Goal: Task Accomplishment & Management: Complete application form

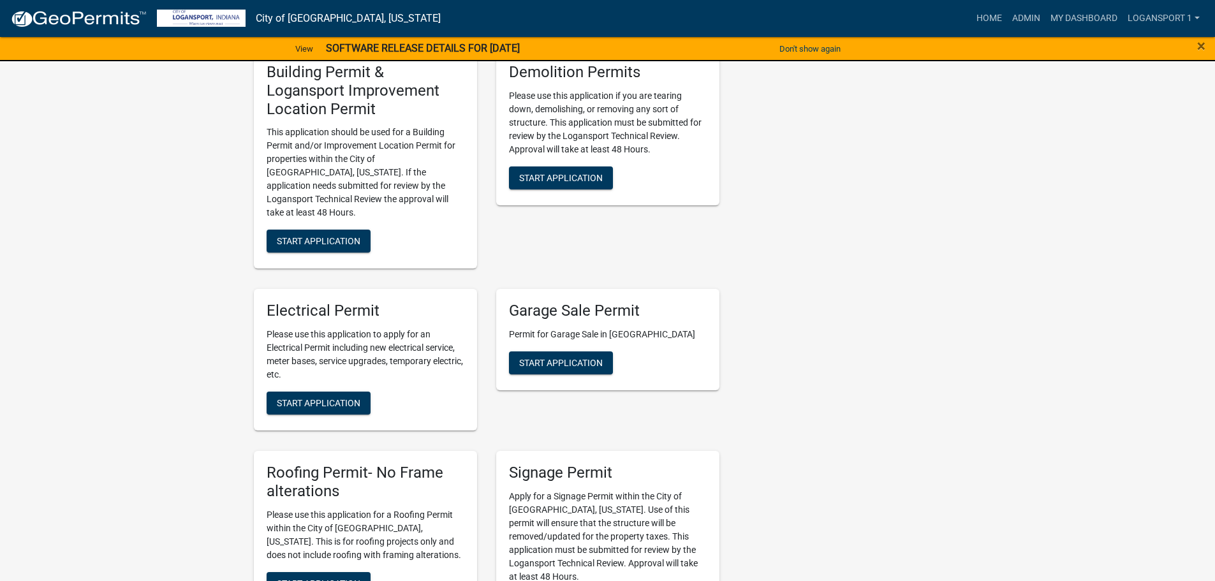
scroll to position [574, 0]
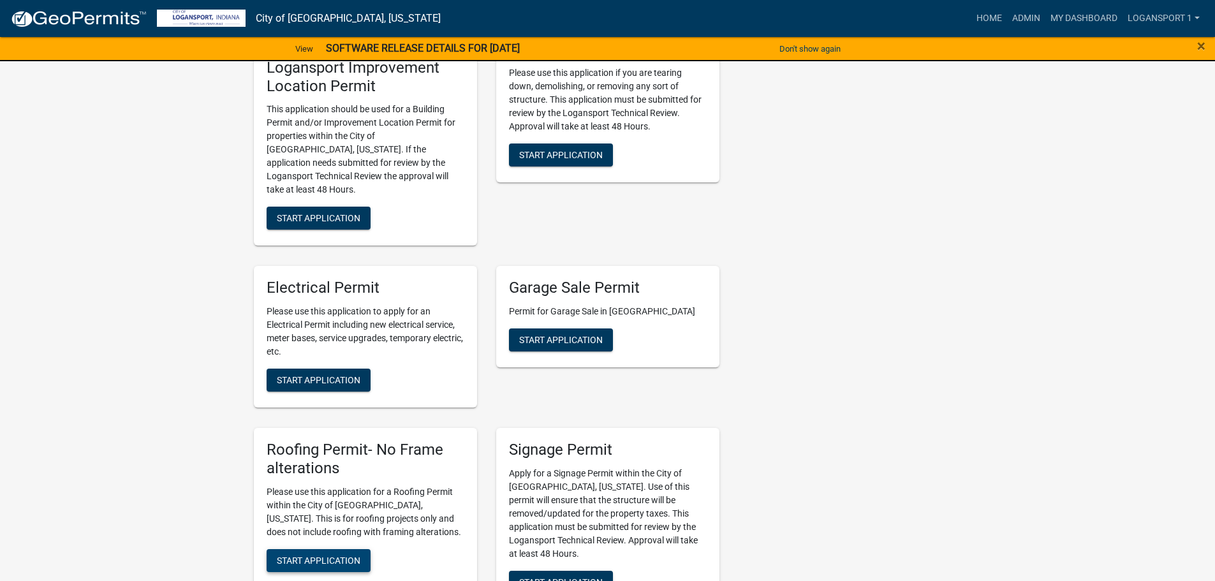
click at [309, 555] on span "Start Application" at bounding box center [319, 560] width 84 height 10
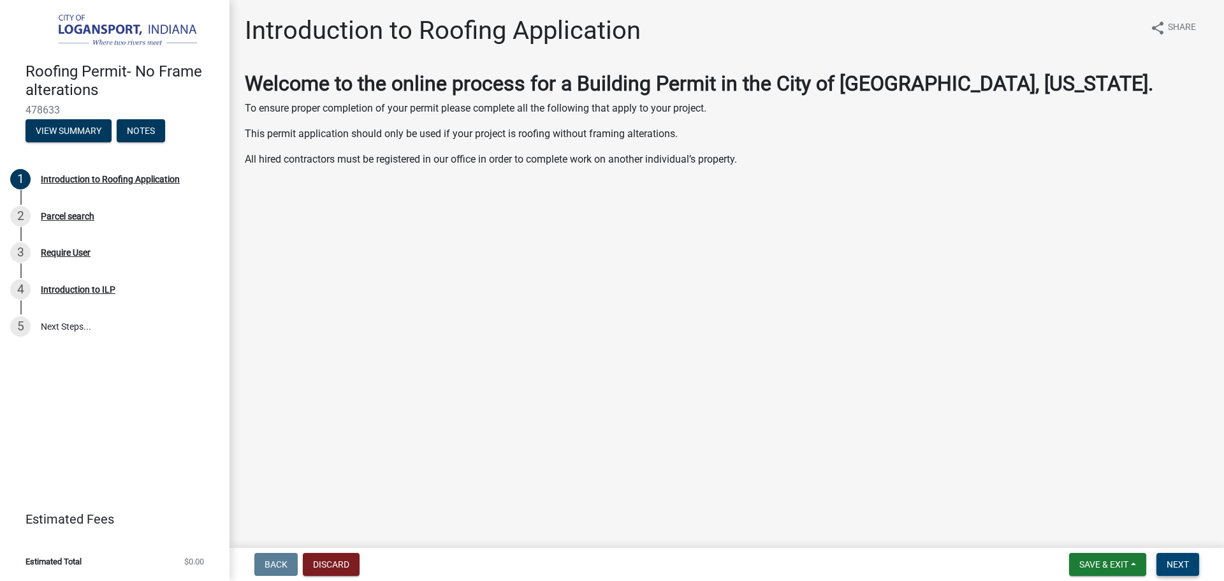
click at [1161, 562] on button "Next" at bounding box center [1178, 564] width 43 height 23
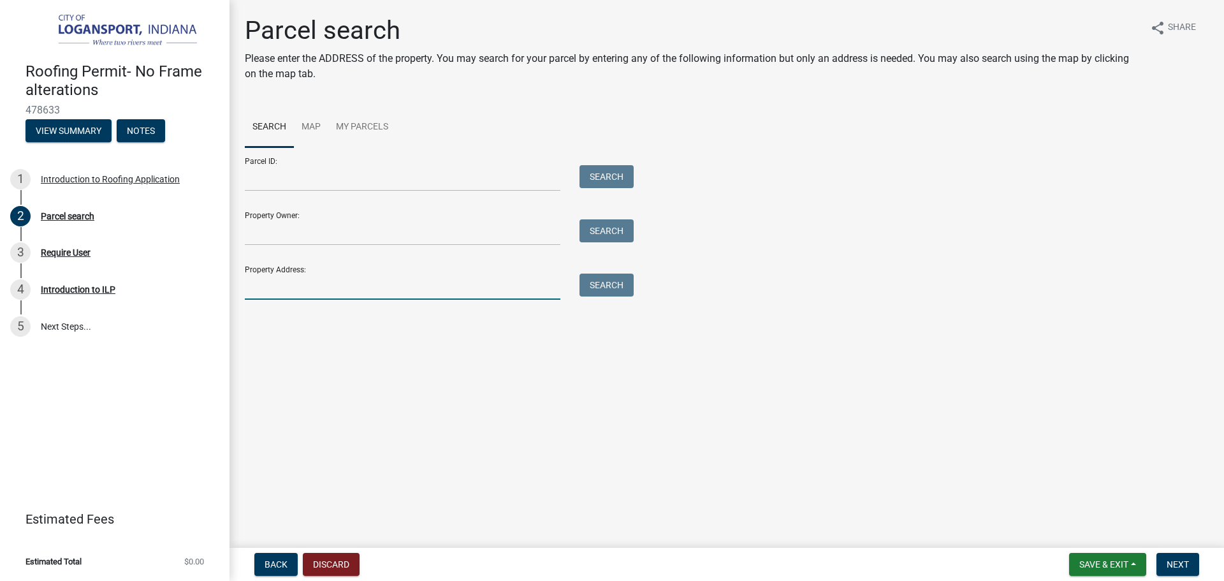
click at [253, 289] on input "Property Address:" at bounding box center [403, 287] width 316 height 26
type input "1108 Erie"
click at [604, 285] on button "Search" at bounding box center [607, 285] width 54 height 23
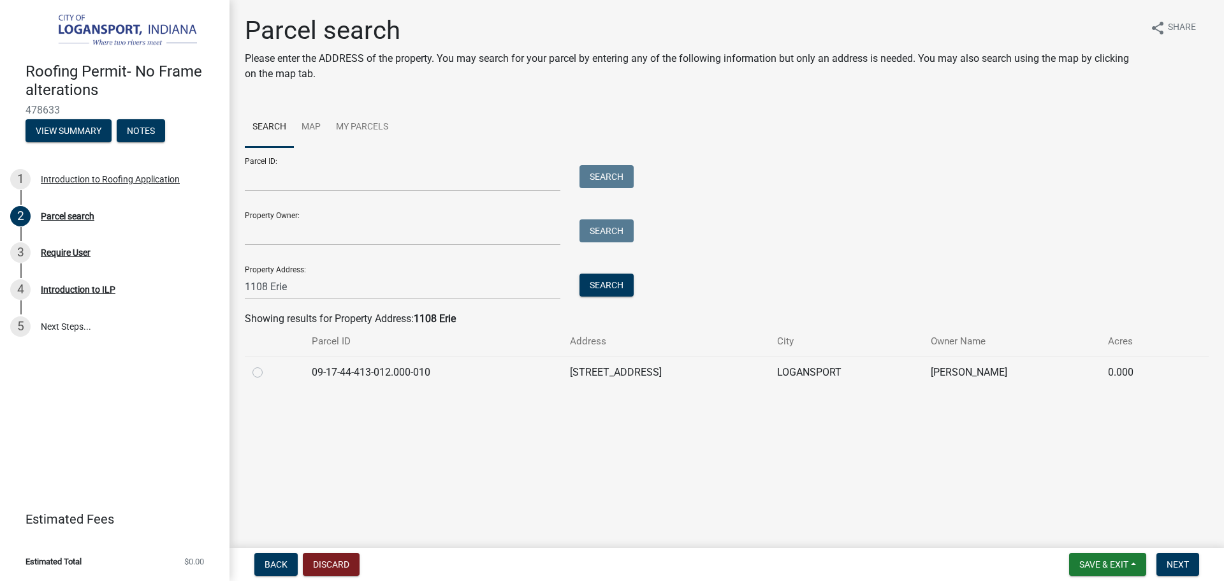
click at [268, 365] on label at bounding box center [268, 365] width 0 height 0
click at [268, 369] on input "radio" at bounding box center [272, 369] width 8 height 8
radio input "true"
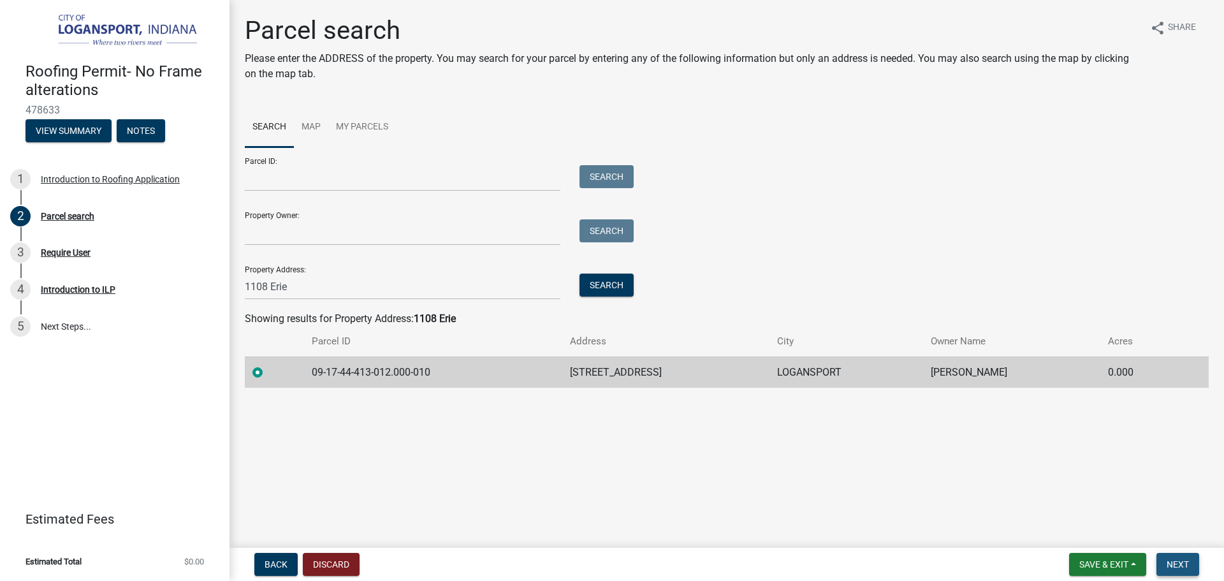
click at [1173, 560] on span "Next" at bounding box center [1178, 564] width 22 height 10
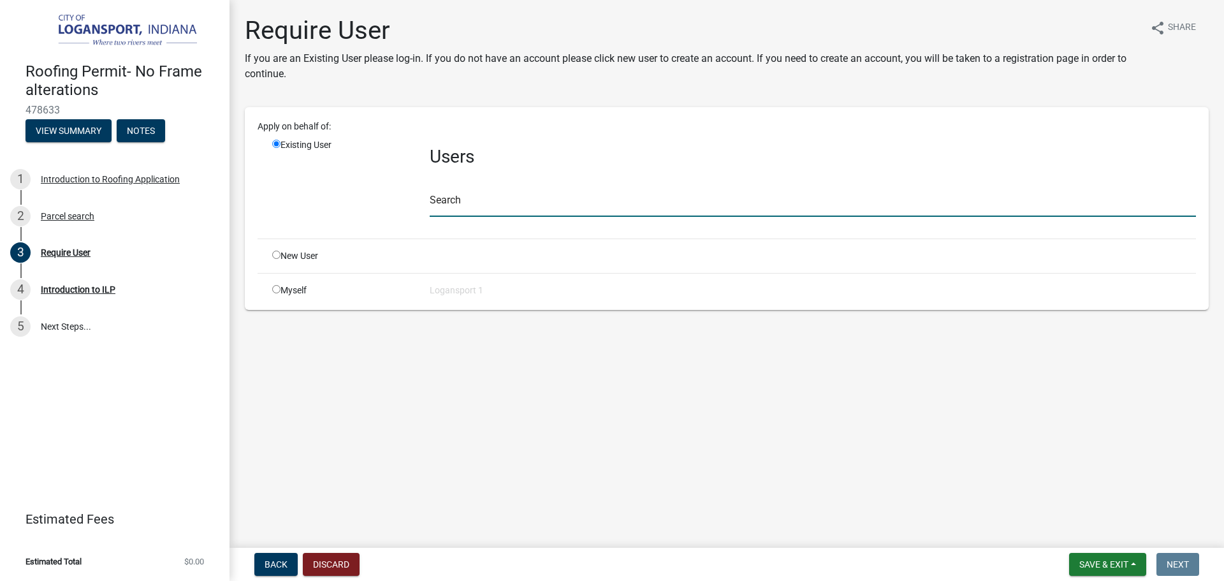
click at [497, 207] on input "text" at bounding box center [813, 204] width 766 height 26
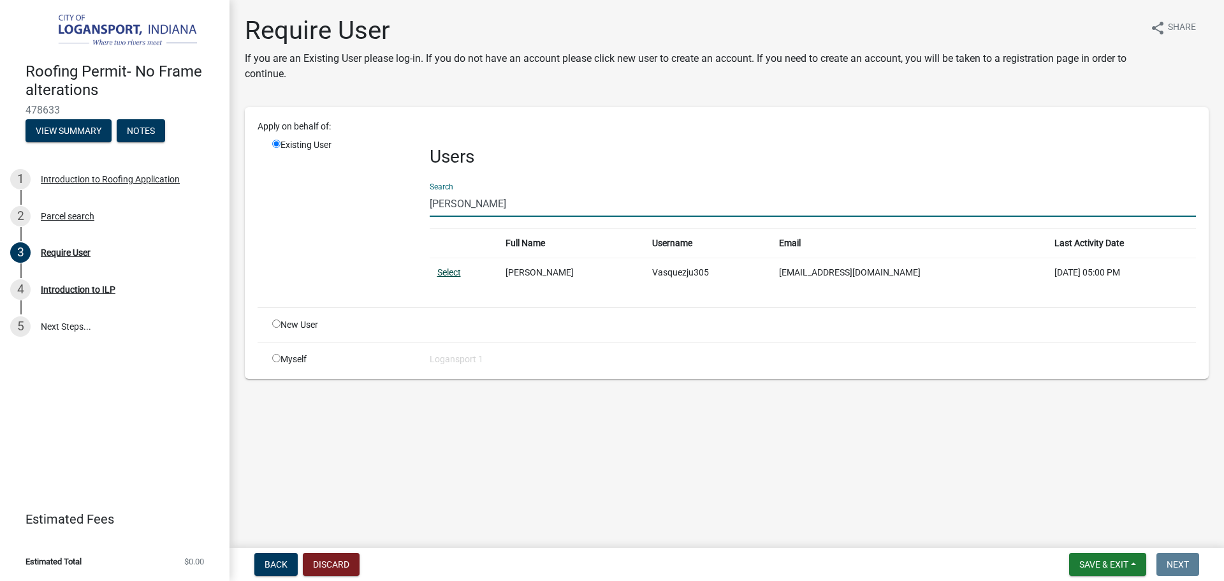
type input "[PERSON_NAME]"
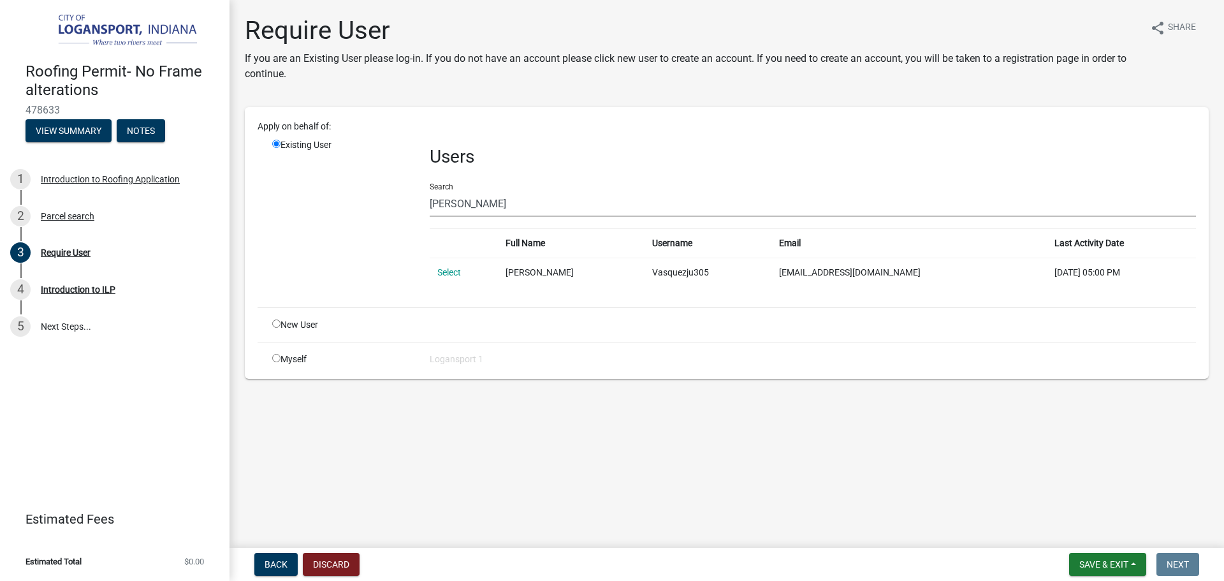
drag, startPoint x: 452, startPoint y: 275, endPoint x: 465, endPoint y: 275, distance: 13.4
click at [452, 275] on link "Select" at bounding box center [449, 272] width 24 height 10
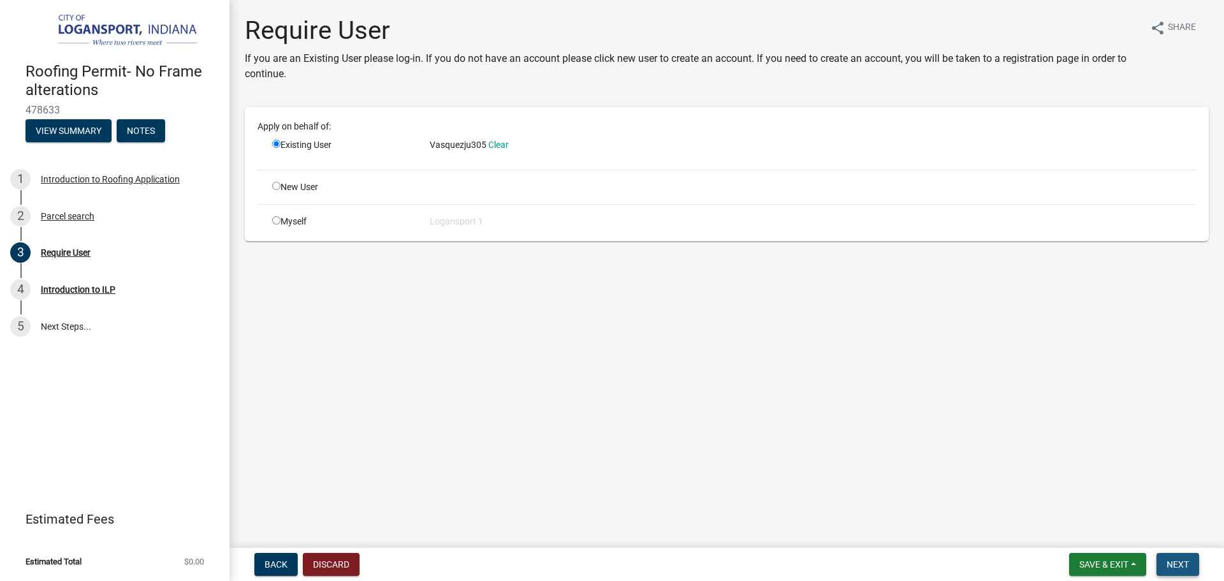
click at [1191, 569] on button "Next" at bounding box center [1178, 564] width 43 height 23
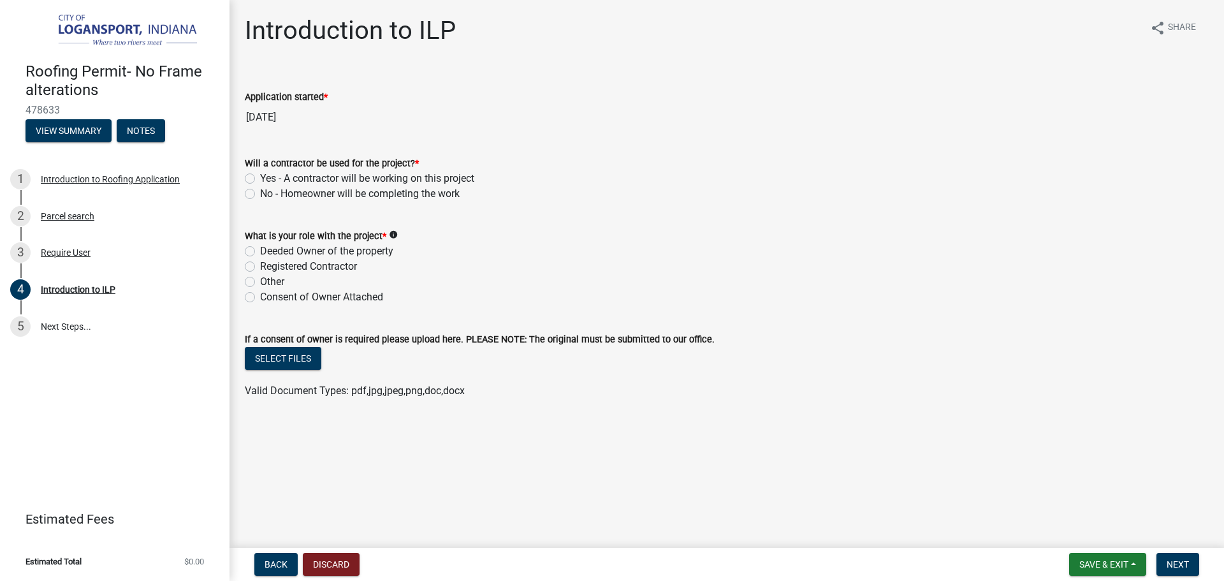
click at [260, 193] on label "No - Homeowner will be completing the work" at bounding box center [360, 193] width 200 height 15
click at [260, 193] on input "No - Homeowner will be completing the work" at bounding box center [264, 190] width 8 height 8
radio input "true"
click at [260, 249] on label "Deeded Owner of the property" at bounding box center [326, 251] width 133 height 15
click at [260, 249] on input "Deeded Owner of the property" at bounding box center [264, 248] width 8 height 8
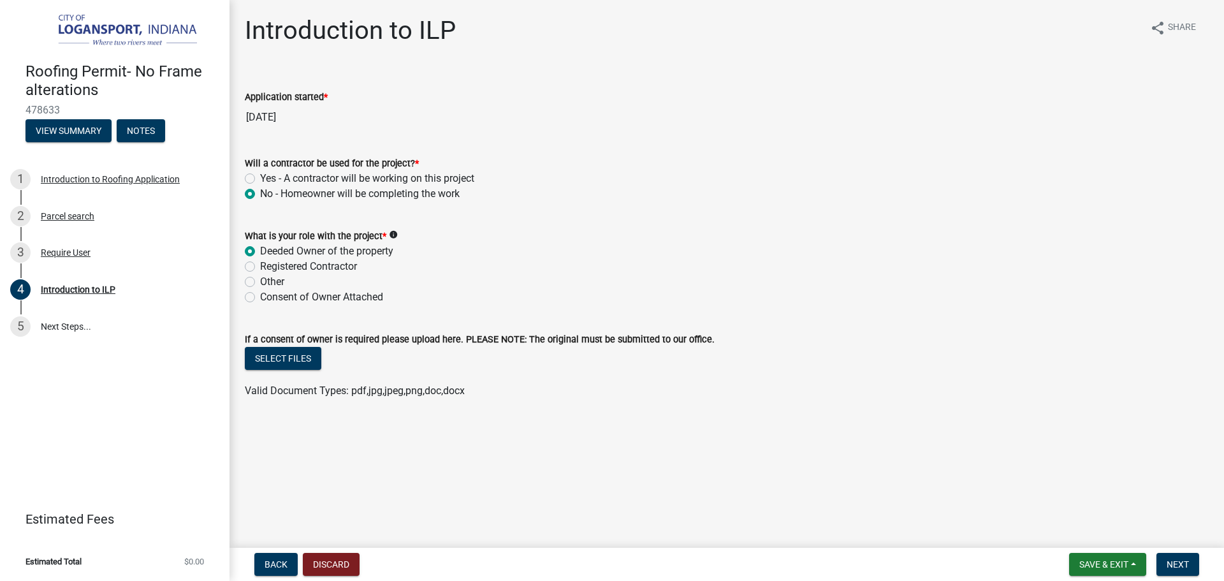
radio input "true"
click at [1185, 566] on span "Next" at bounding box center [1178, 564] width 22 height 10
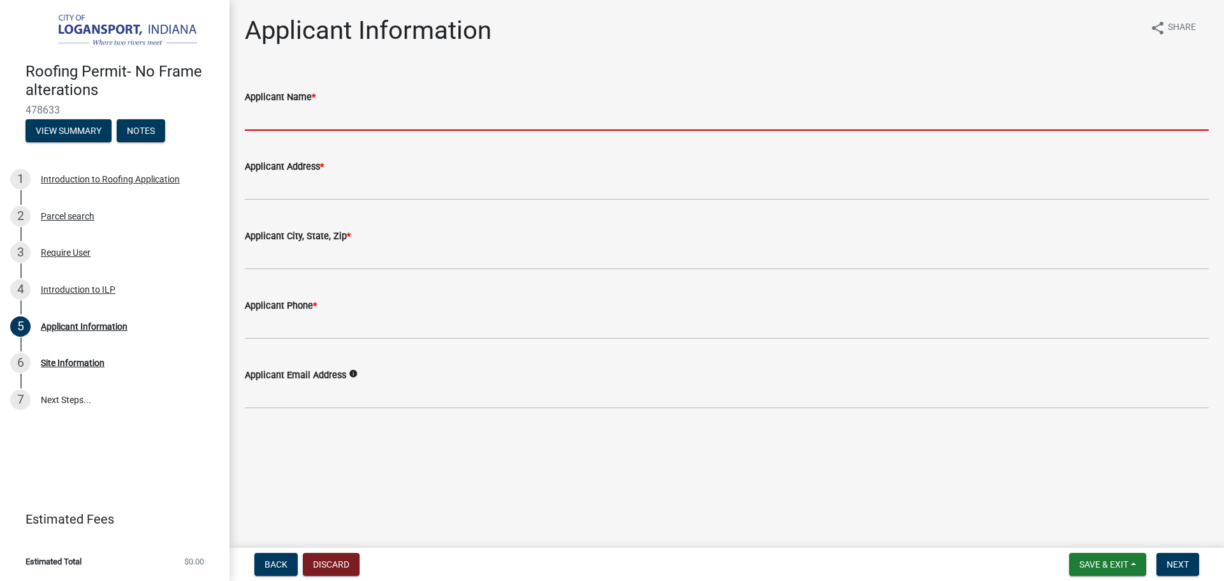
click at [286, 112] on input "Applicant Name *" at bounding box center [727, 118] width 964 height 26
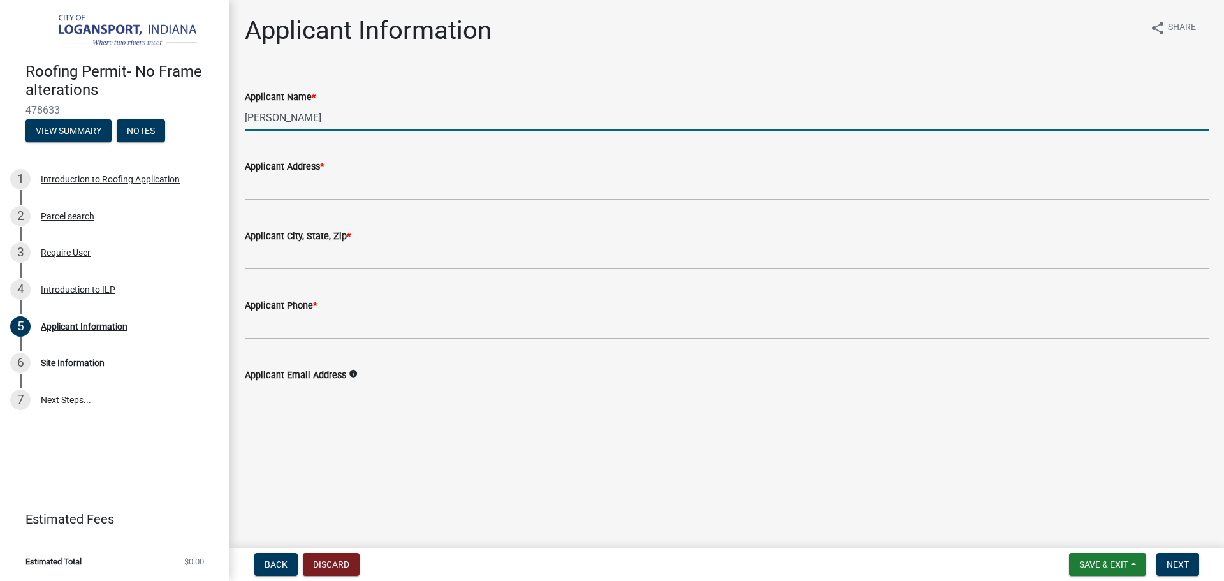
click at [457, 110] on input "[PERSON_NAME]" at bounding box center [727, 118] width 964 height 26
type input "j"
type input "[PERSON_NAME]"
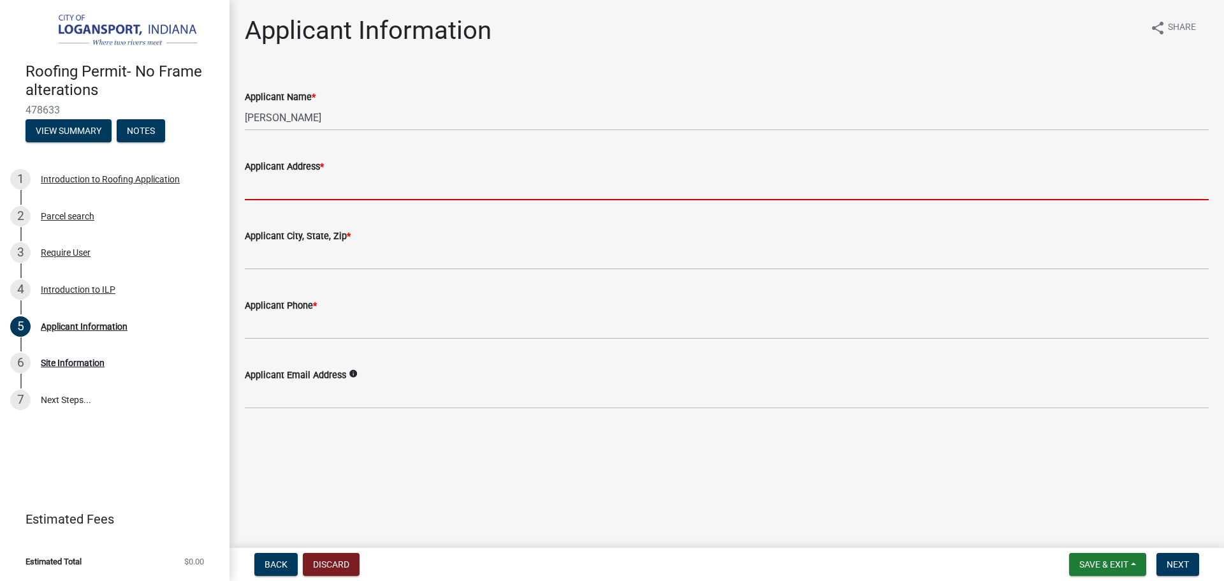
click at [342, 177] on input "Applicant Address *" at bounding box center [727, 187] width 964 height 26
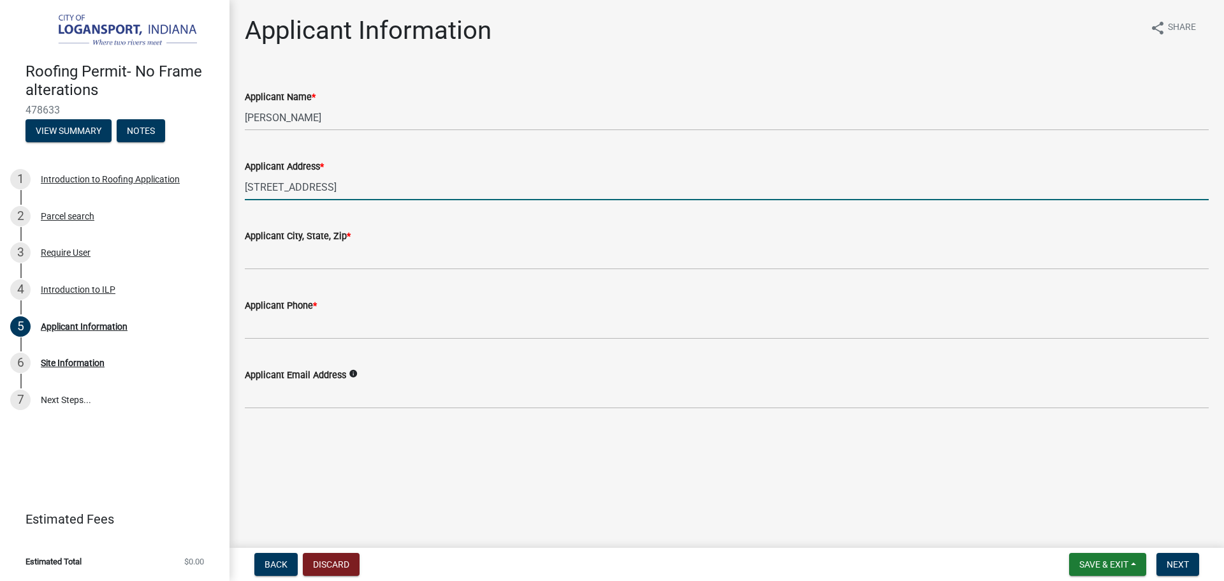
type input "[STREET_ADDRESS]"
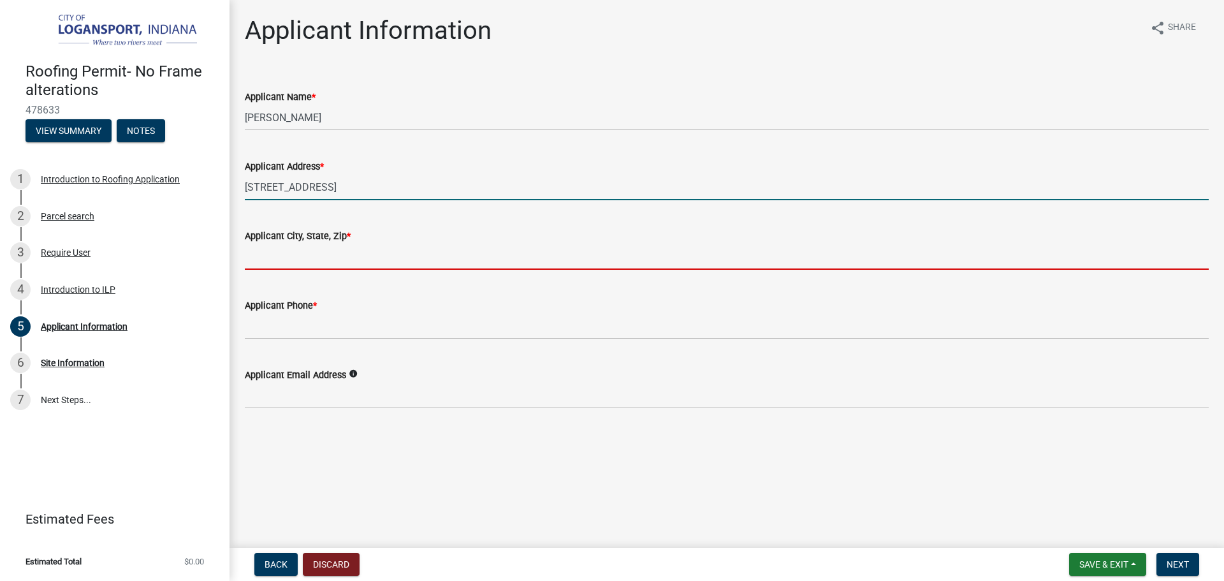
click at [394, 260] on input "Applicant City, State, Zip *" at bounding box center [727, 257] width 964 height 26
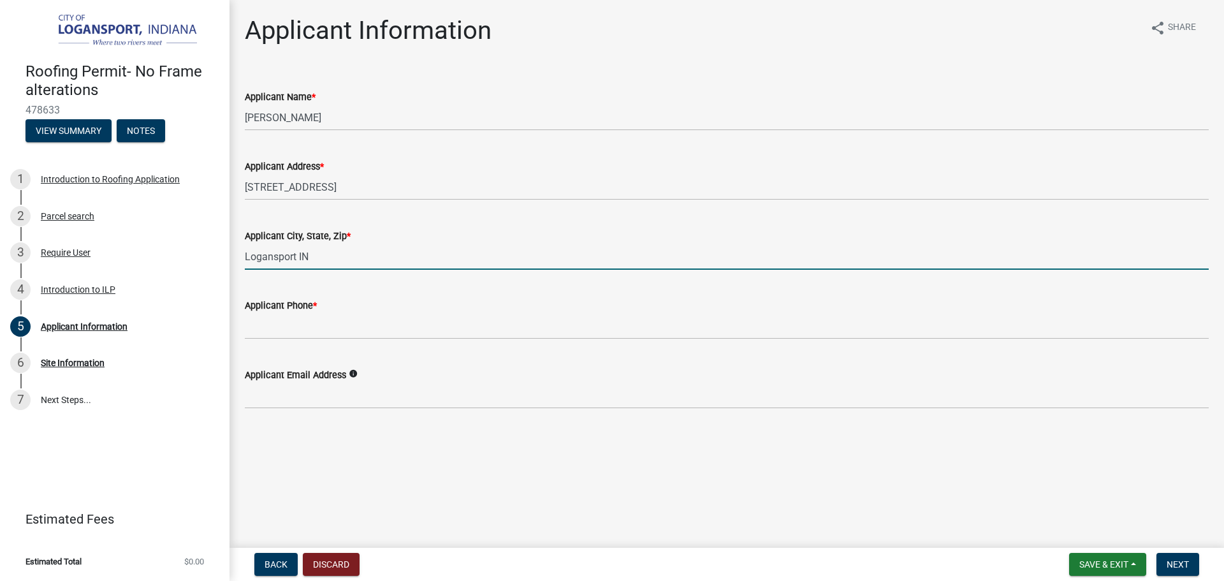
type input "Logansport IN 46947"
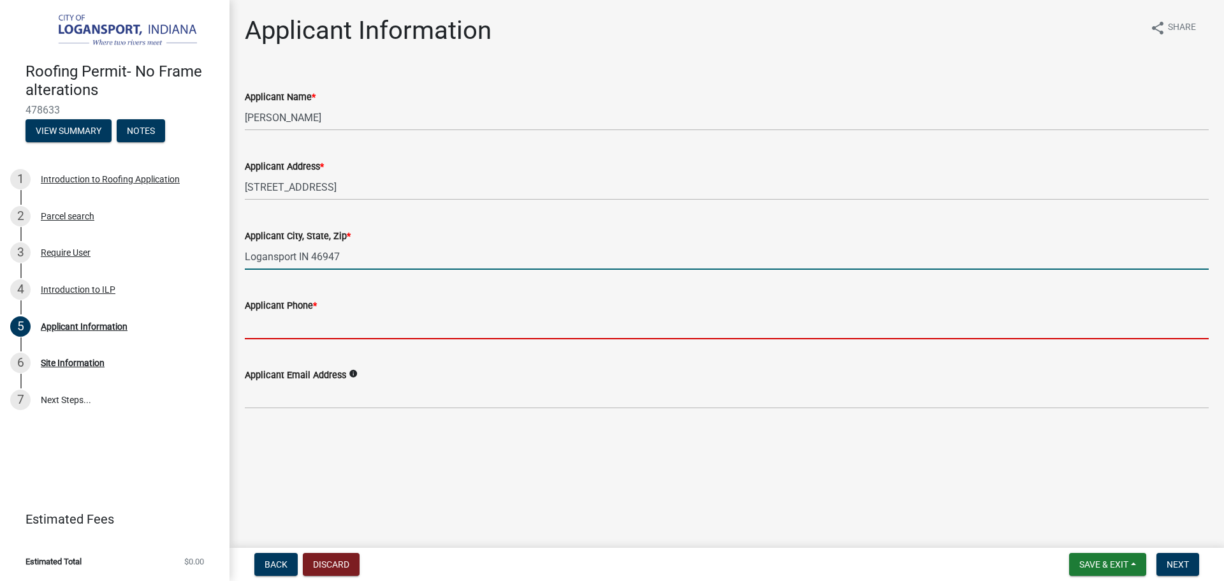
click at [320, 322] on input "Applicant Phone *" at bounding box center [727, 326] width 964 height 26
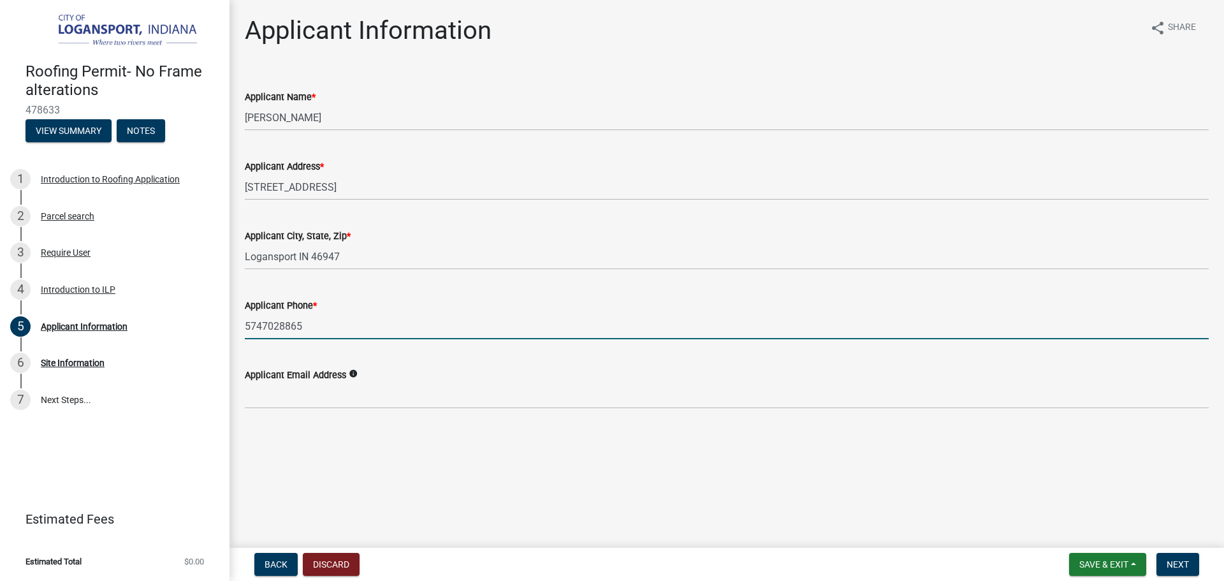
type input "5747028865"
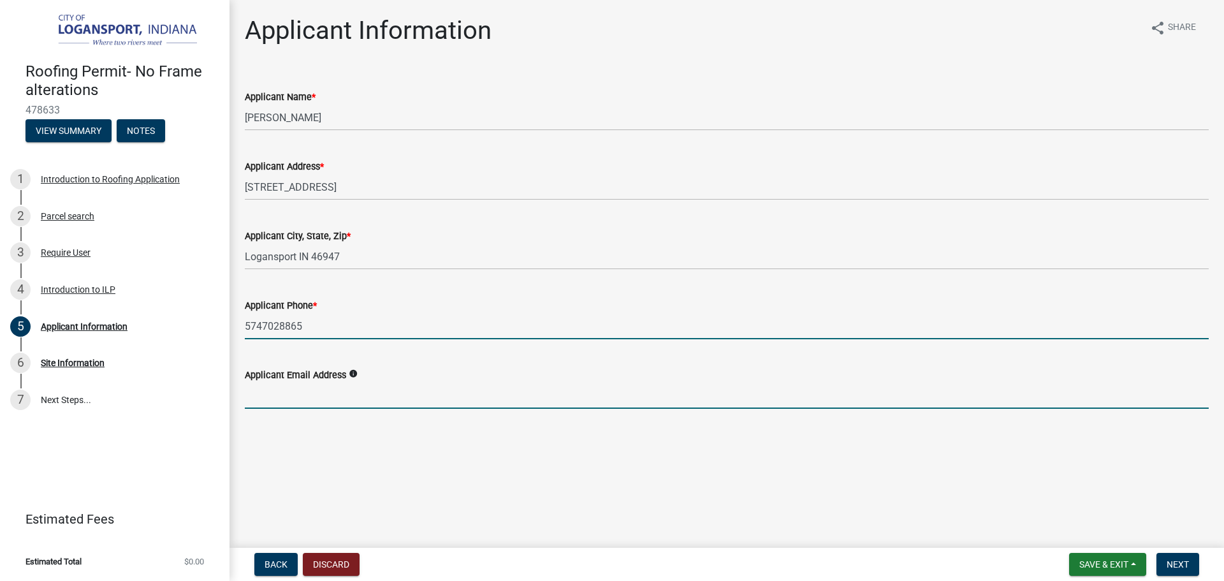
click at [320, 390] on input "Applicant Email Address" at bounding box center [727, 396] width 964 height 26
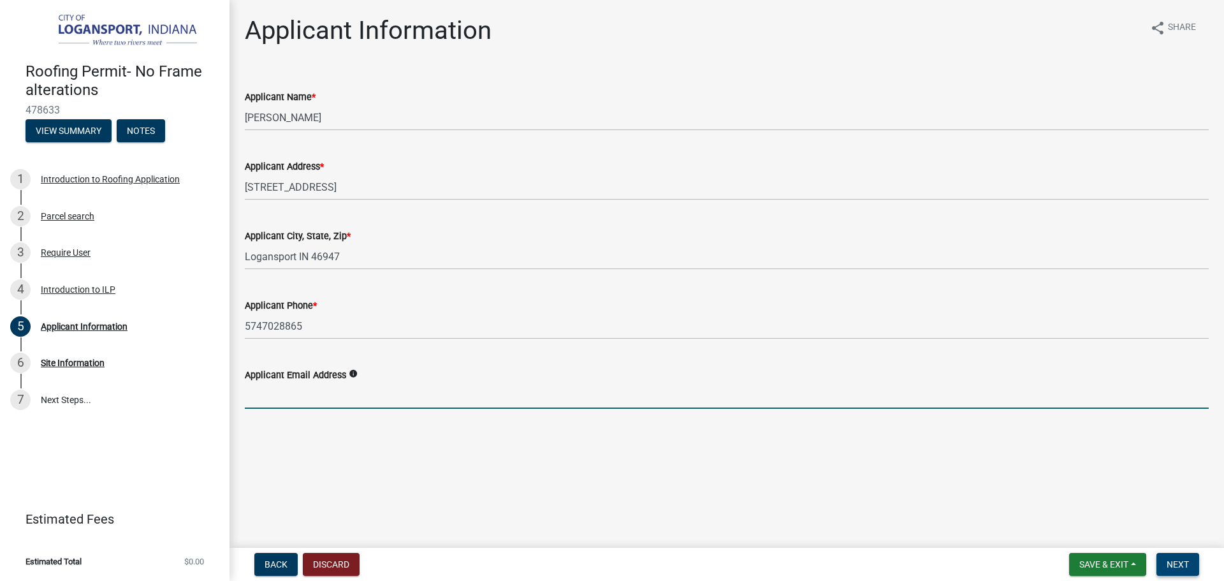
click at [1186, 557] on button "Next" at bounding box center [1178, 564] width 43 height 23
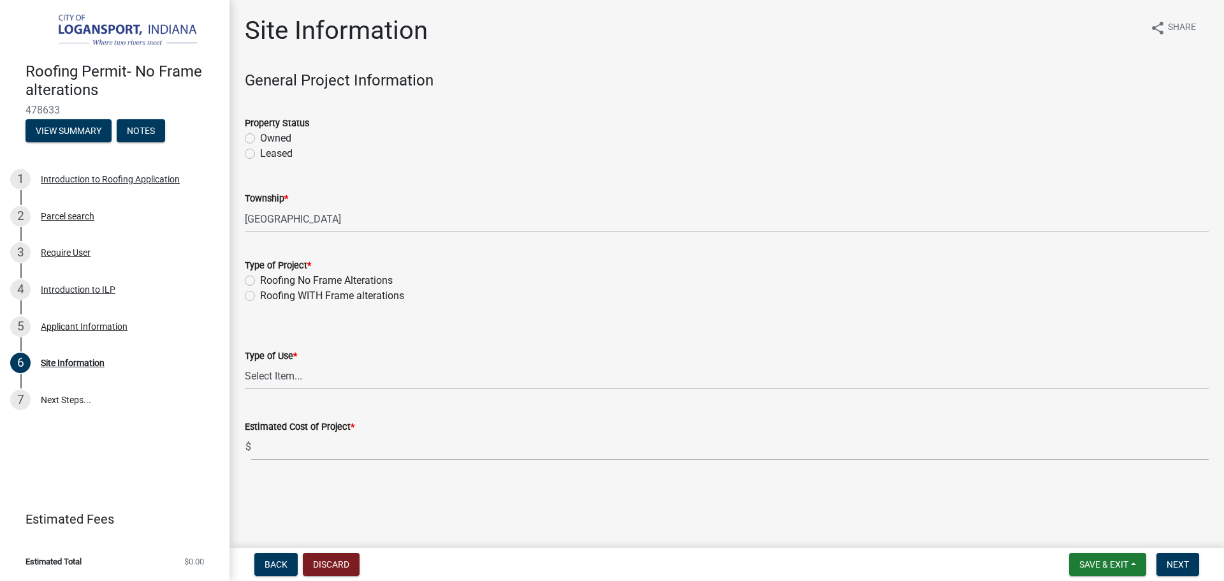
click at [260, 139] on label "Owned" at bounding box center [275, 138] width 31 height 15
click at [260, 139] on input "Owned" at bounding box center [264, 135] width 8 height 8
radio input "true"
click at [260, 278] on label "Roofing No Frame Alterations" at bounding box center [326, 280] width 133 height 15
click at [260, 278] on input "Roofing No Frame Alterations" at bounding box center [264, 277] width 8 height 8
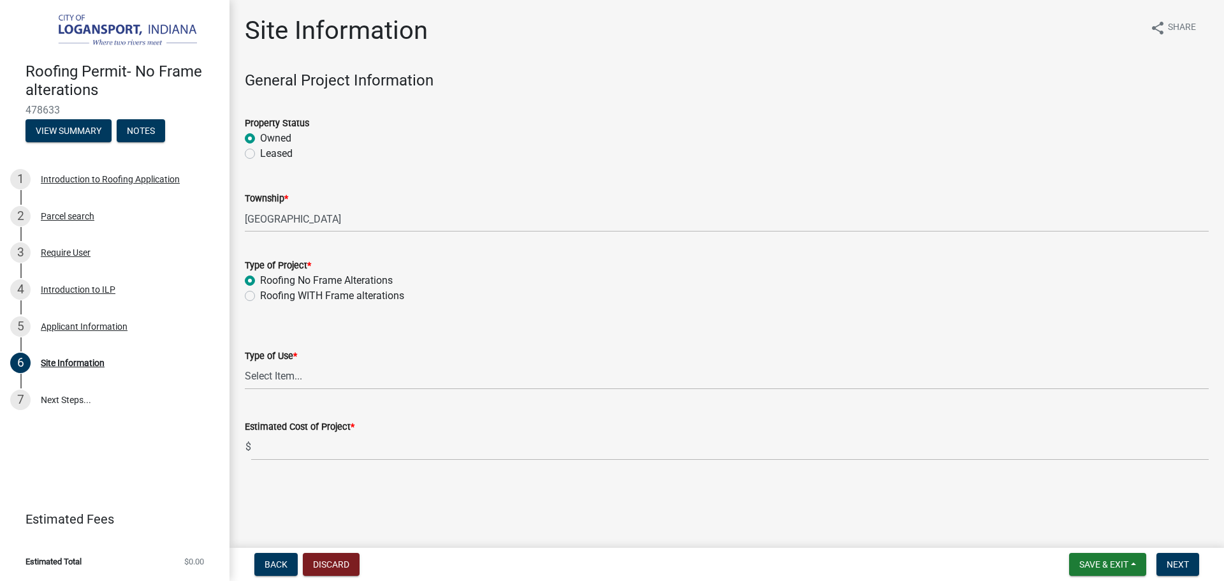
radio input "true"
click at [307, 374] on select "Select Item... Residential Commercial/Industrial Agricultural Public/Semi Public" at bounding box center [727, 376] width 964 height 26
click at [245, 363] on select "Select Item... Residential Commercial/Industrial Agricultural Public/Semi Public" at bounding box center [727, 376] width 964 height 26
select select "62802869-e470-474a-8a4c-8dbe1ccdd5ac"
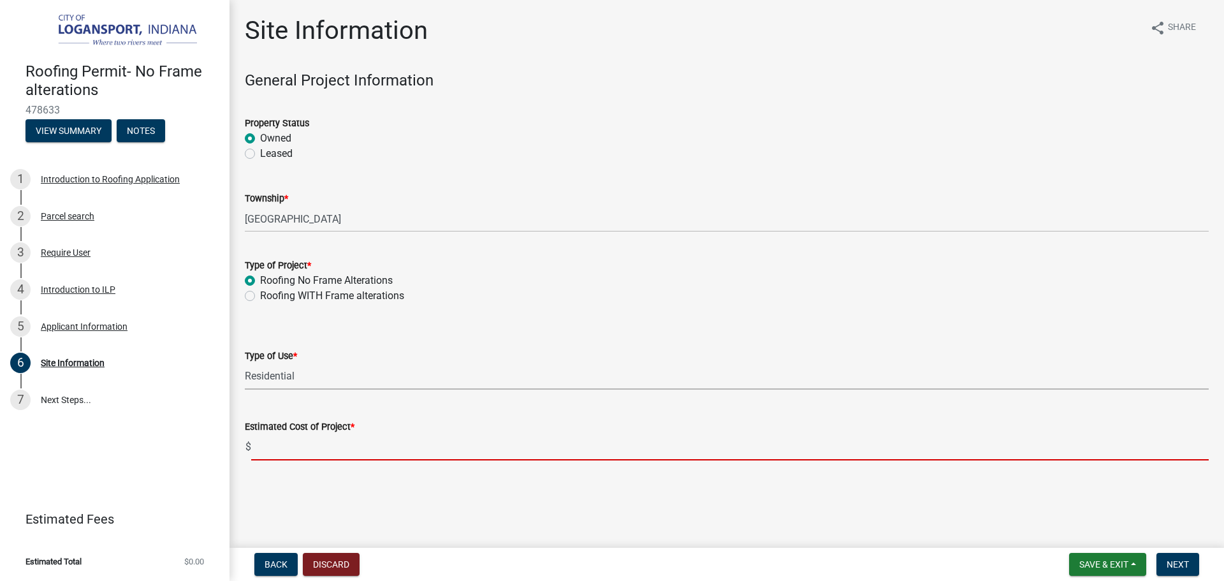
click at [282, 451] on input "text" at bounding box center [730, 447] width 958 height 26
type input "6000"
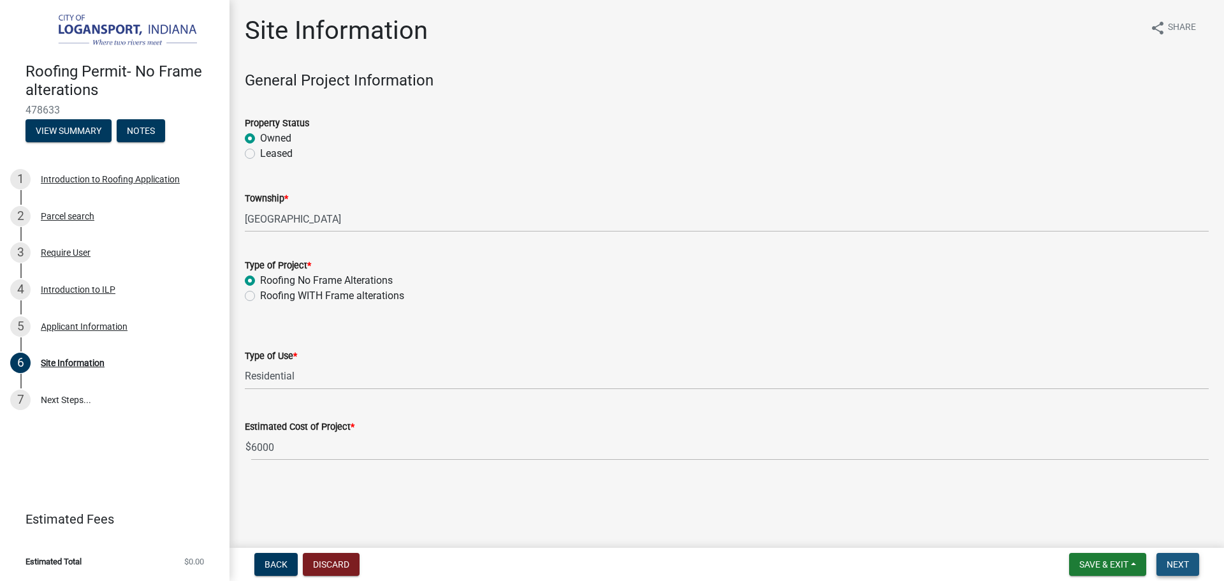
click at [1187, 562] on span "Next" at bounding box center [1178, 564] width 22 height 10
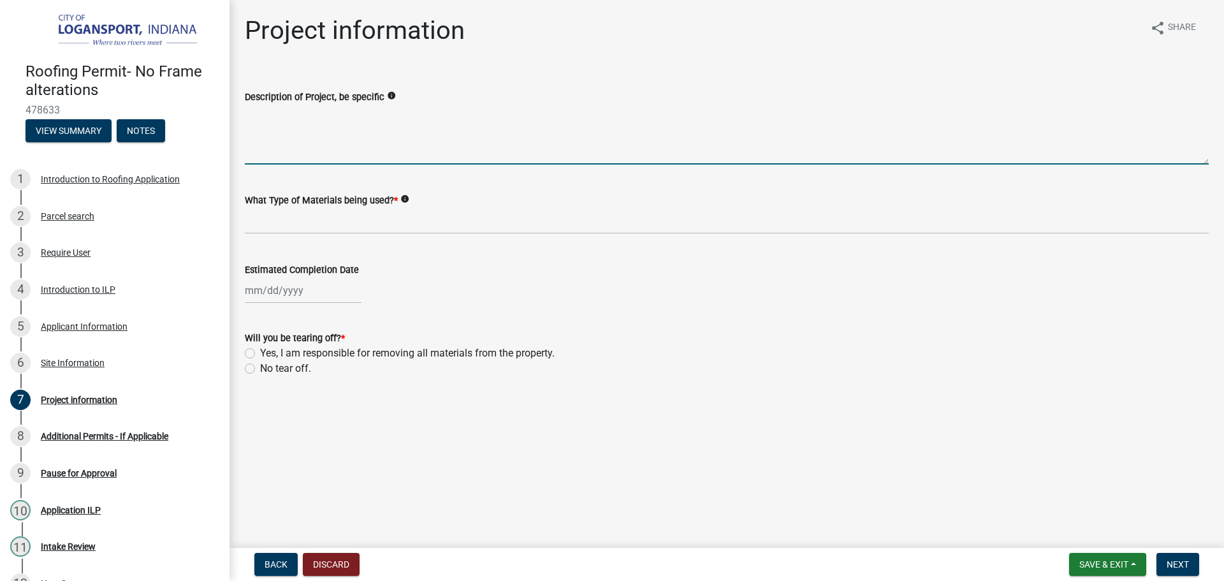
click at [258, 152] on textarea "Description of Project, be specific" at bounding box center [727, 135] width 964 height 60
click at [389, 95] on icon "info" at bounding box center [391, 95] width 9 height 9
click at [279, 143] on textarea "Description of Project, be specific" at bounding box center [727, 135] width 964 height 60
type textarea "r"
click at [284, 144] on textarea "Description of Project, be specific" at bounding box center [727, 135] width 964 height 60
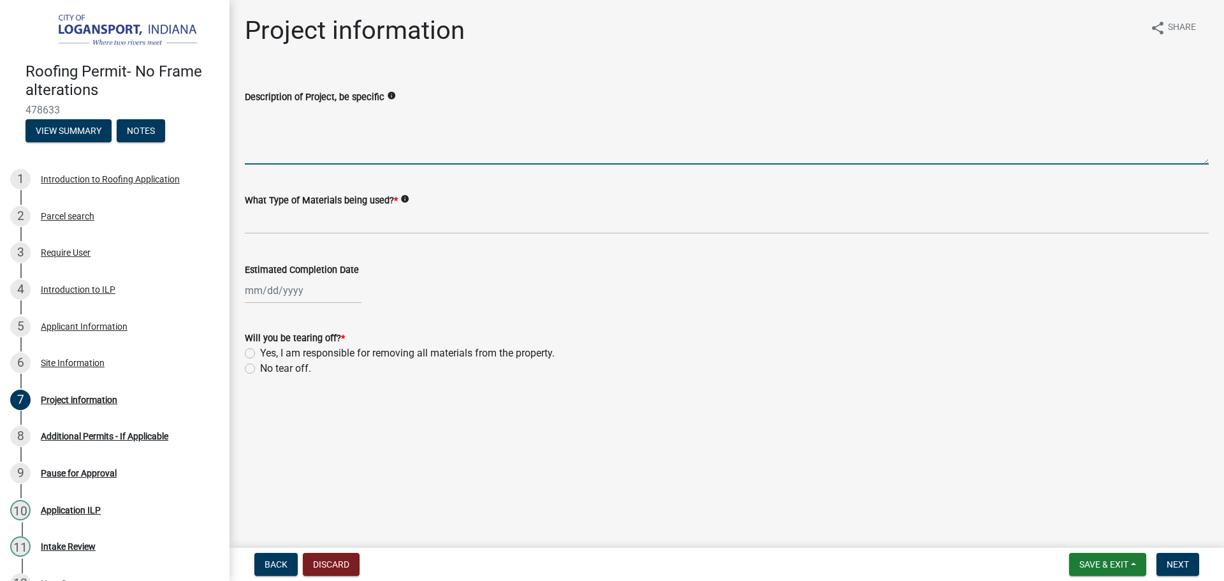
click at [281, 156] on textarea "Description of Project, be specific" at bounding box center [727, 135] width 964 height 60
type textarea "Renewal of roof."
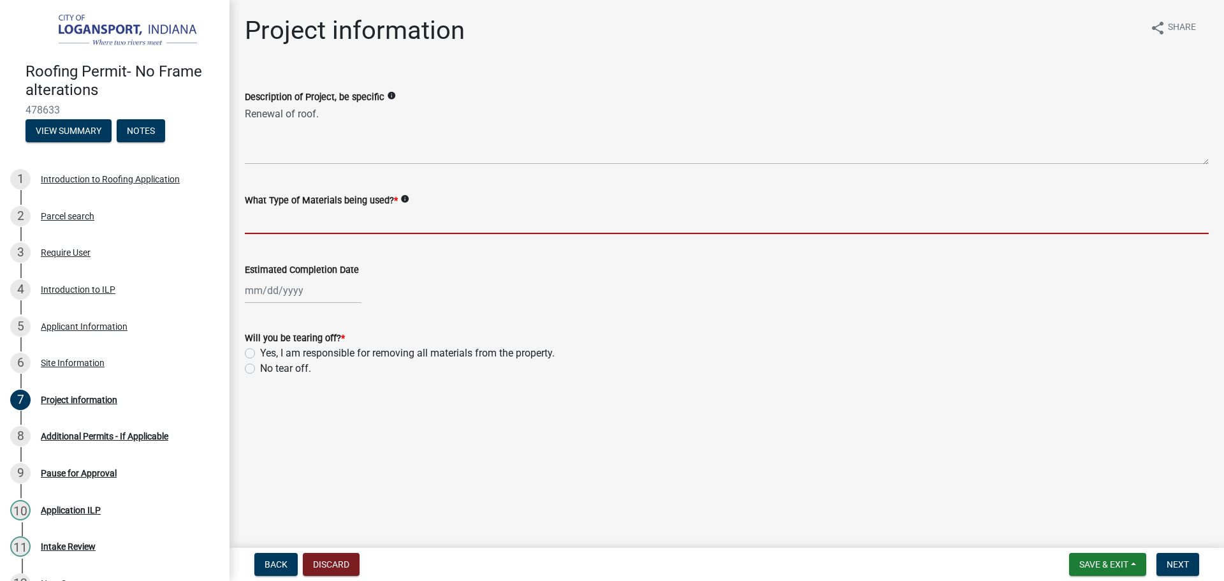
click at [298, 220] on input "What Type of Materials being used? *" at bounding box center [727, 221] width 964 height 26
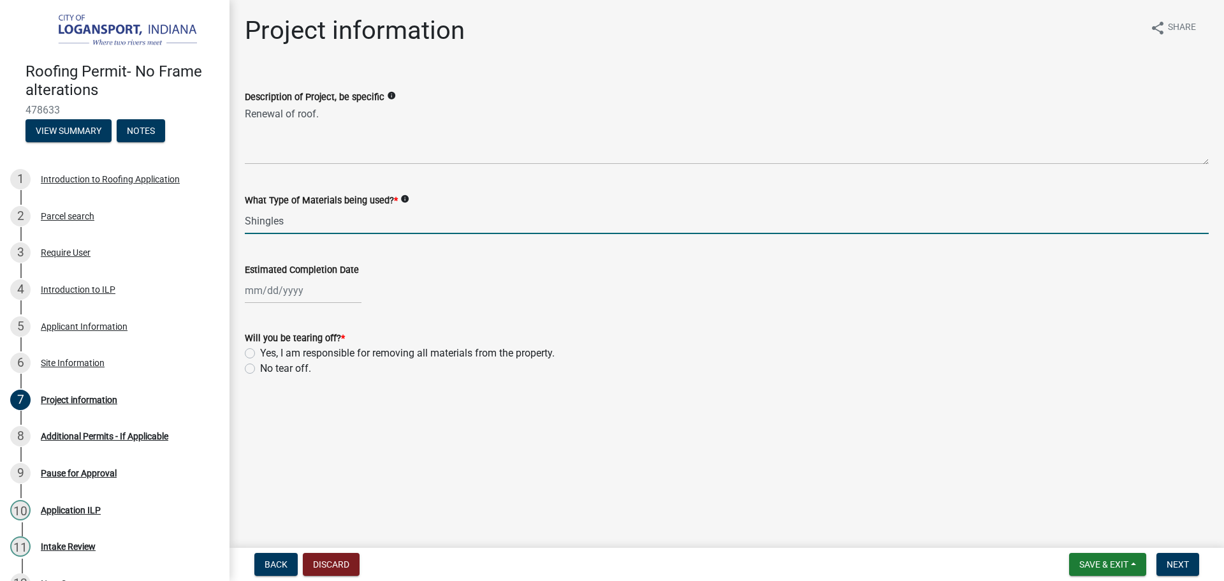
click at [355, 216] on input "Shingles" at bounding box center [727, 221] width 964 height 26
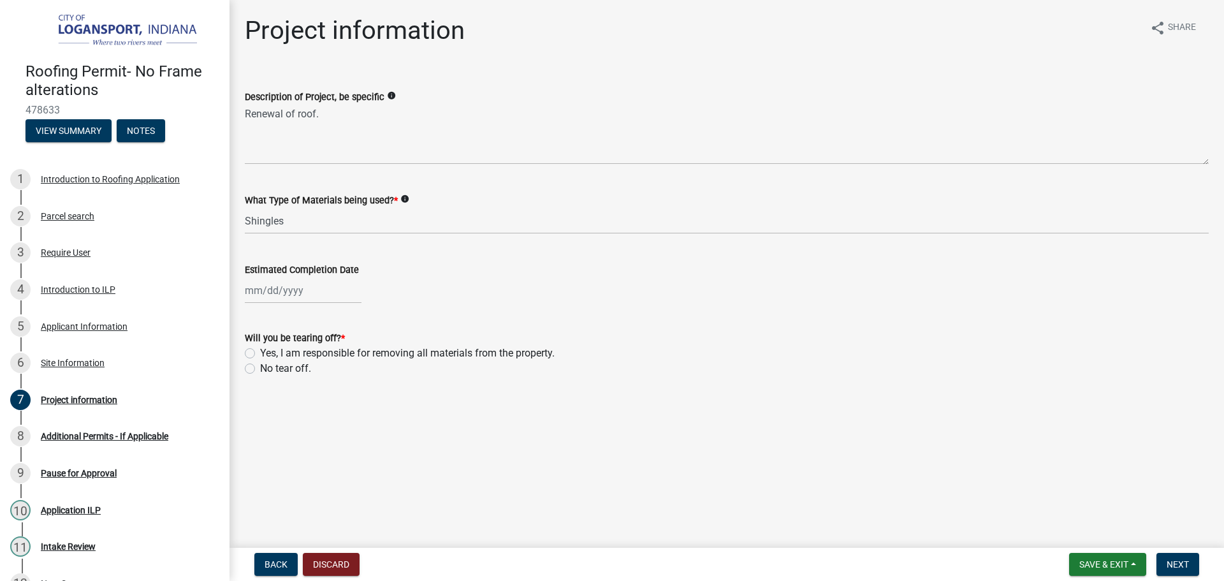
click at [566, 265] on div "Estimated Completion Date" at bounding box center [727, 269] width 964 height 15
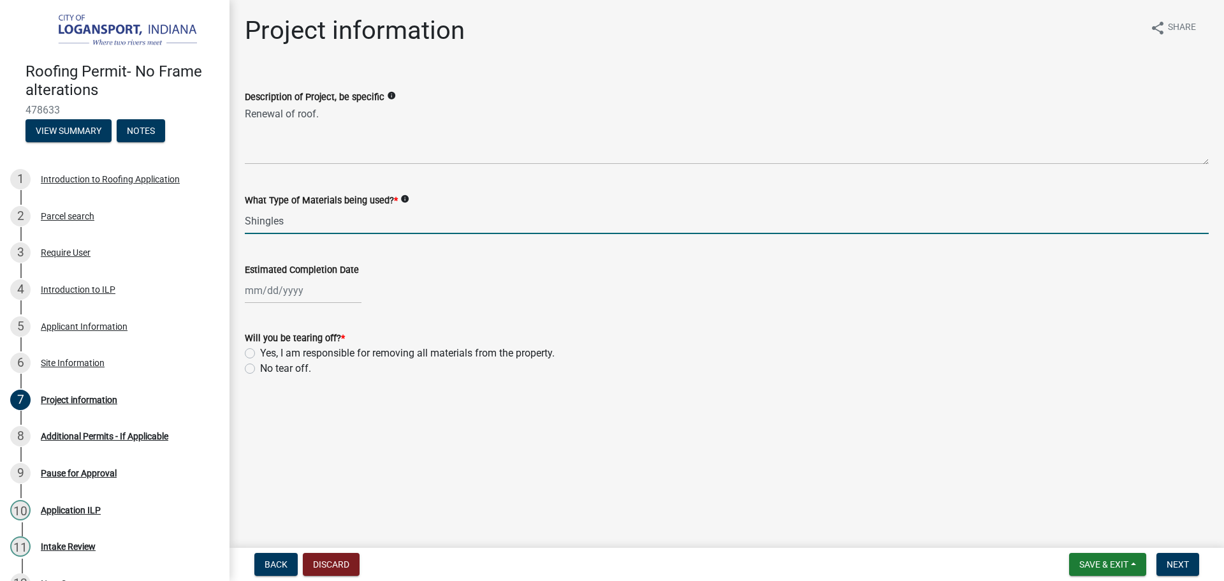
click at [363, 222] on input "Shingles" at bounding box center [727, 221] width 964 height 26
click at [316, 214] on input "shingles osb" at bounding box center [727, 221] width 964 height 26
type input "shingles"
click at [615, 288] on div at bounding box center [727, 290] width 964 height 26
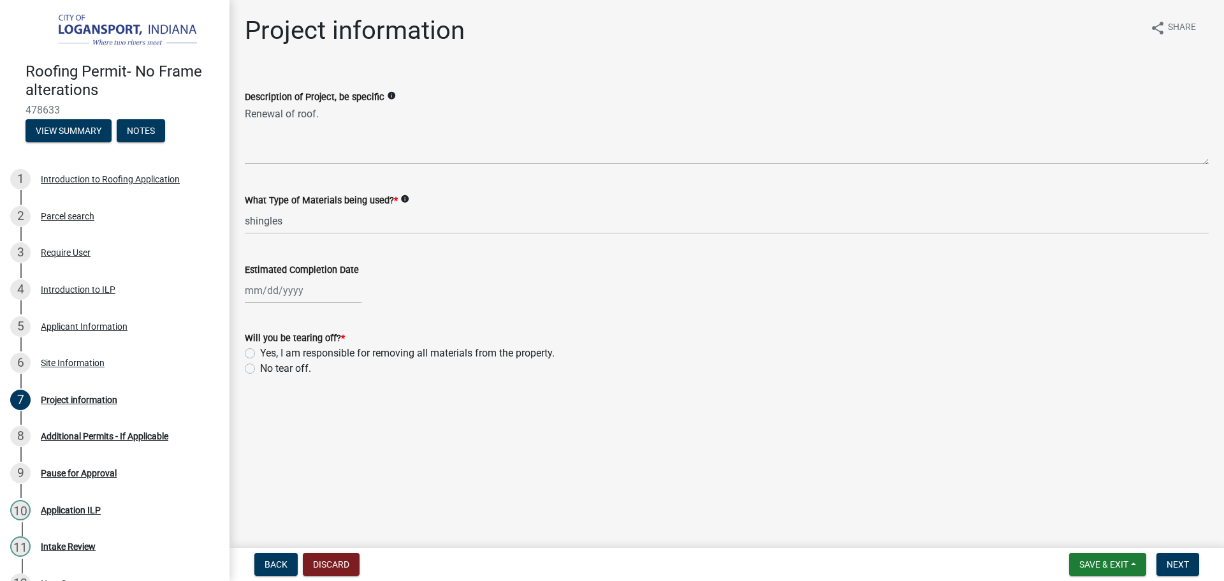
click at [264, 284] on div at bounding box center [303, 290] width 117 height 26
select select "9"
click at [339, 317] on select "1525 1526 1527 1528 1529 1530 1531 1532 1533 1534 1535 1536 1537 1538 1539 1540…" at bounding box center [345, 317] width 46 height 19
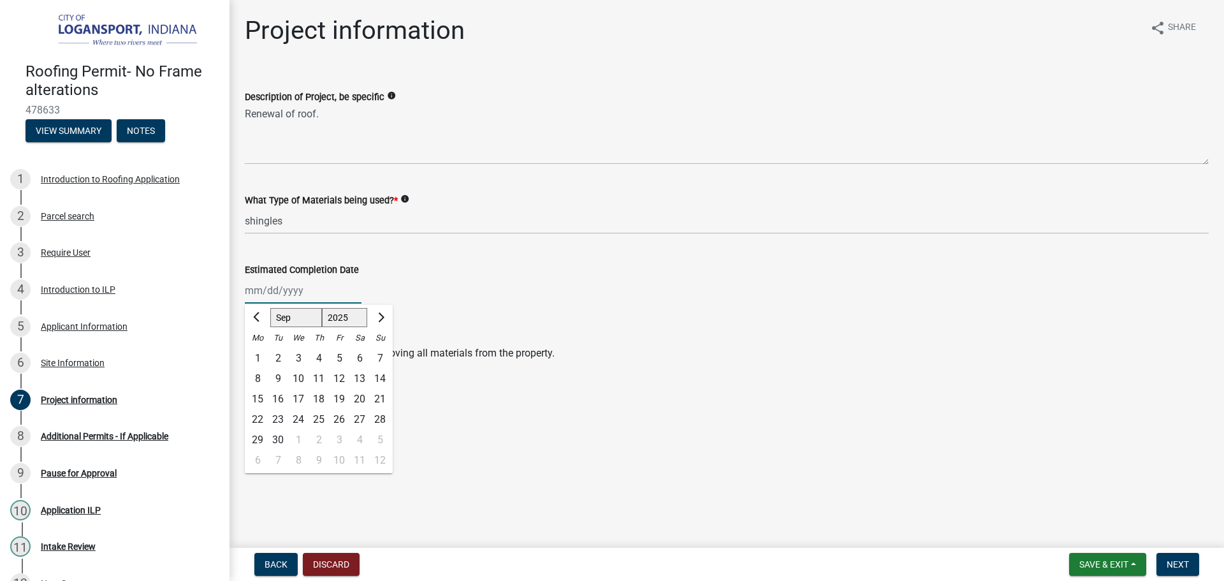
select select "2026"
click at [322, 308] on select "1525 1526 1527 1528 1529 1530 1531 1532 1533 1534 1535 1536 1537 1538 1539 1540…" at bounding box center [345, 317] width 46 height 19
click at [256, 288] on input "Estimated Completion Date" at bounding box center [303, 290] width 117 height 26
type input "[DATE]"
click at [640, 453] on main "Project information share Share Description of Project, be specific info Renewa…" at bounding box center [727, 271] width 995 height 543
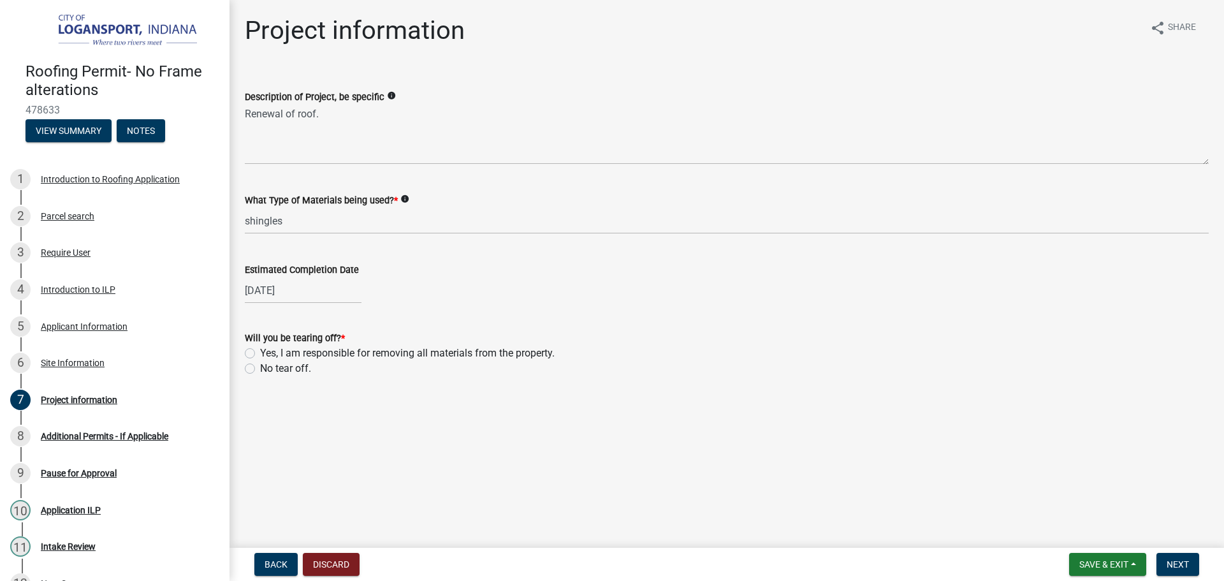
click at [260, 351] on label "Yes, I am responsible for removing all materials from the property." at bounding box center [407, 353] width 295 height 15
click at [260, 351] on input "Yes, I am responsible for removing all materials from the property." at bounding box center [264, 350] width 8 height 8
radio input "true"
click at [1185, 557] on button "Next" at bounding box center [1178, 564] width 43 height 23
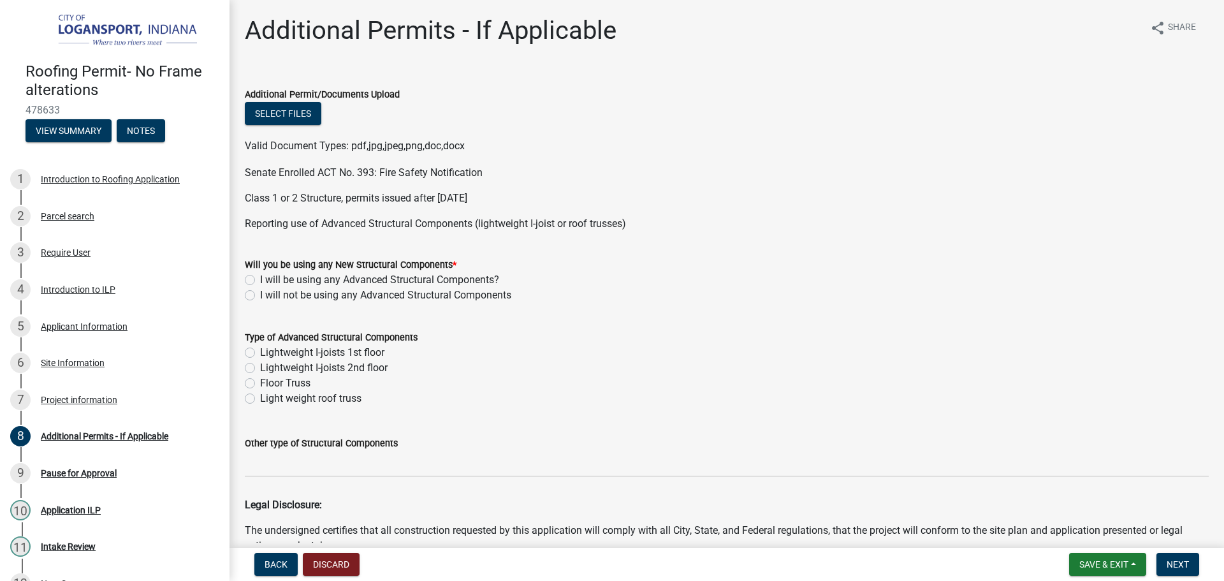
click at [256, 293] on div "I will not be using any Advanced Structural Components" at bounding box center [727, 295] width 964 height 15
click at [260, 295] on label "I will not be using any Advanced Structural Components" at bounding box center [385, 295] width 251 height 15
click at [260, 295] on input "I will not be using any Advanced Structural Components" at bounding box center [264, 292] width 8 height 8
radio input "true"
click at [260, 350] on label "Lightweight I-joists 1st floor" at bounding box center [322, 352] width 124 height 15
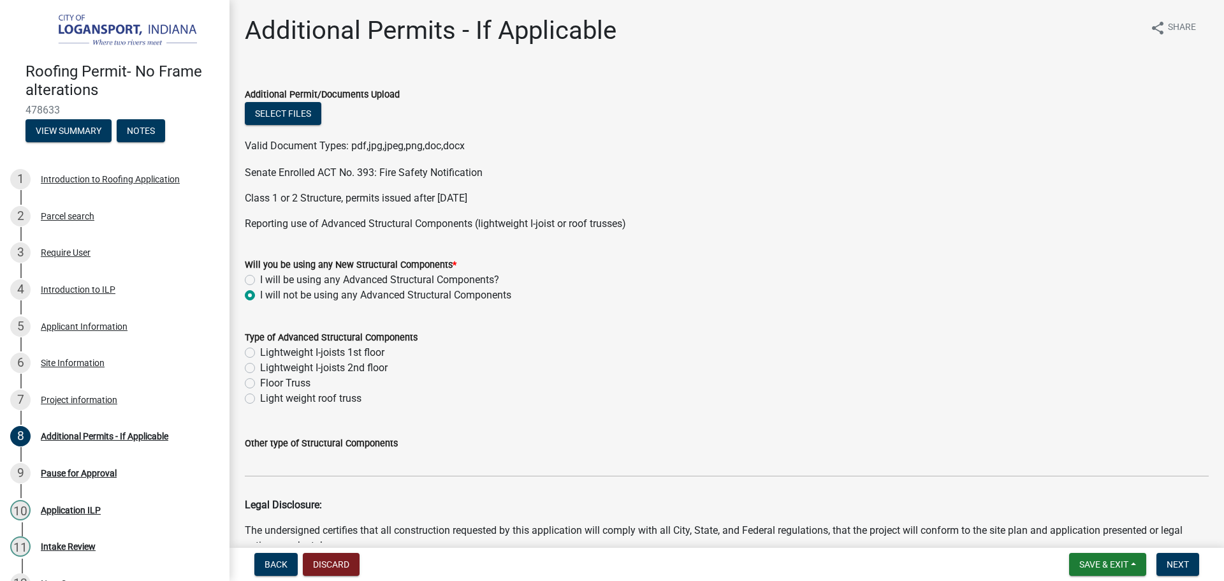
click at [260, 350] on input "Lightweight I-joists 1st floor" at bounding box center [264, 349] width 8 height 8
radio input "true"
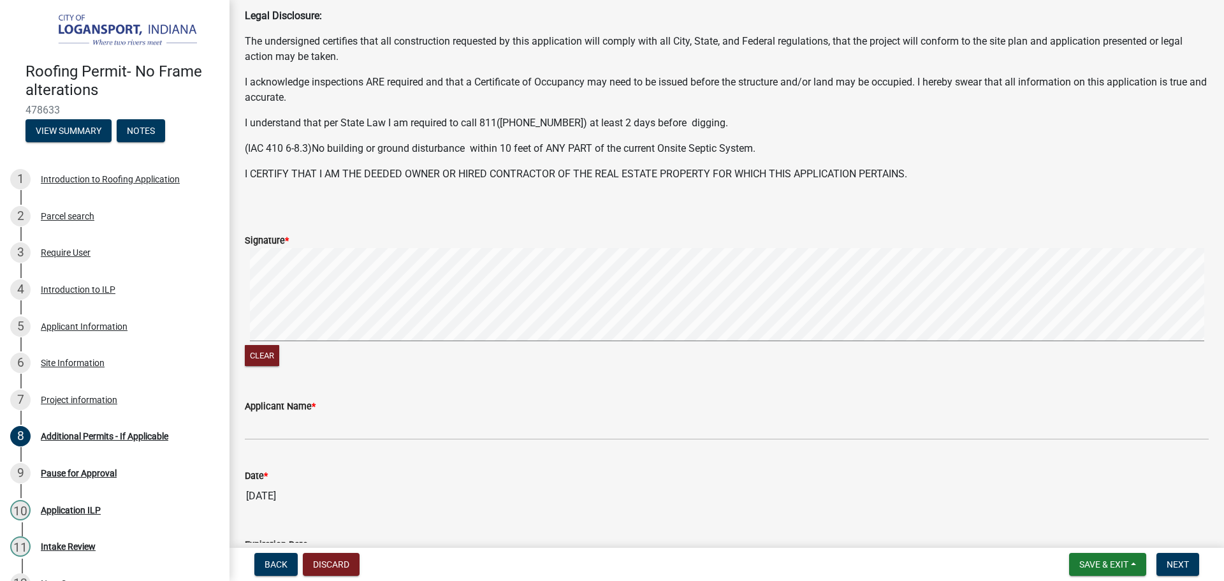
scroll to position [510, 0]
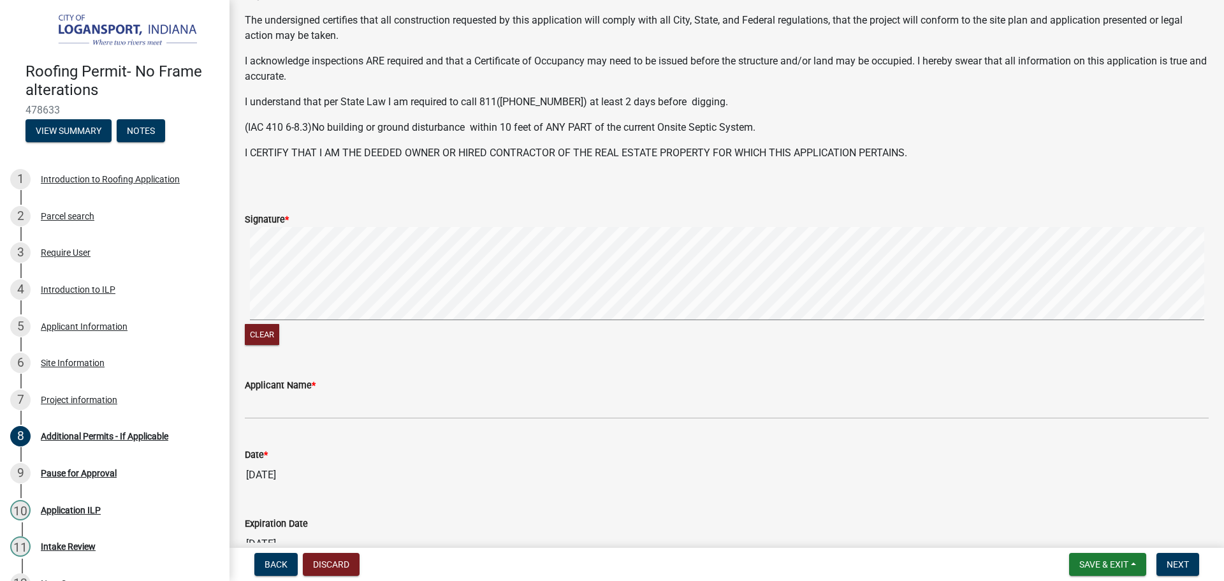
click at [664, 194] on wm-data-entity-input-list "Additional Permit/Documents Upload Select files Valid Document Types: pdf,jpg,j…" at bounding box center [727, 64] width 964 height 1007
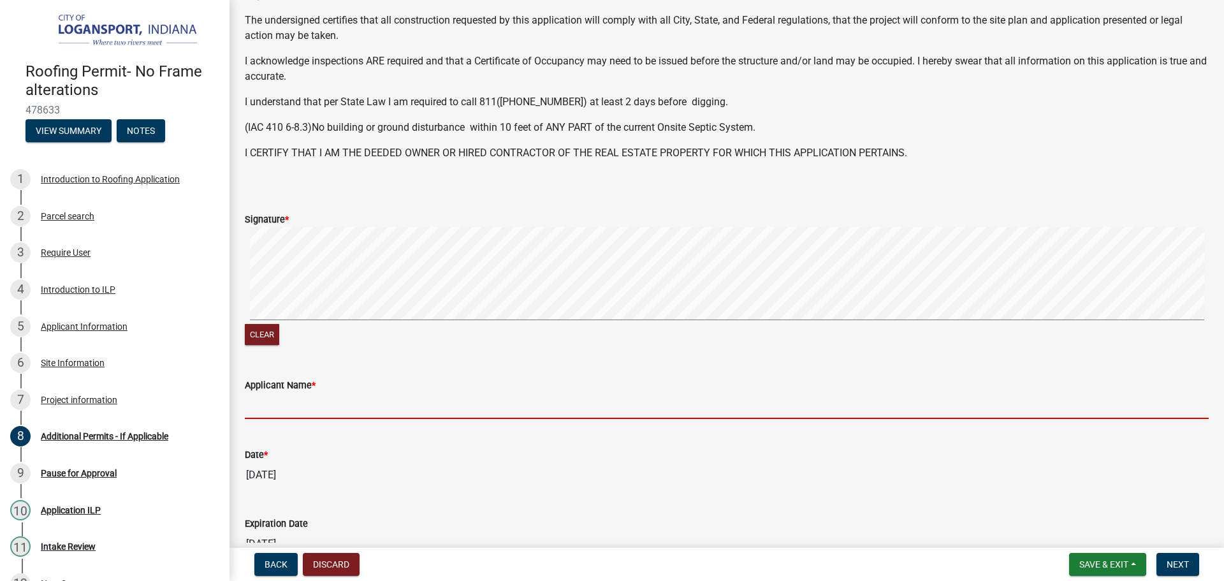
click at [295, 404] on input "Applicant Name *" at bounding box center [727, 406] width 964 height 26
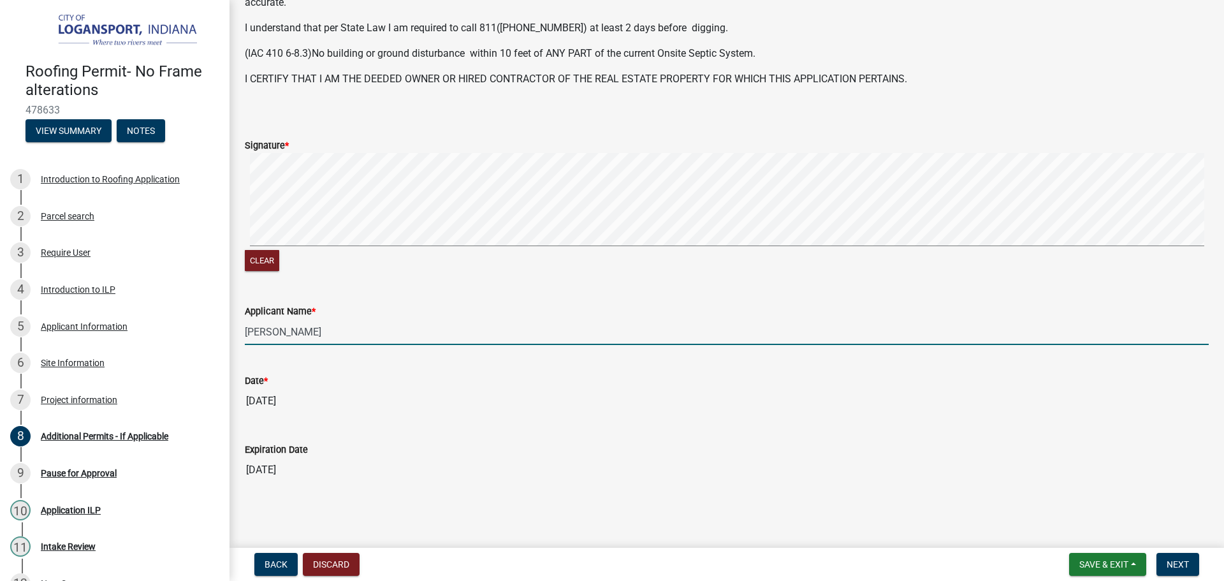
scroll to position [585, 0]
type input "[PERSON_NAME]"
drag, startPoint x: 1192, startPoint y: 560, endPoint x: 1193, endPoint y: 548, distance: 12.1
click at [1192, 559] on button "Next" at bounding box center [1178, 564] width 43 height 23
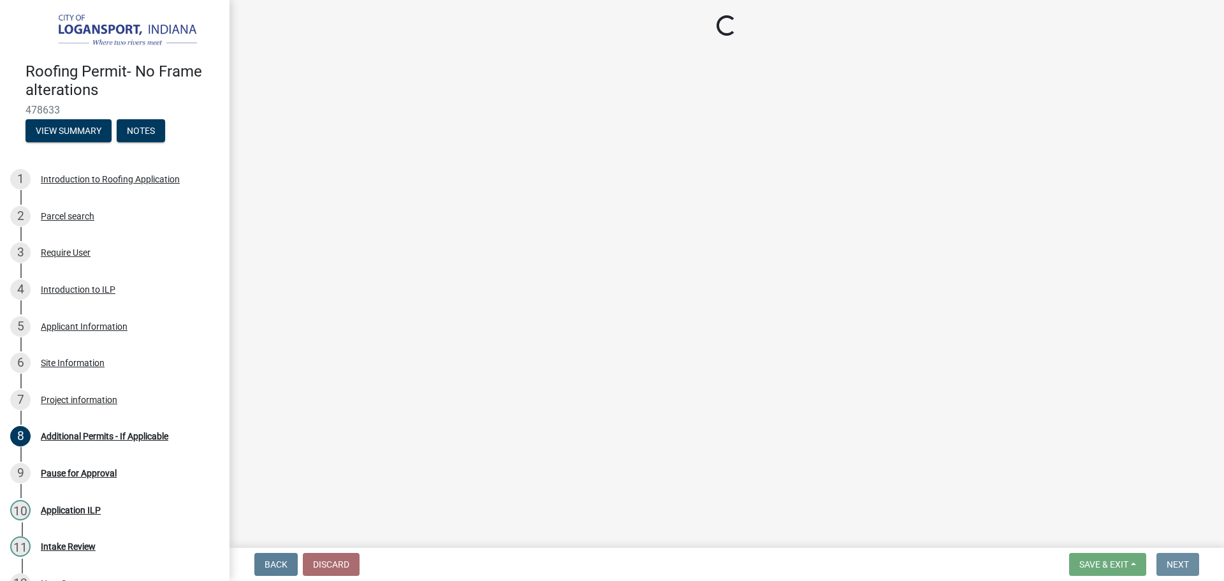
scroll to position [0, 0]
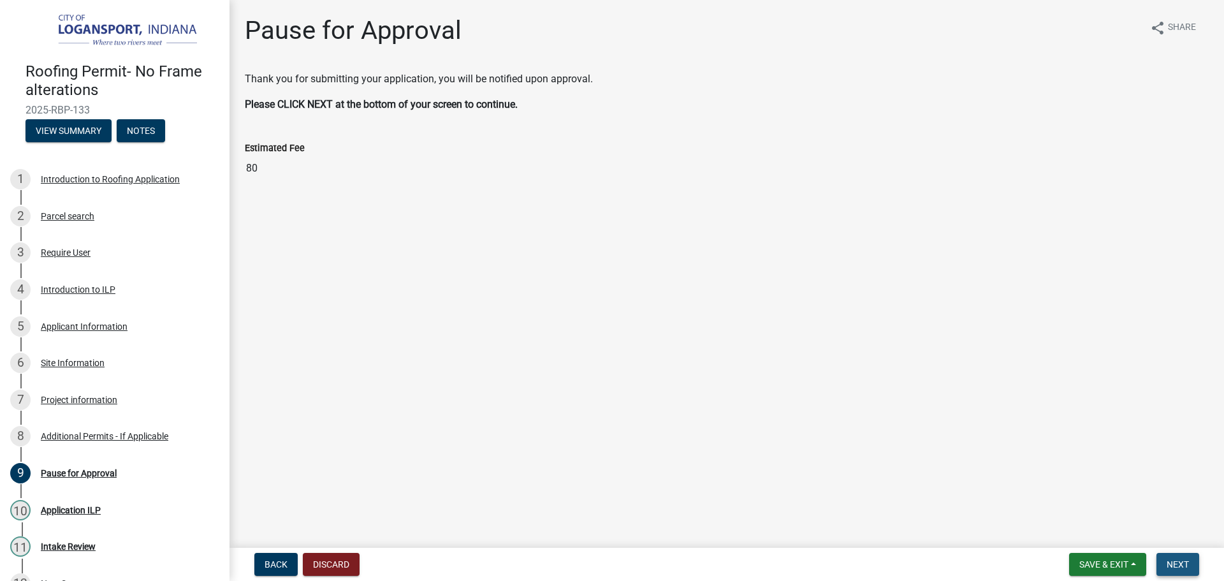
click at [1176, 562] on span "Next" at bounding box center [1178, 564] width 22 height 10
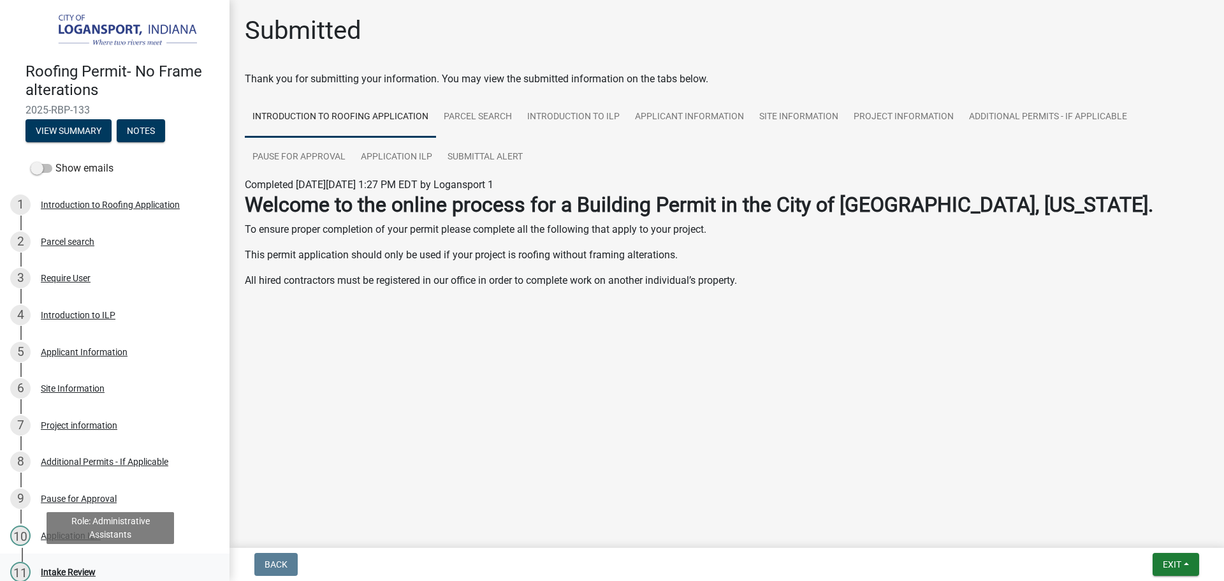
click at [77, 568] on div "Intake Review" at bounding box center [68, 572] width 55 height 9
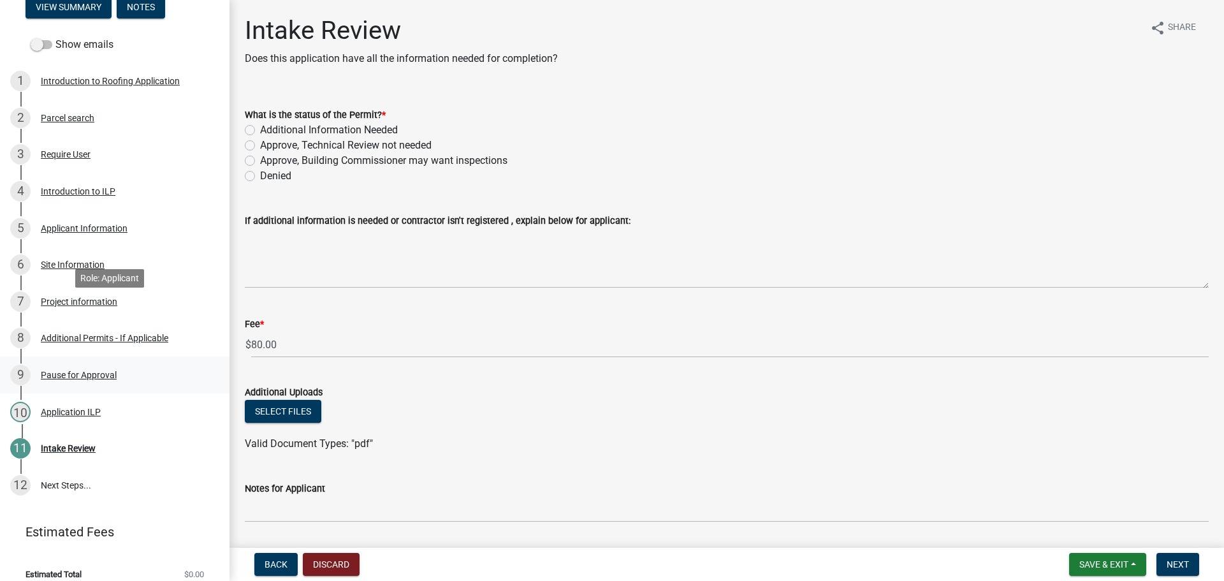
scroll to position [135, 0]
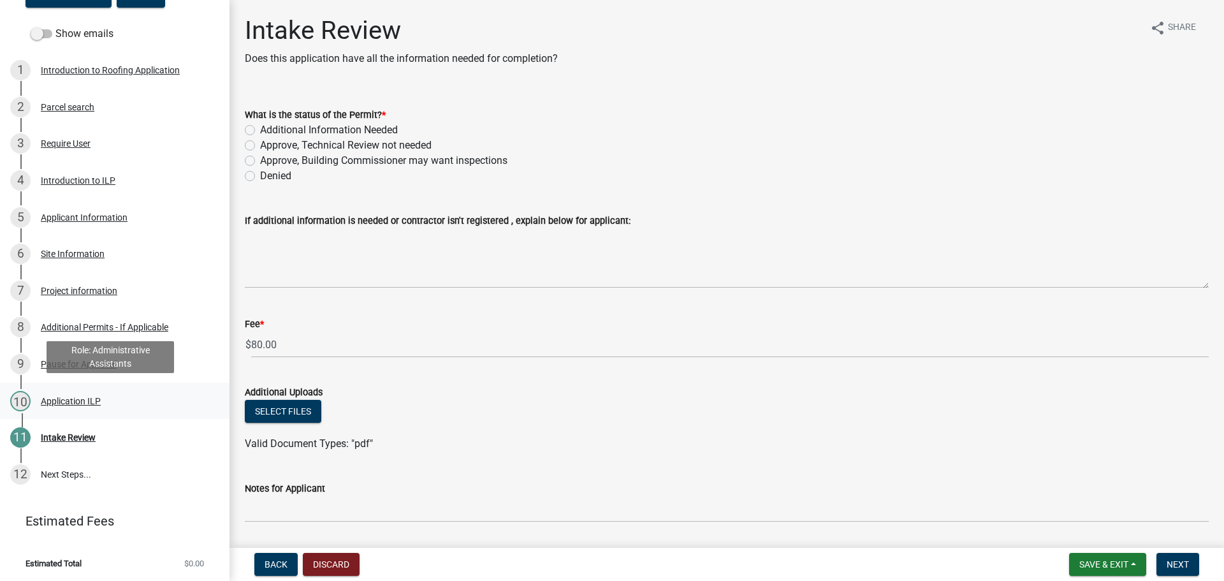
click at [94, 400] on div "Application ILP" at bounding box center [71, 401] width 60 height 9
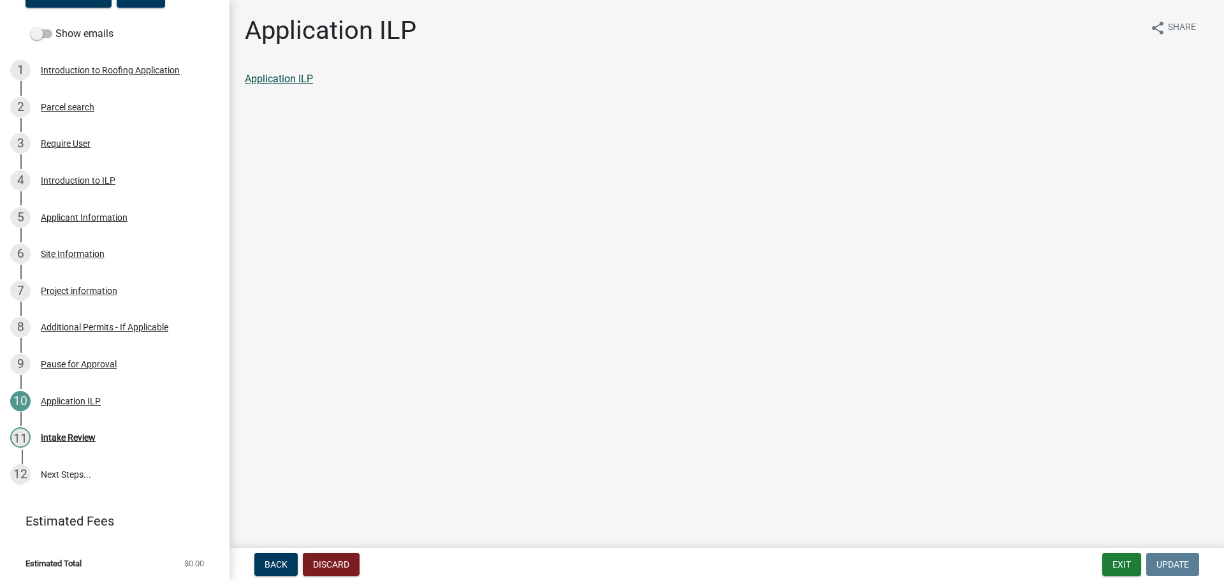
click at [302, 78] on link "Application ILP" at bounding box center [279, 79] width 68 height 12
click at [76, 437] on div "Intake Review" at bounding box center [68, 437] width 55 height 9
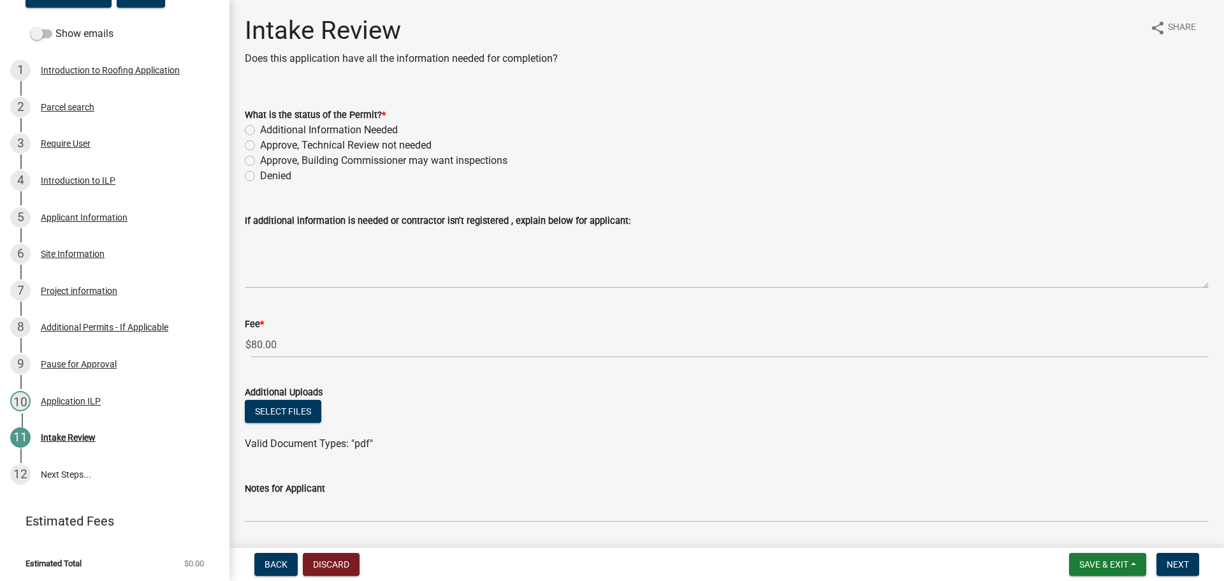
click at [260, 142] on label "Approve, Technical Review not needed" at bounding box center [346, 145] width 172 height 15
click at [260, 142] on input "Approve, Technical Review not needed" at bounding box center [264, 142] width 8 height 8
radio input "true"
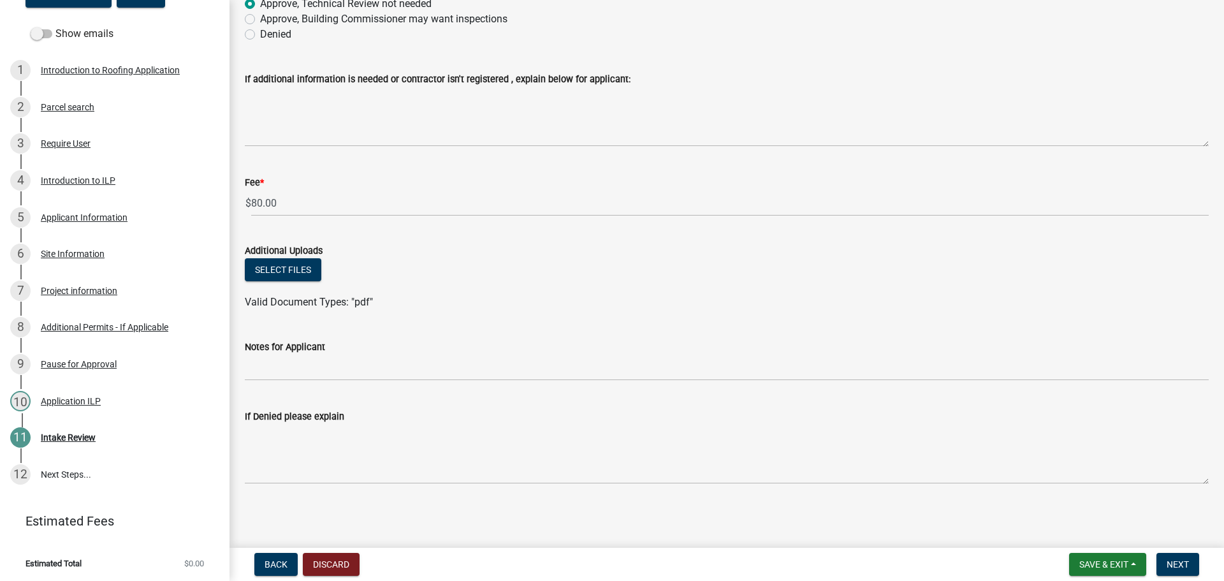
scroll to position [143, 0]
click at [1174, 563] on span "Next" at bounding box center [1178, 564] width 22 height 10
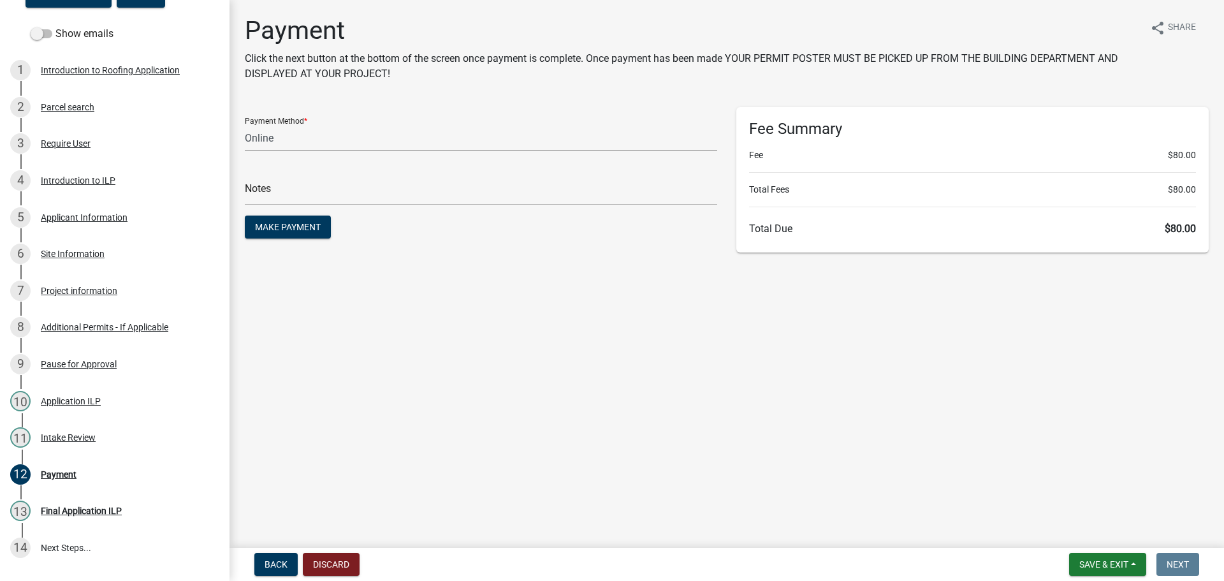
click at [260, 141] on select "Credit Card POS Check Cash Online" at bounding box center [481, 138] width 473 height 26
select select "2: 1"
click at [245, 125] on select "Credit Card POS Check Cash Online" at bounding box center [481, 138] width 473 height 26
click at [272, 195] on input "text" at bounding box center [481, 192] width 473 height 26
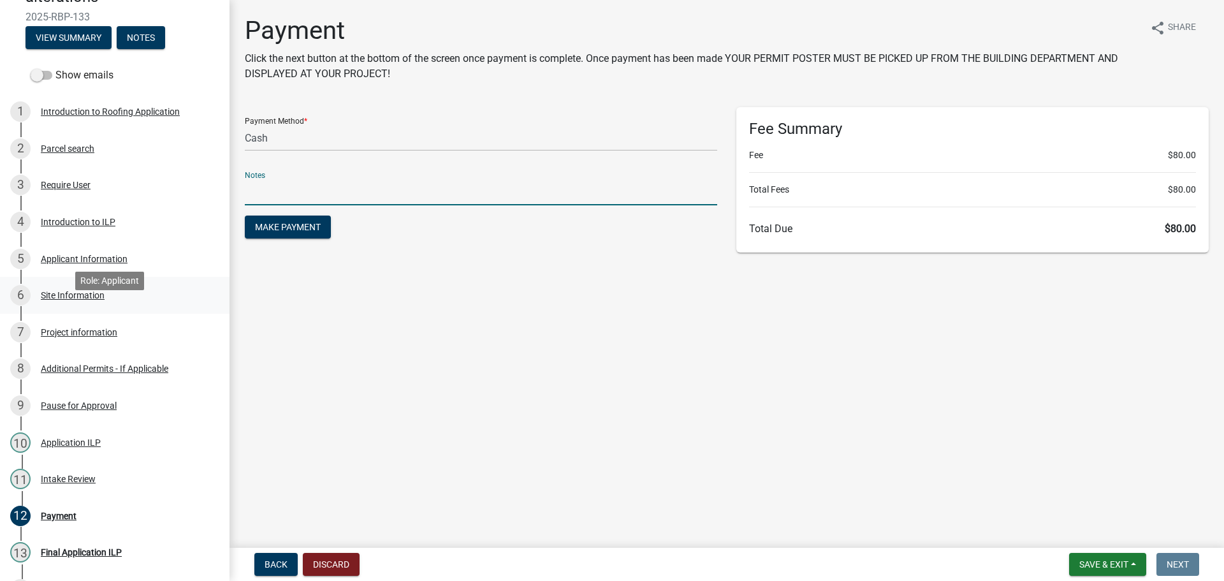
scroll to position [71, 0]
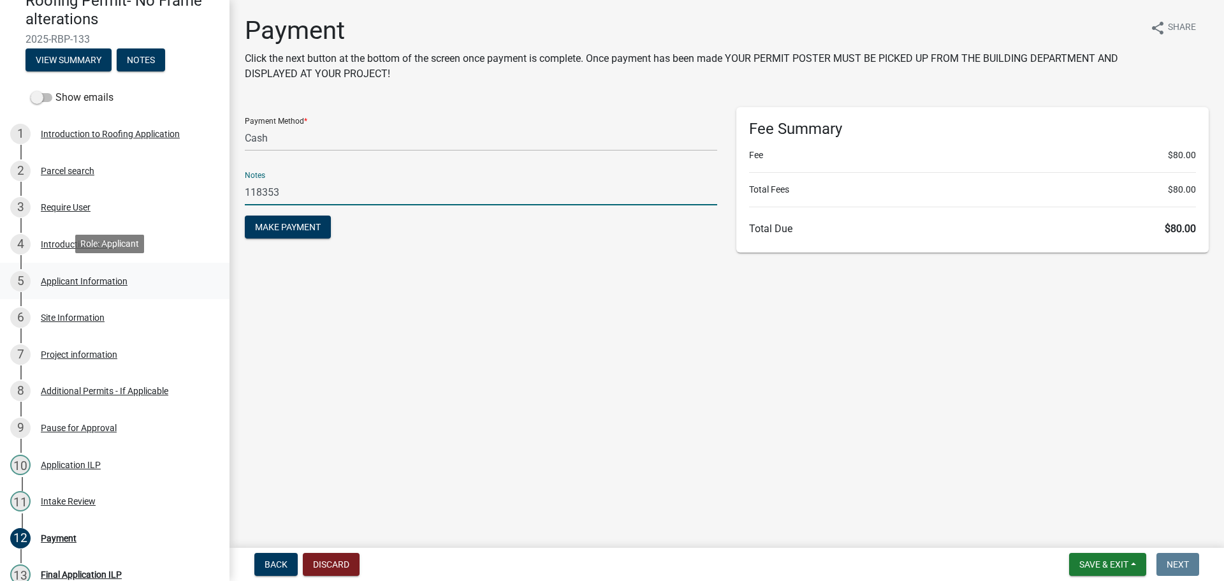
type input "118353"
click at [245, 216] on button "Make Payment" at bounding box center [288, 227] width 86 height 23
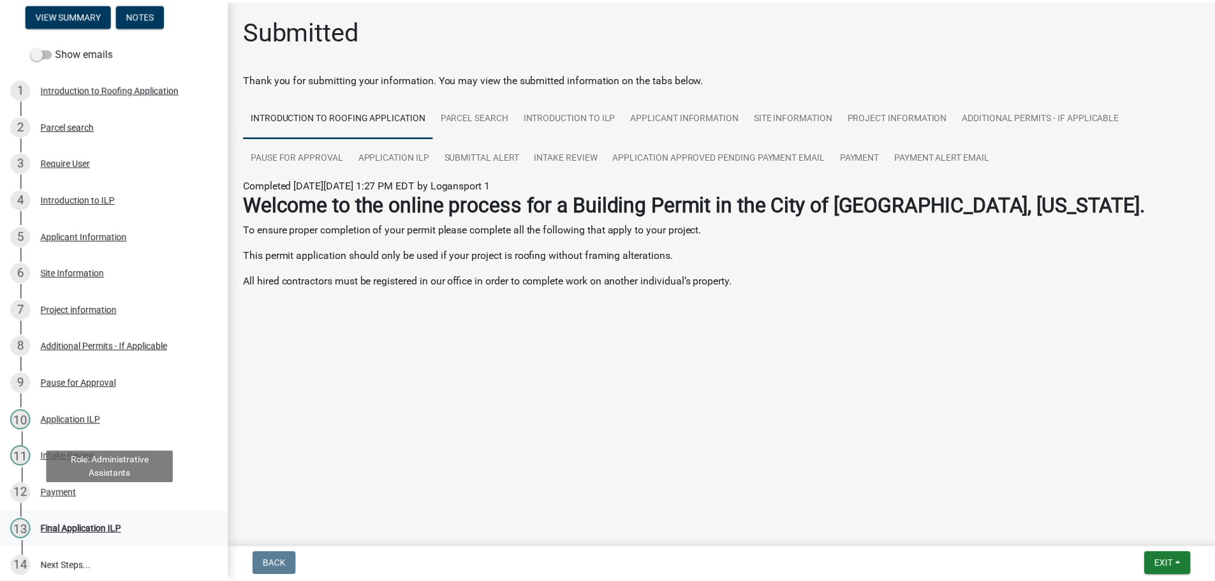
scroll to position [135, 0]
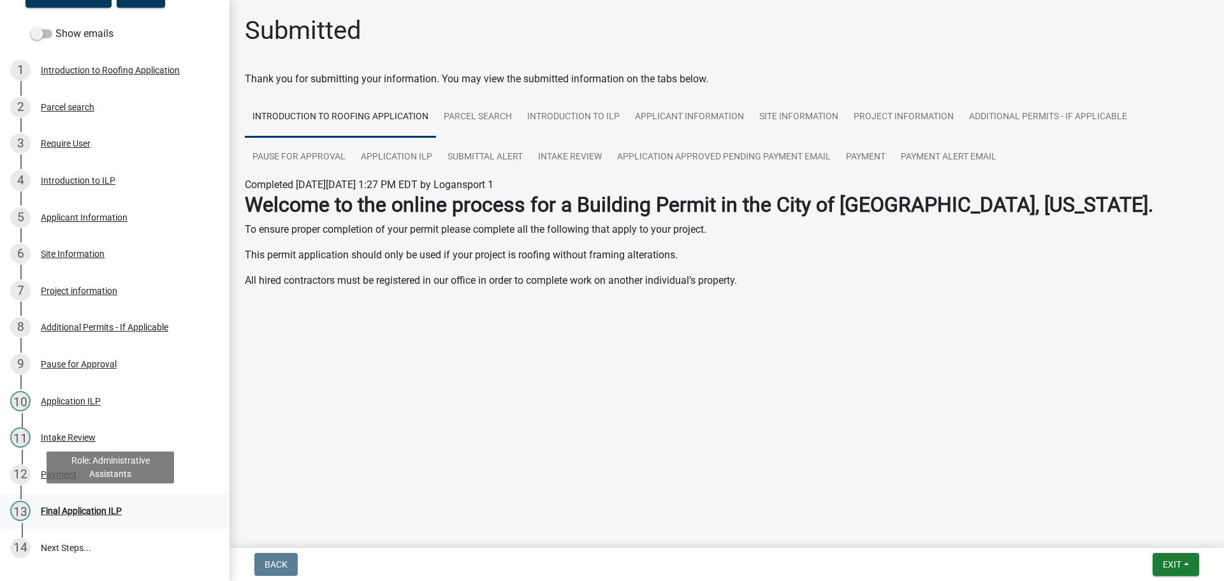
click at [82, 506] on div "Final Application ILP" at bounding box center [81, 510] width 81 height 9
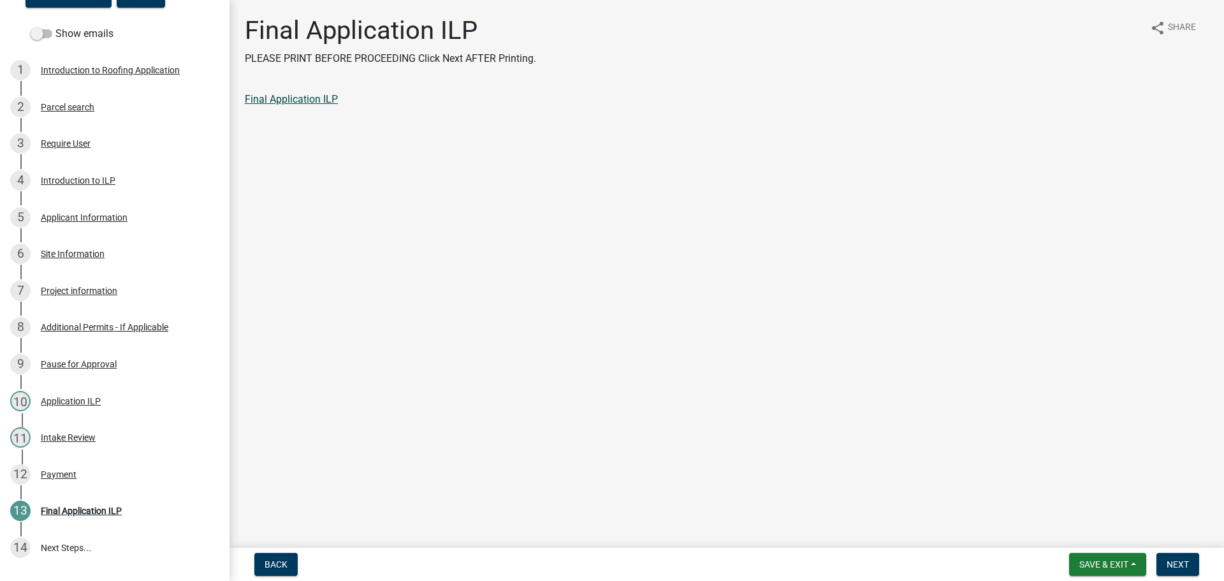
click at [300, 98] on link "Final Application ILP" at bounding box center [291, 99] width 93 height 12
click at [1170, 560] on span "Next" at bounding box center [1178, 564] width 22 height 10
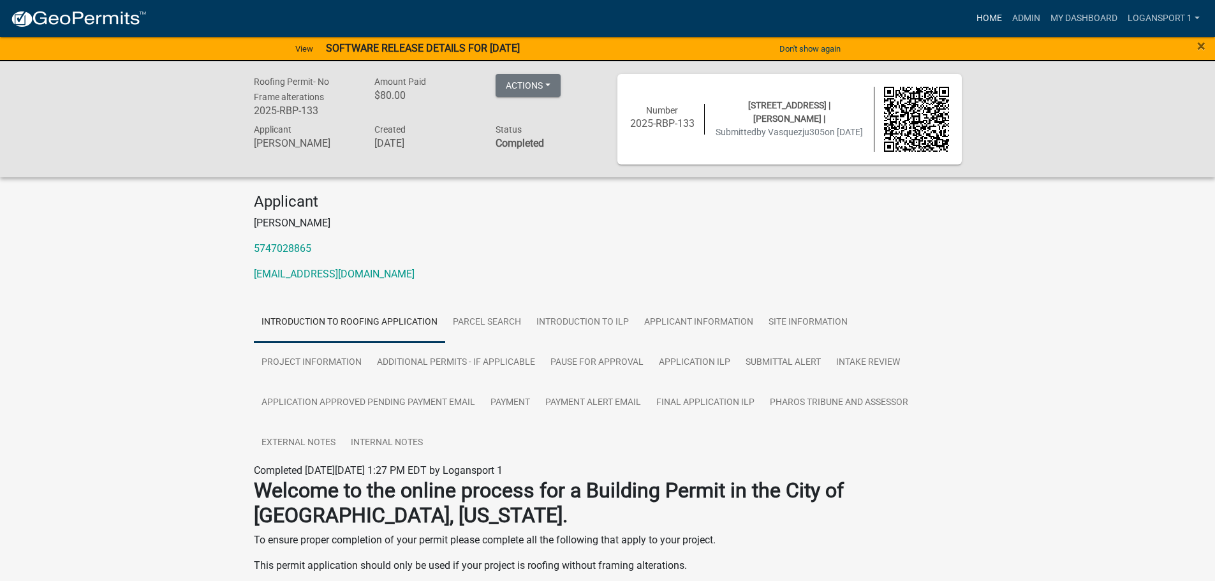
click at [982, 18] on link "Home" at bounding box center [989, 18] width 36 height 24
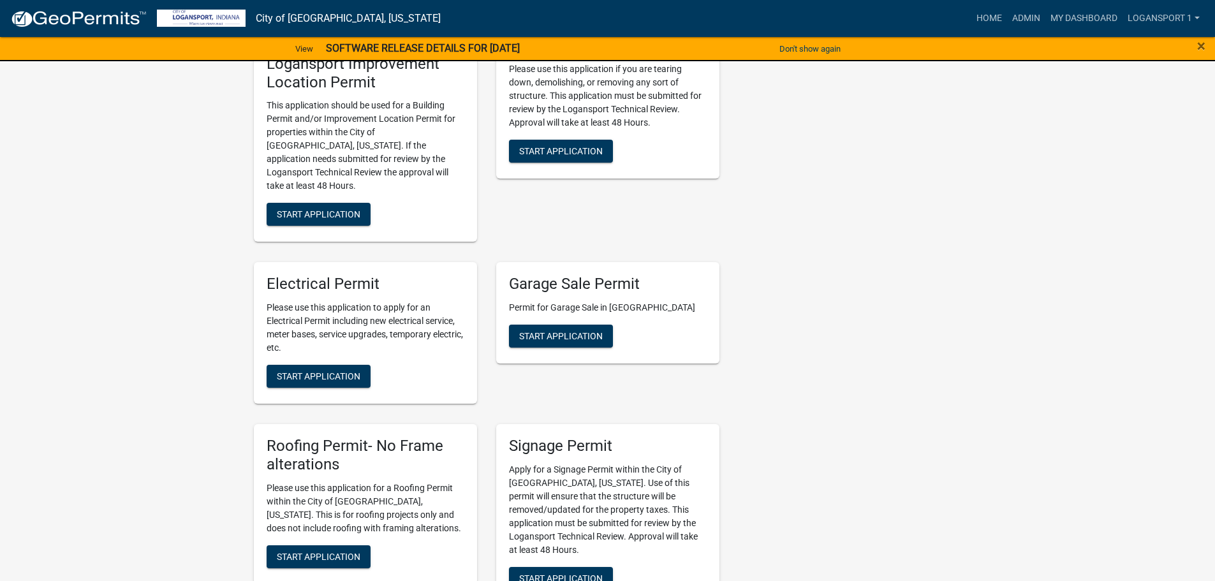
scroll to position [638, 0]
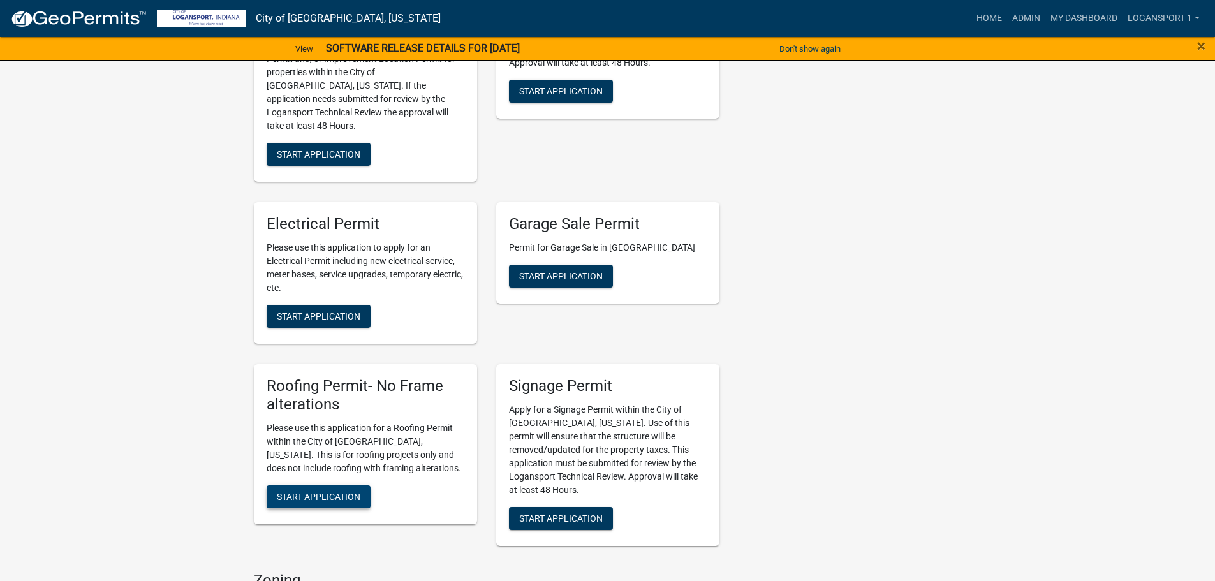
click at [307, 491] on span "Start Application" at bounding box center [319, 496] width 84 height 10
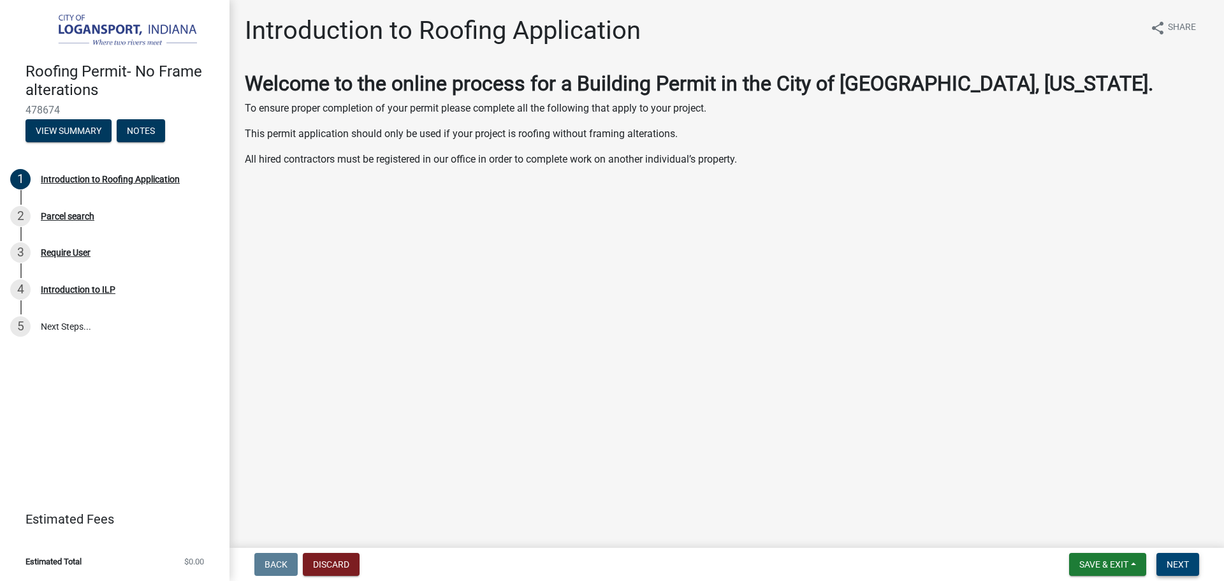
click at [1193, 561] on button "Next" at bounding box center [1178, 564] width 43 height 23
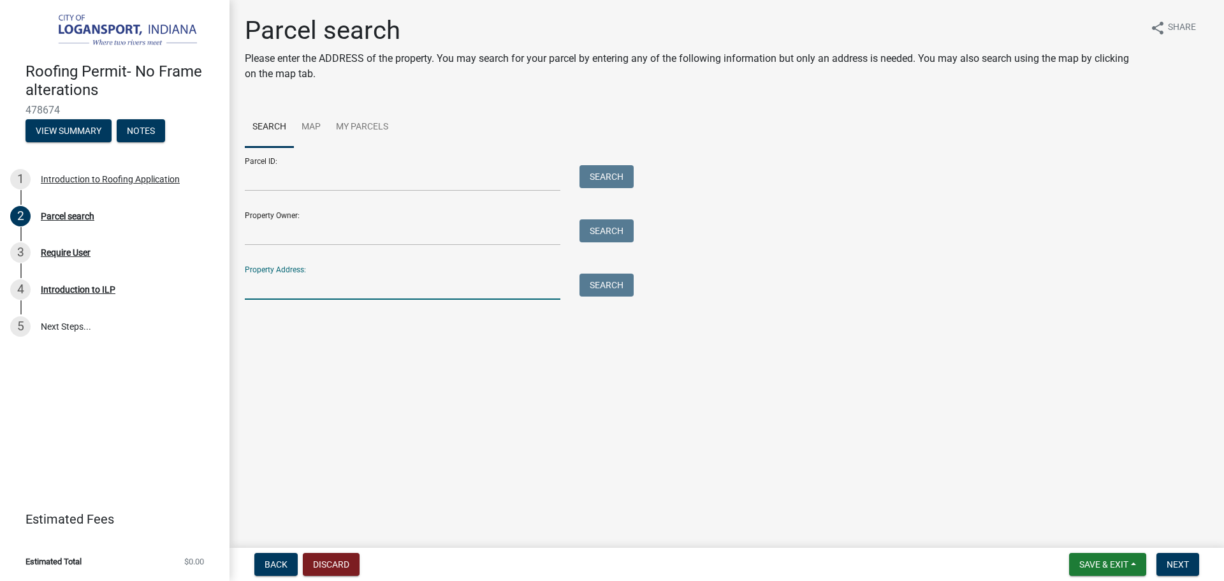
click at [337, 292] on input "Property Address:" at bounding box center [403, 287] width 316 height 26
type input "1427 North"
click at [619, 284] on button "Search" at bounding box center [607, 285] width 54 height 23
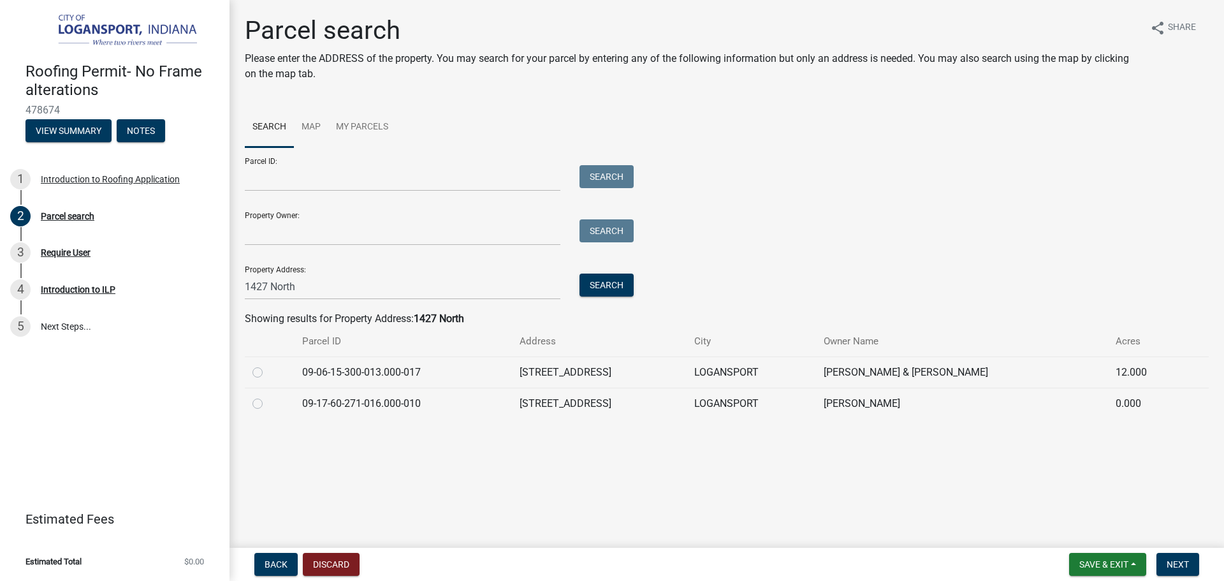
click at [268, 396] on label at bounding box center [268, 396] width 0 height 0
click at [268, 404] on input "radio" at bounding box center [272, 400] width 8 height 8
radio input "true"
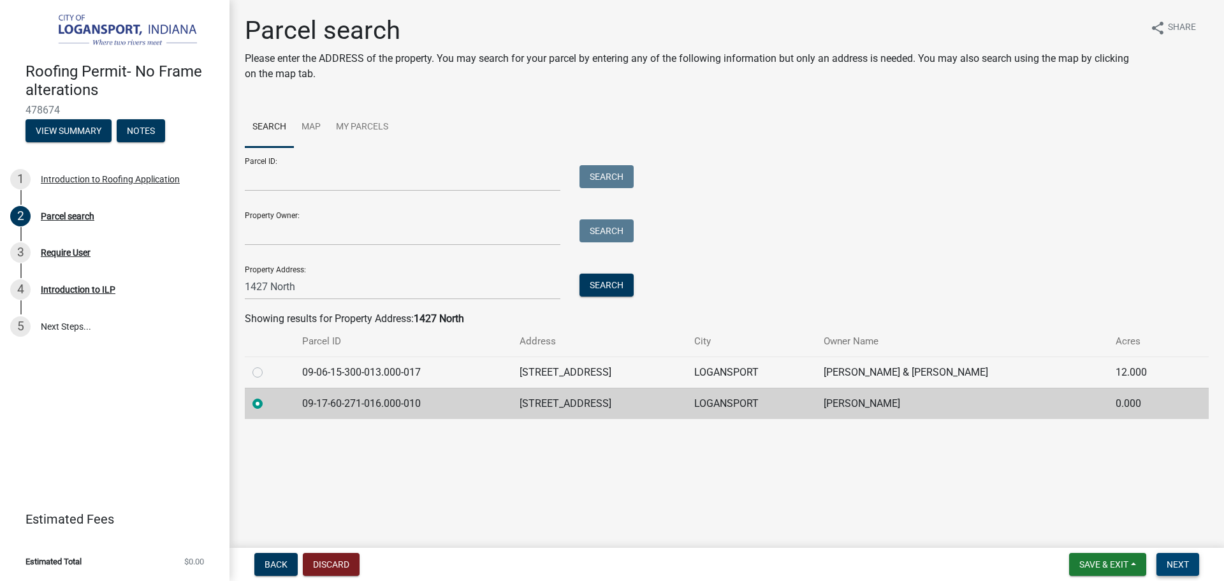
click at [1180, 568] on span "Next" at bounding box center [1178, 564] width 22 height 10
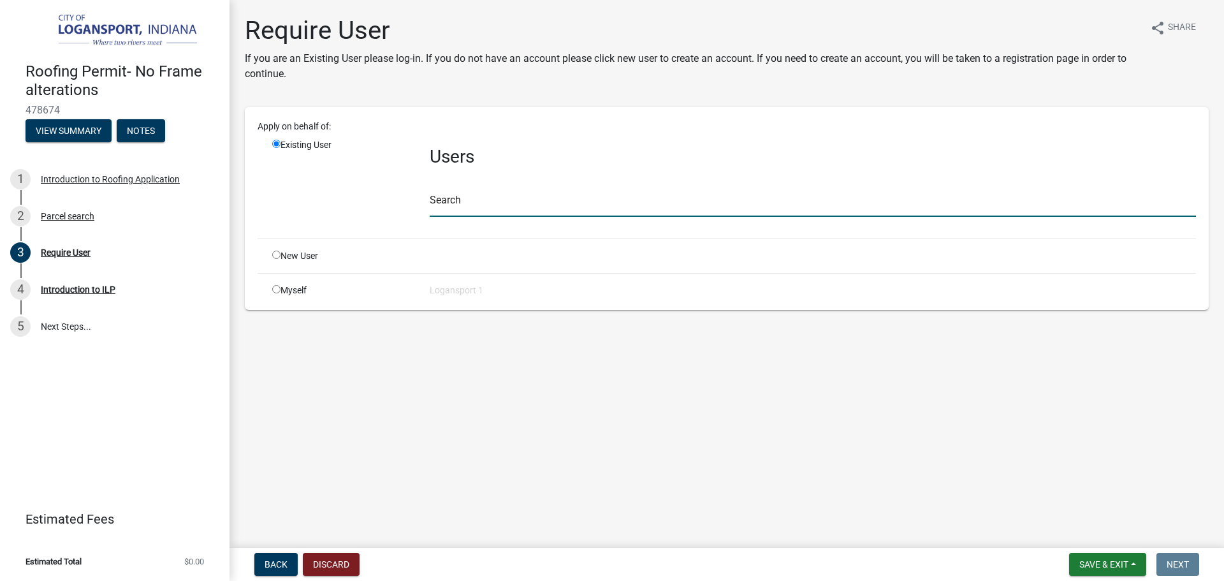
click at [452, 210] on input "text" at bounding box center [813, 204] width 766 height 26
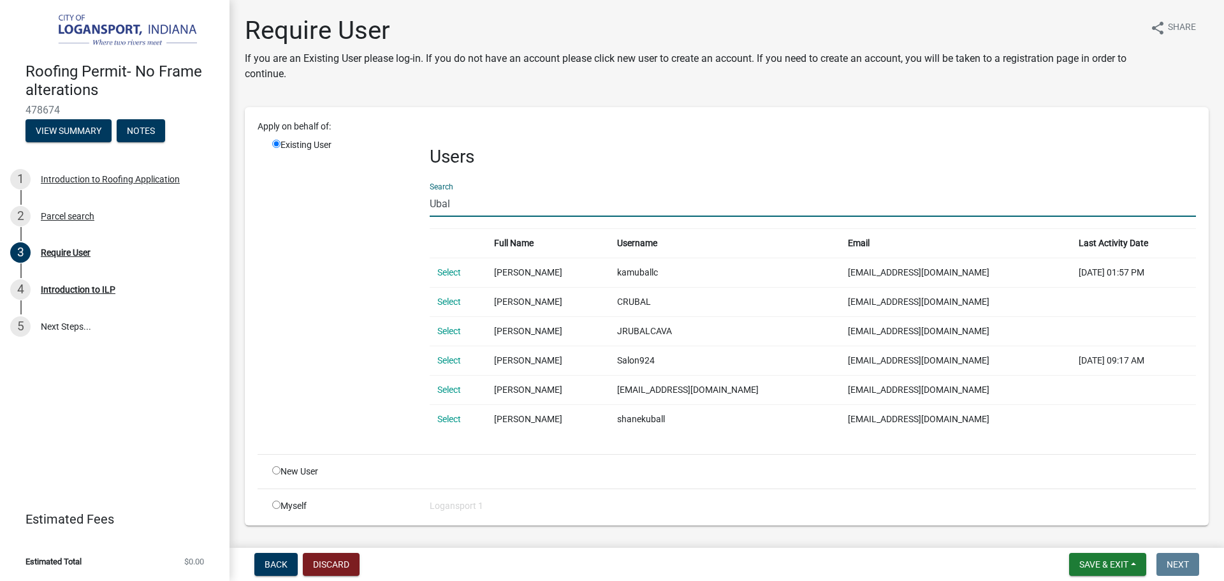
type input "Ubal"
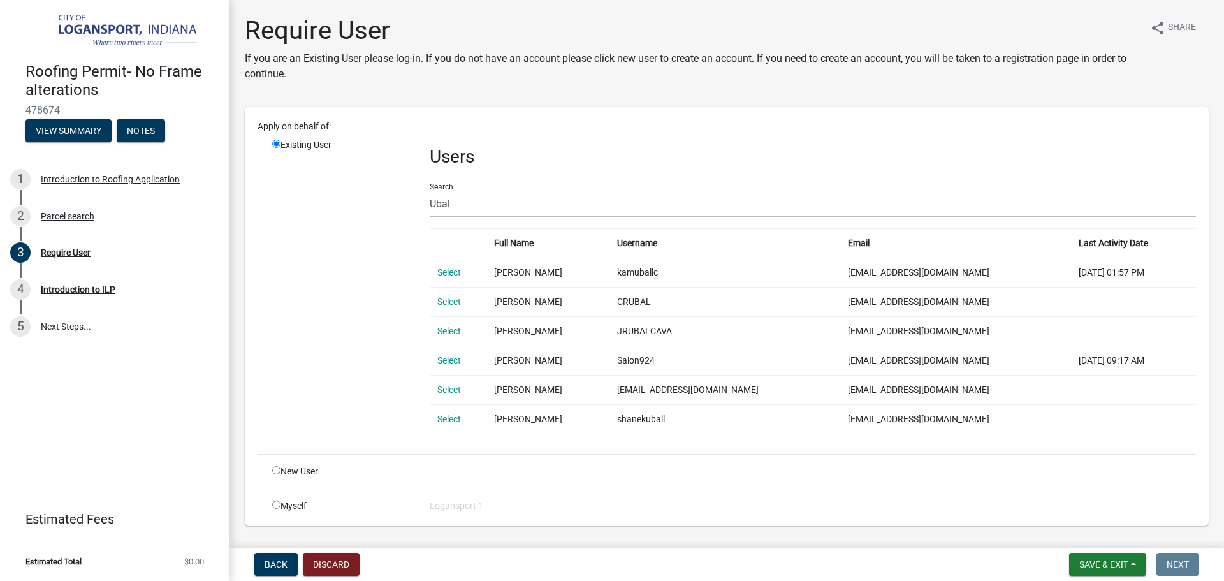
click at [275, 470] on input "radio" at bounding box center [276, 470] width 8 height 8
radio input "true"
radio input "false"
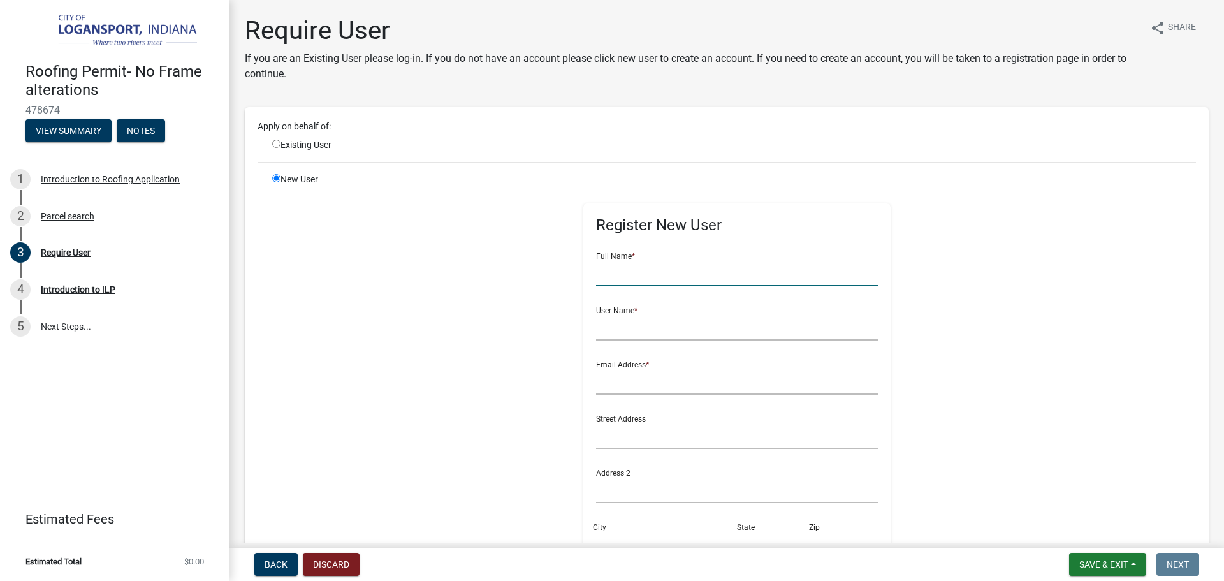
click at [601, 275] on input "text" at bounding box center [737, 273] width 282 height 26
type input "[PERSON_NAME]"
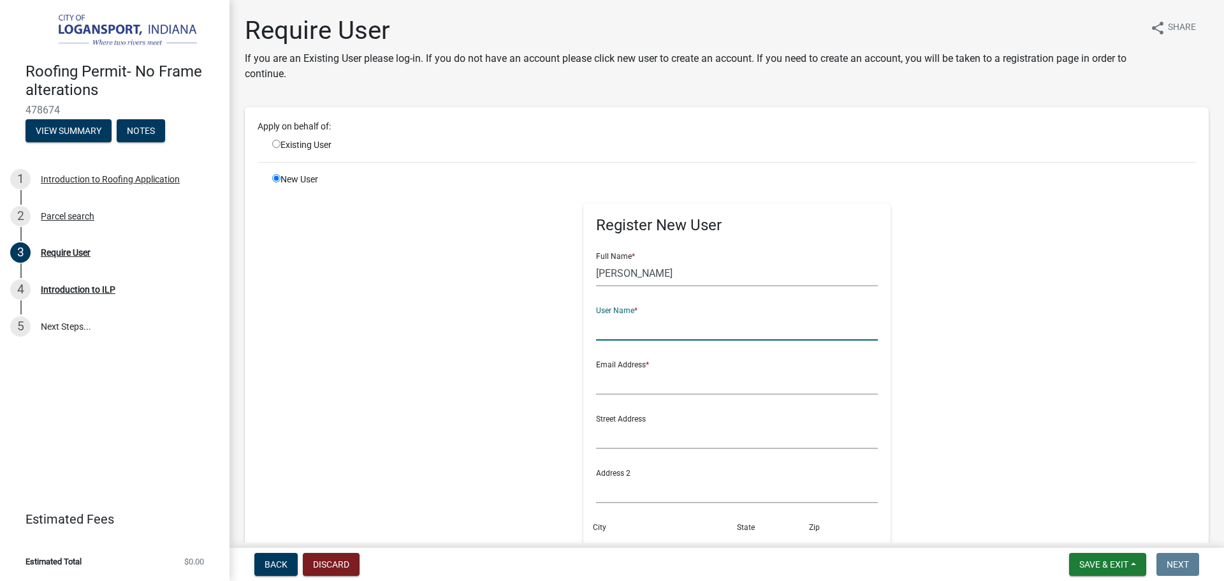
type input "A"
click at [665, 330] on input "[EMAIL_ADDRESS][DOMAIN_NAME]" at bounding box center [737, 327] width 282 height 26
type input "[EMAIL_ADDRESS][DOMAIN_NAME]"
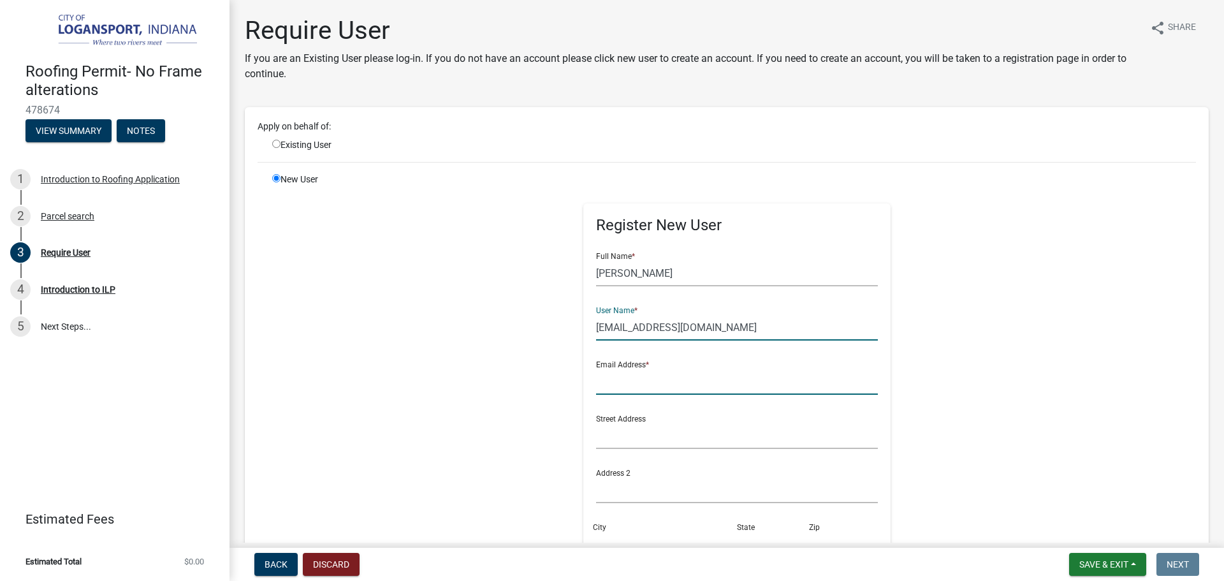
click at [628, 383] on input "text" at bounding box center [737, 382] width 282 height 26
paste input "[EMAIL_ADDRESS][DOMAIN_NAME]"
type input "[EMAIL_ADDRESS][DOMAIN_NAME]"
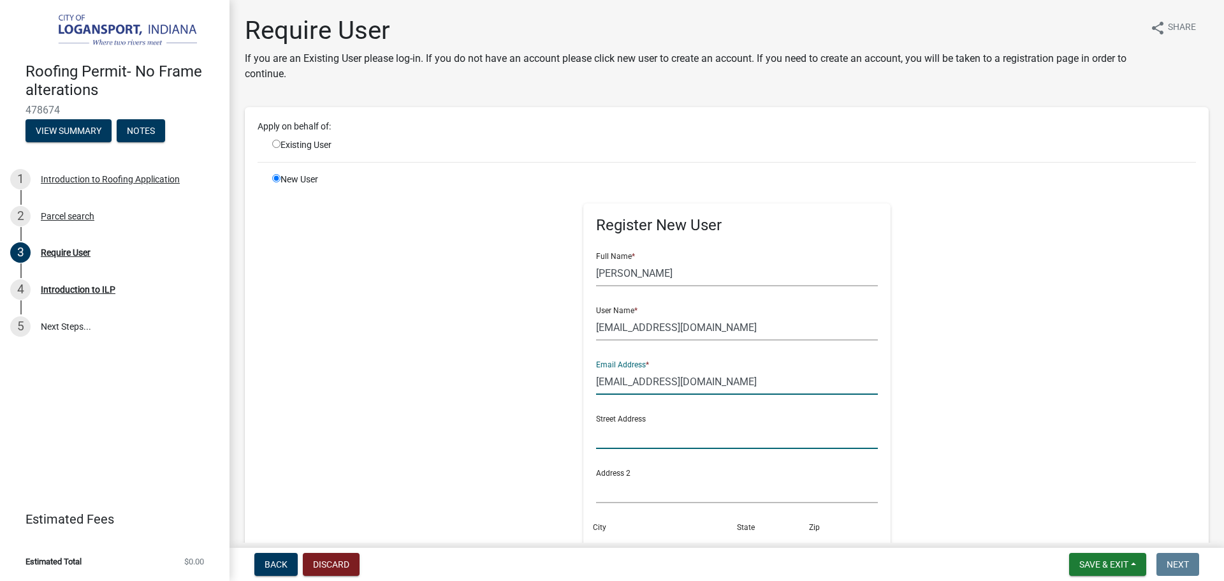
click at [645, 432] on input "text" at bounding box center [737, 436] width 282 height 26
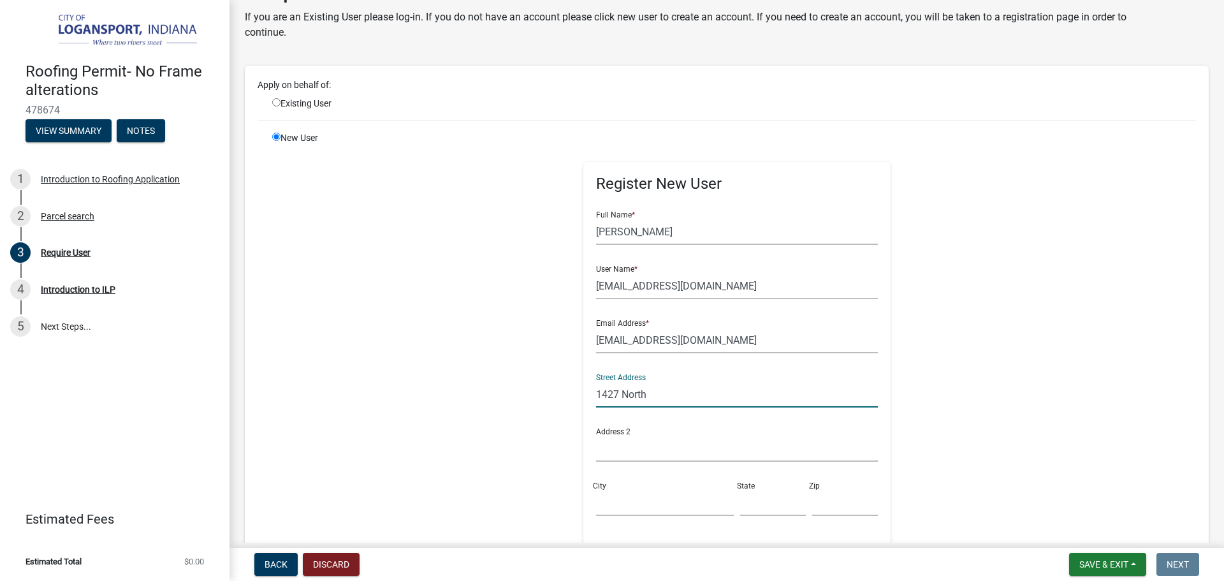
scroll to position [64, 0]
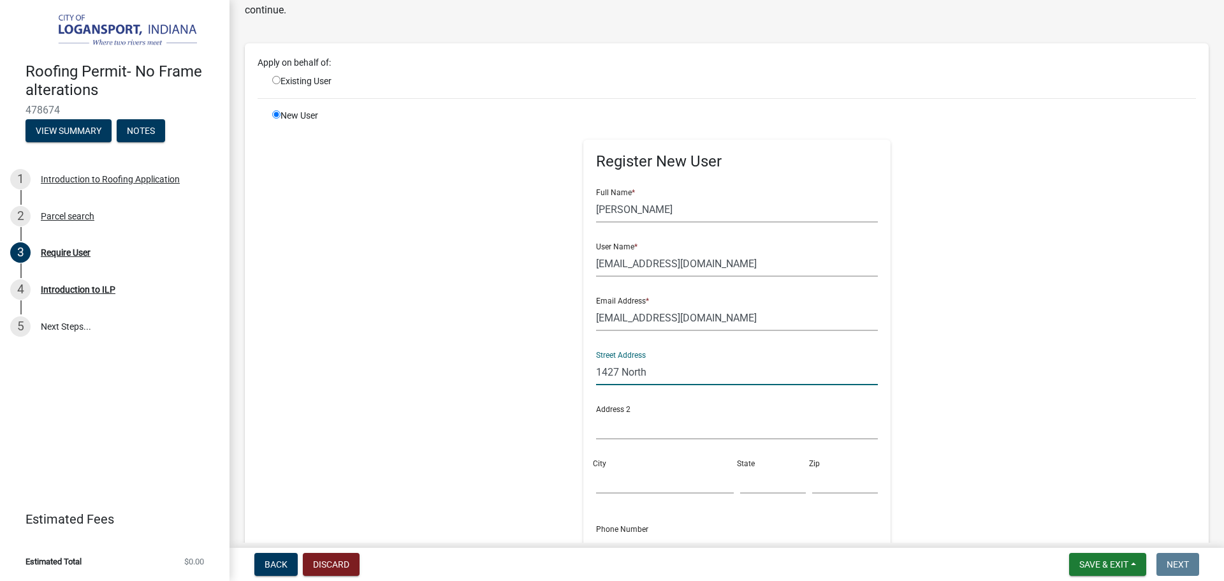
type input "1427 North"
click at [642, 478] on input "City" at bounding box center [665, 480] width 138 height 26
type input "Logansport"
type input "IN"
type input "46947"
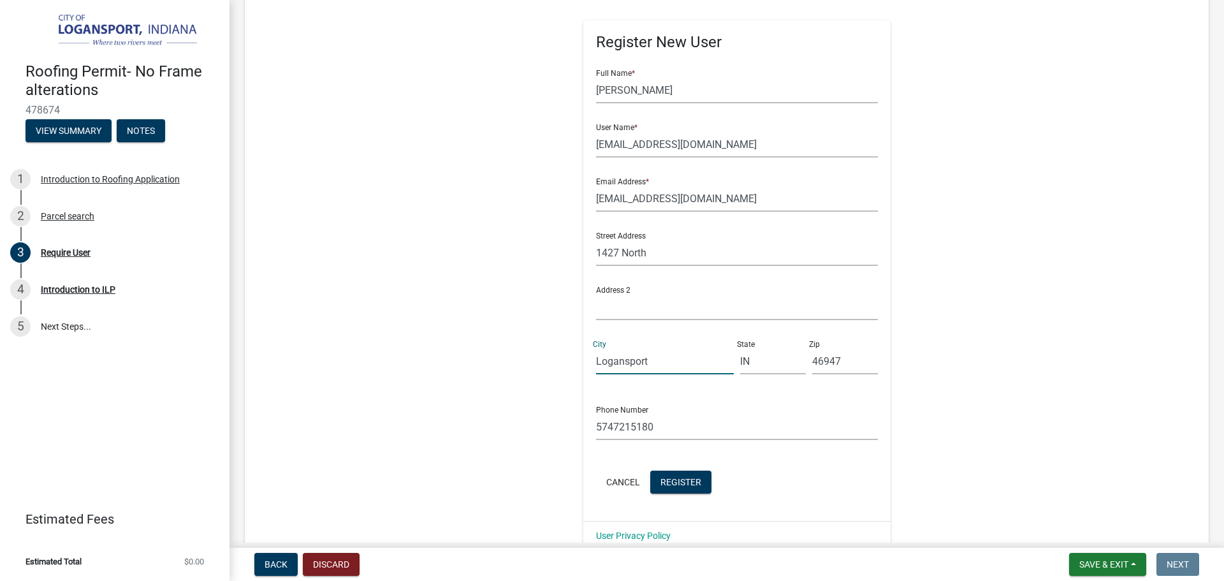
scroll to position [191, 0]
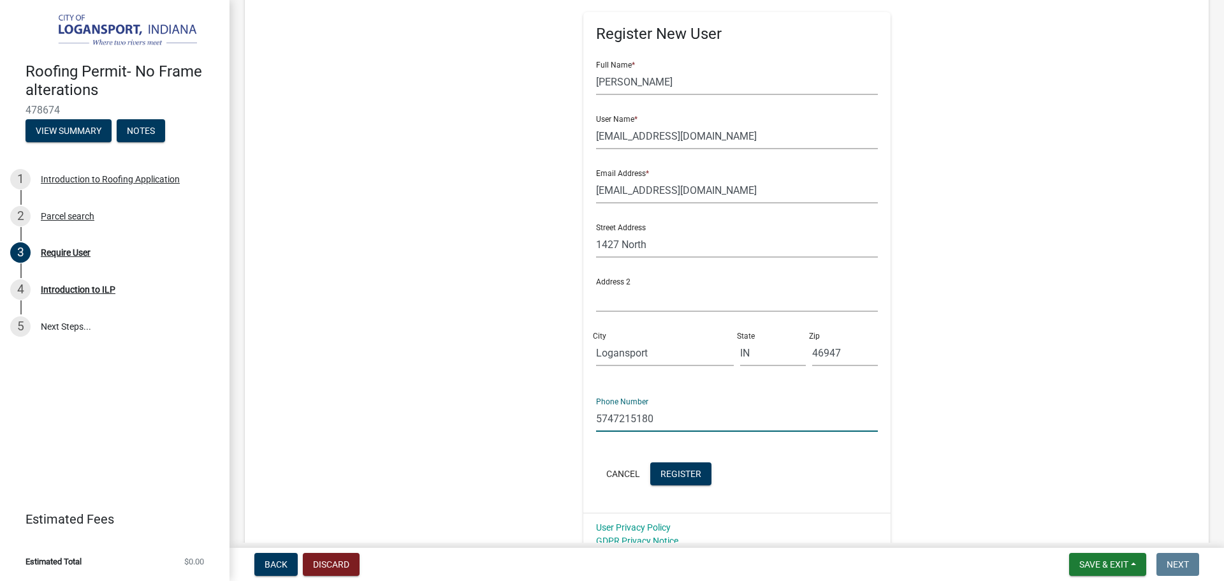
click at [664, 416] on input "5747215180" at bounding box center [737, 419] width 282 height 26
type input "[PHONE_NUMBER]"
click at [707, 473] on div "Cancel Register" at bounding box center [737, 475] width 282 height 26
click at [677, 471] on span "Register" at bounding box center [681, 473] width 41 height 10
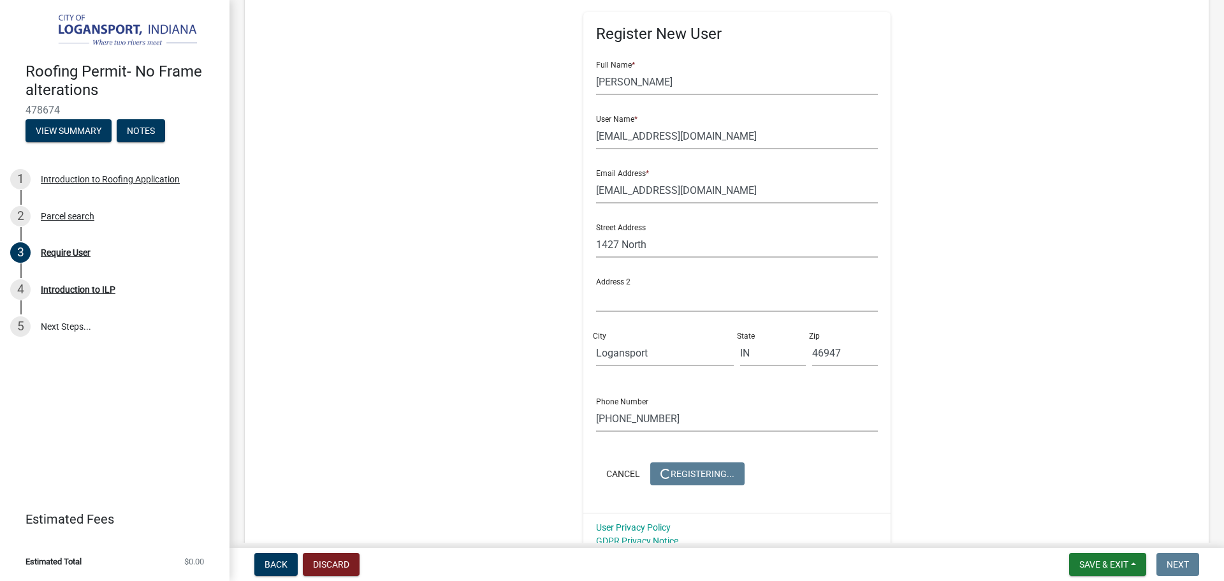
scroll to position [0, 0]
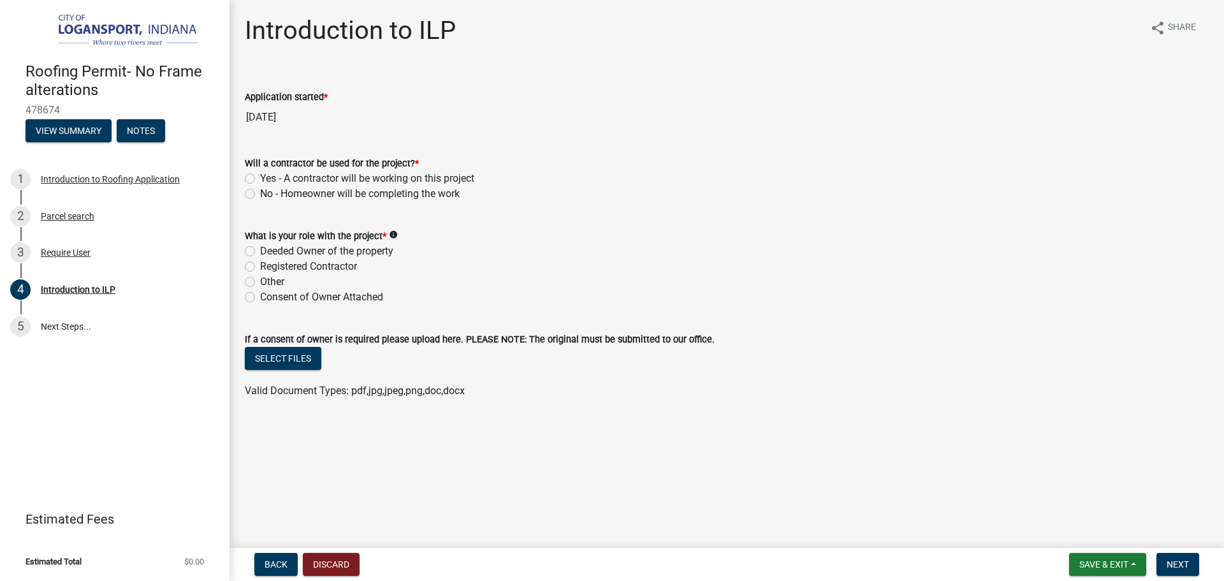
click at [260, 191] on label "No - Homeowner will be completing the work" at bounding box center [360, 193] width 200 height 15
click at [260, 191] on input "No - Homeowner will be completing the work" at bounding box center [264, 190] width 8 height 8
radio input "true"
click at [260, 248] on label "Deeded Owner of the property" at bounding box center [326, 251] width 133 height 15
click at [260, 248] on input "Deeded Owner of the property" at bounding box center [264, 248] width 8 height 8
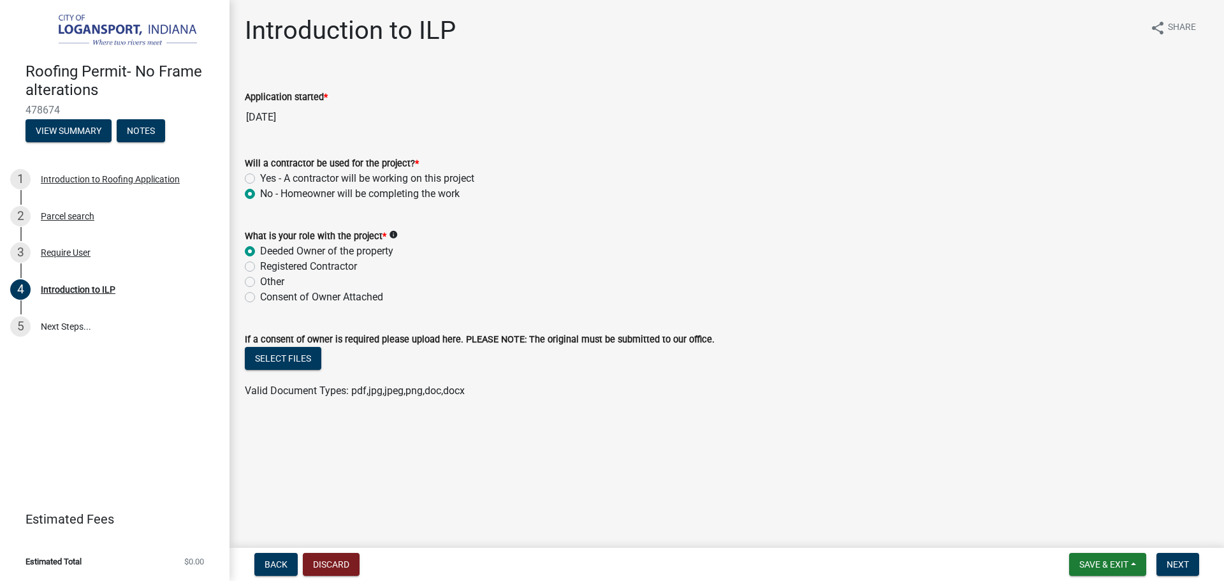
radio input "true"
click at [1179, 559] on span "Next" at bounding box center [1178, 564] width 22 height 10
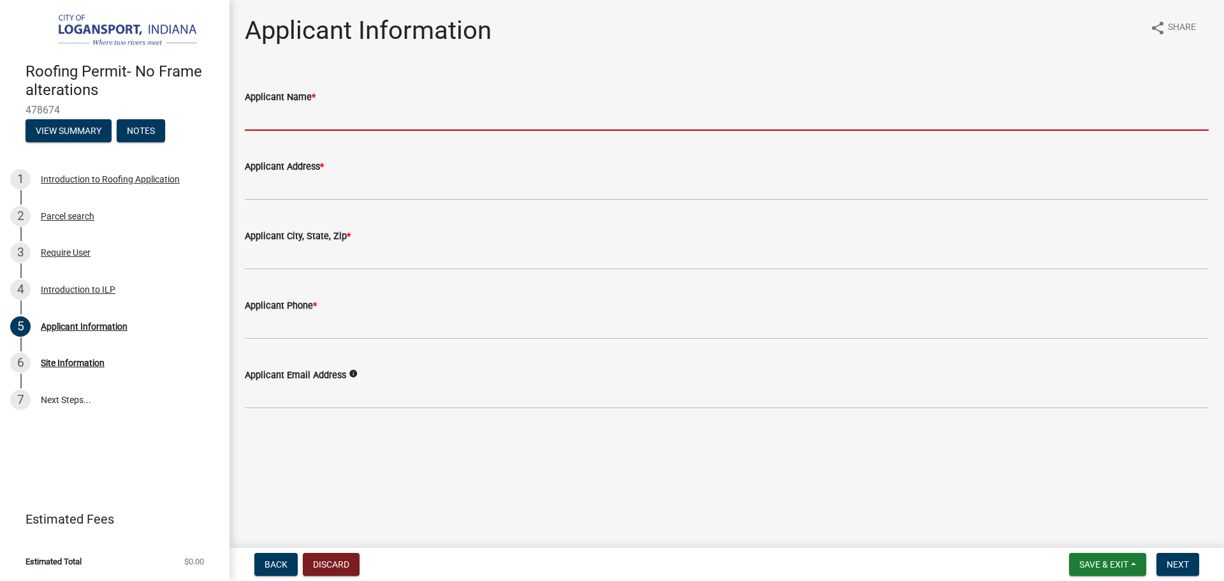
click at [316, 121] on input "Applicant Name *" at bounding box center [727, 118] width 964 height 26
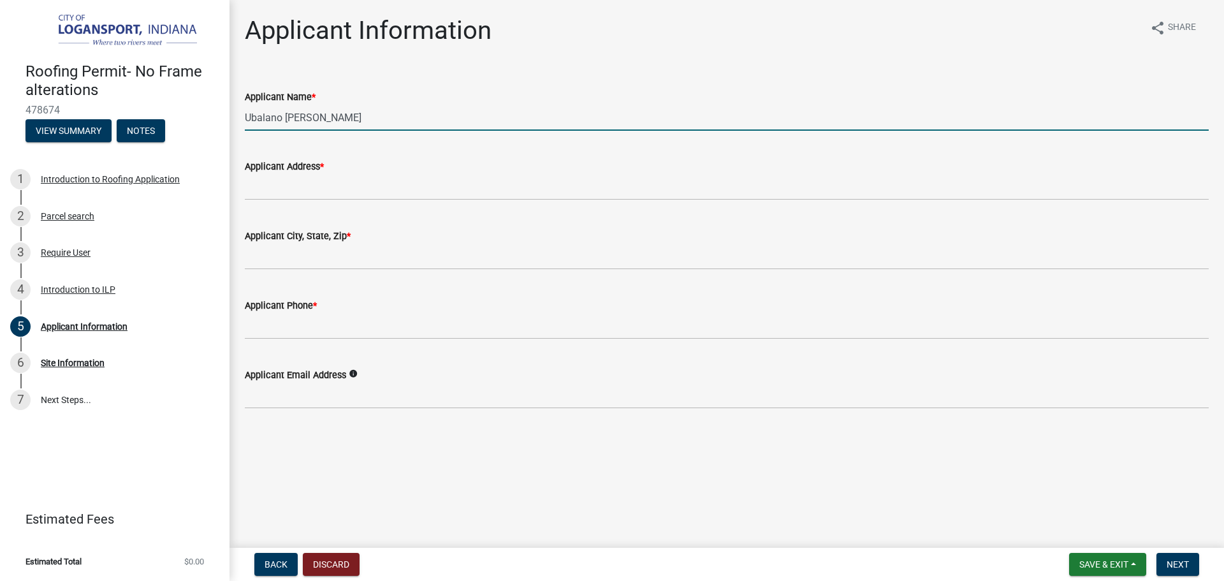
type input "Ubalano [PERSON_NAME]"
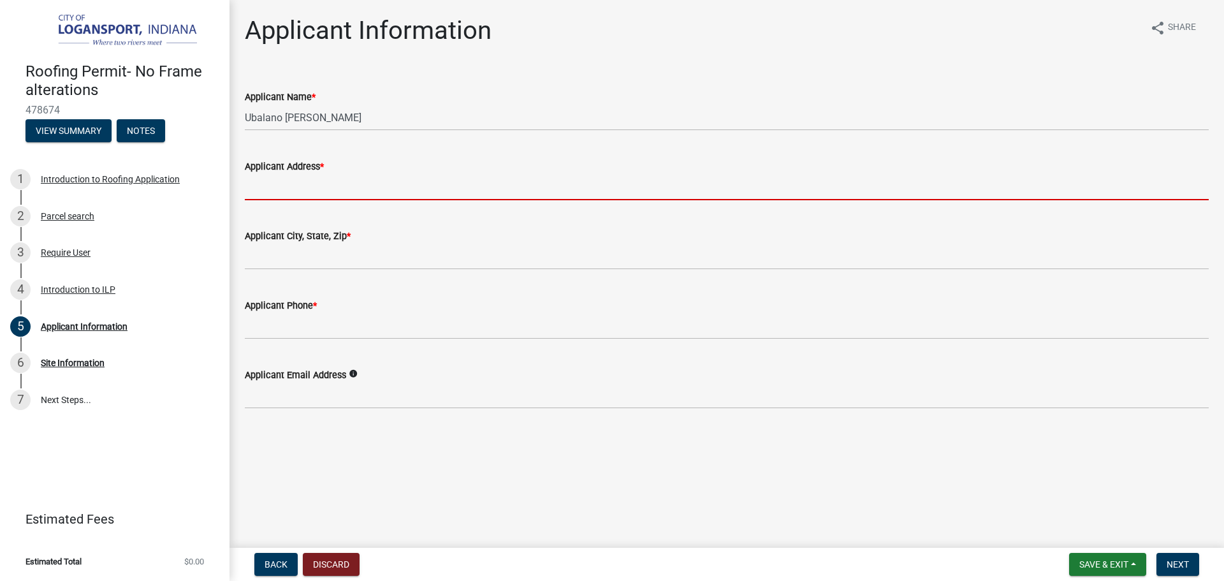
type input "0"
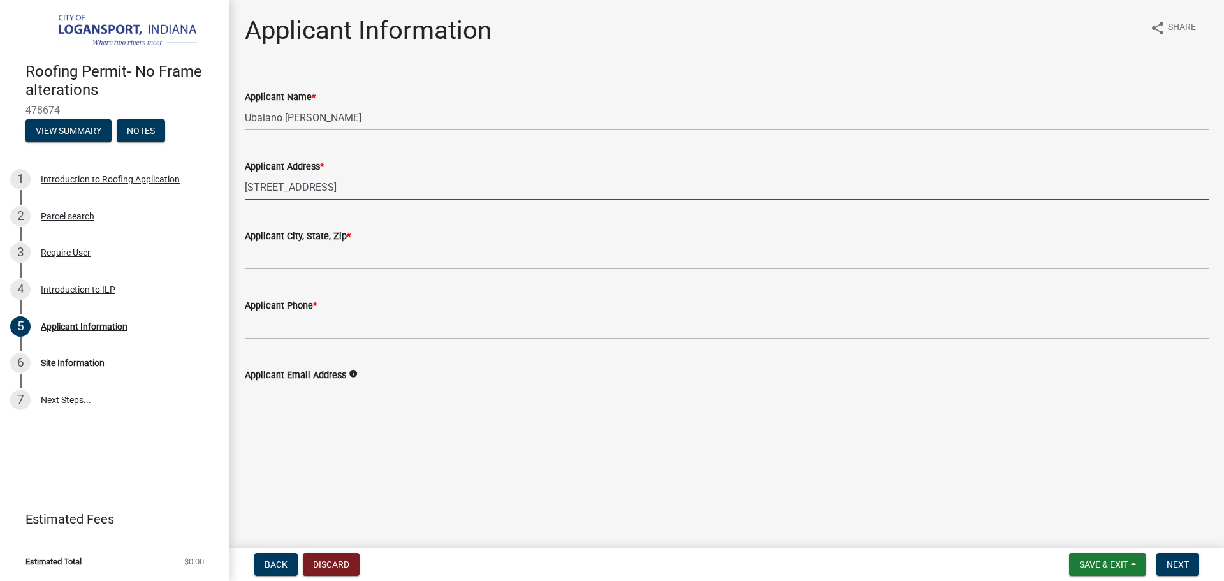
type input "[STREET_ADDRESS]"
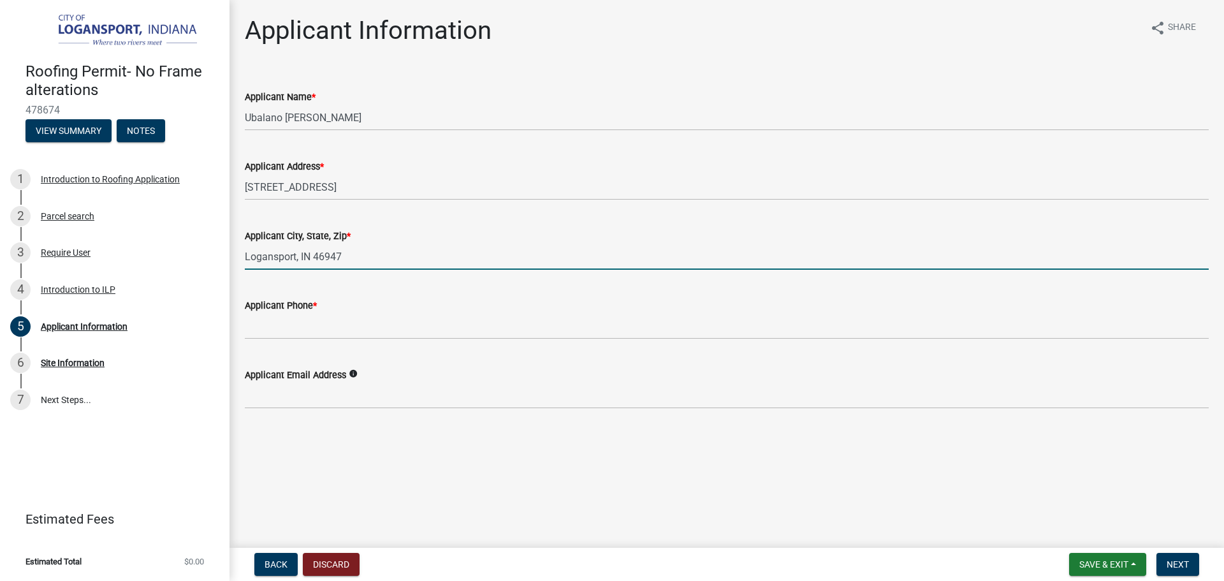
type input "Logansport, IN 46947"
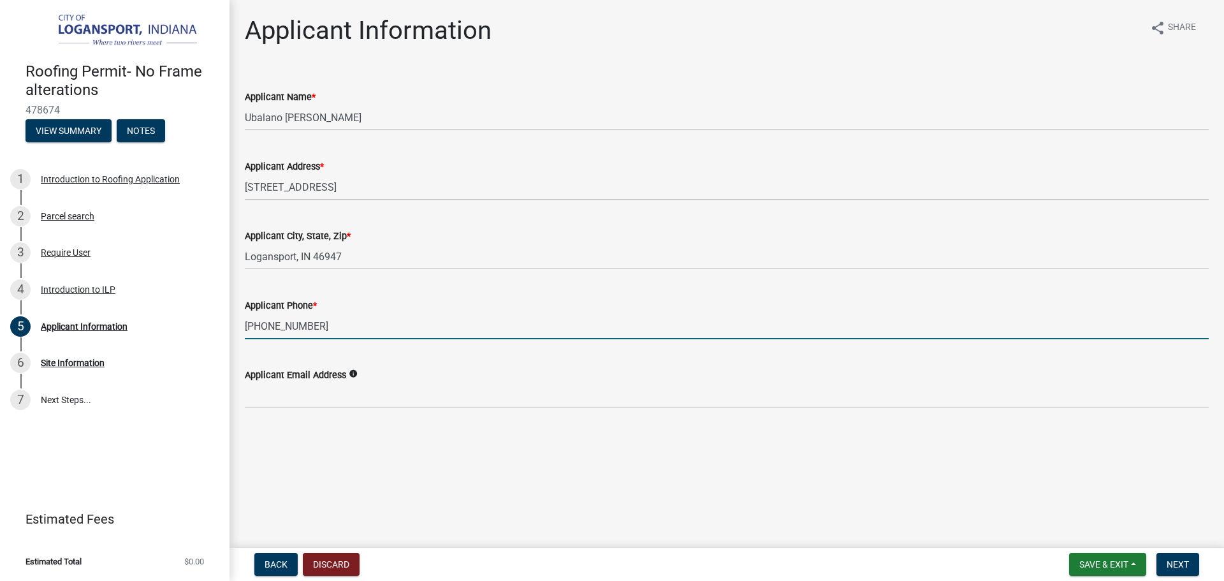
type input "[PHONE_NUMBER]"
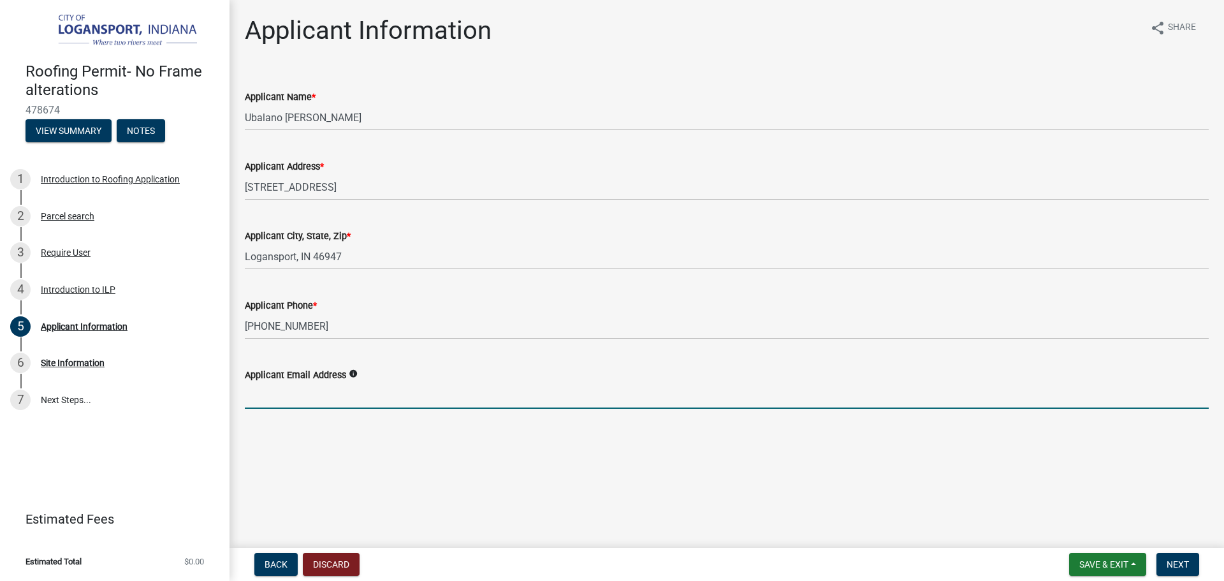
paste input "[EMAIL_ADDRESS][DOMAIN_NAME]"
type input "[EMAIL_ADDRESS][DOMAIN_NAME]"
click at [1171, 561] on span "Next" at bounding box center [1178, 564] width 22 height 10
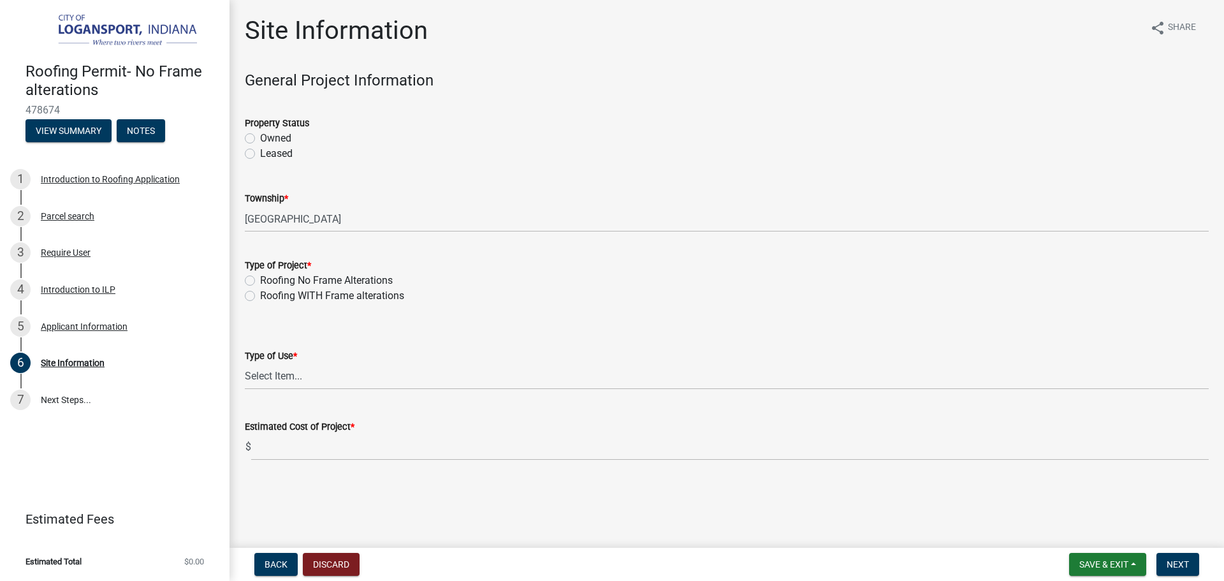
click at [260, 137] on label "Owned" at bounding box center [275, 138] width 31 height 15
click at [260, 137] on input "Owned" at bounding box center [264, 135] width 8 height 8
radio input "true"
click at [260, 280] on label "Roofing No Frame Alterations" at bounding box center [326, 280] width 133 height 15
click at [260, 280] on input "Roofing No Frame Alterations" at bounding box center [264, 277] width 8 height 8
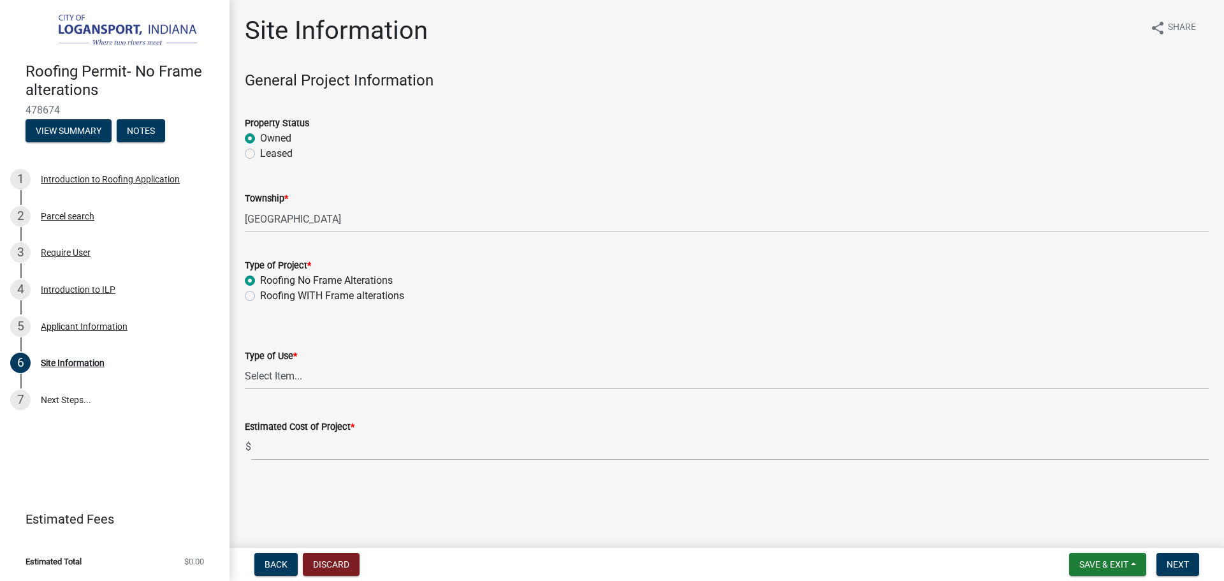
radio input "true"
click at [278, 376] on select "Select Item... Residential Commercial/Industrial Agricultural Public/Semi Public" at bounding box center [727, 376] width 964 height 26
click at [245, 363] on select "Select Item... Residential Commercial/Industrial Agricultural Public/Semi Public" at bounding box center [727, 376] width 964 height 26
select select "62802869-e470-474a-8a4c-8dbe1ccdd5ac"
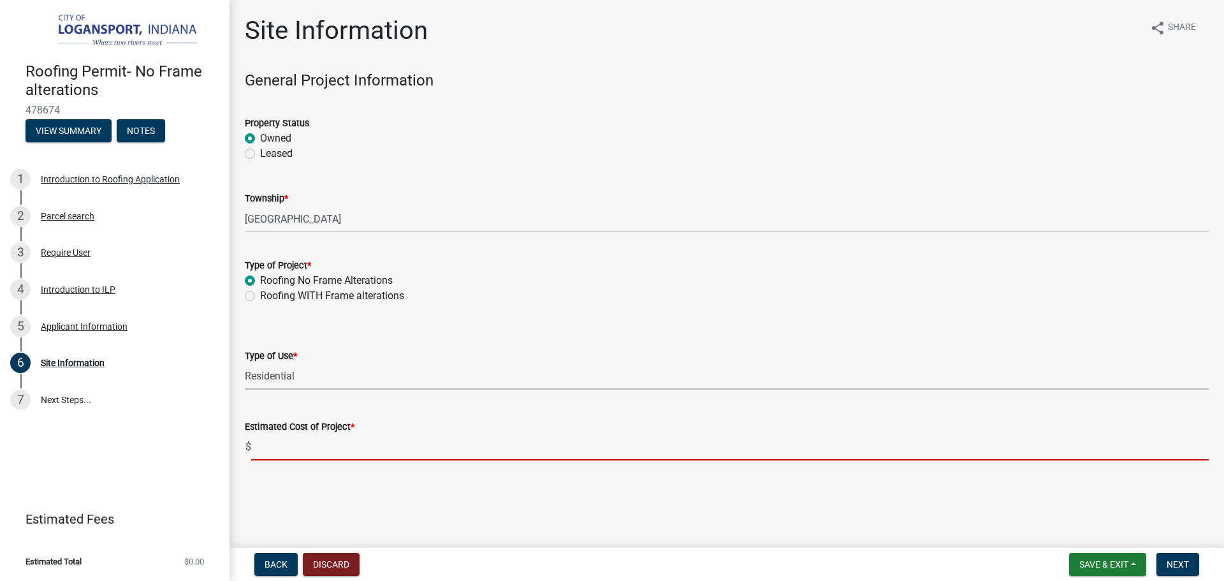
click at [277, 441] on input "text" at bounding box center [730, 447] width 958 height 26
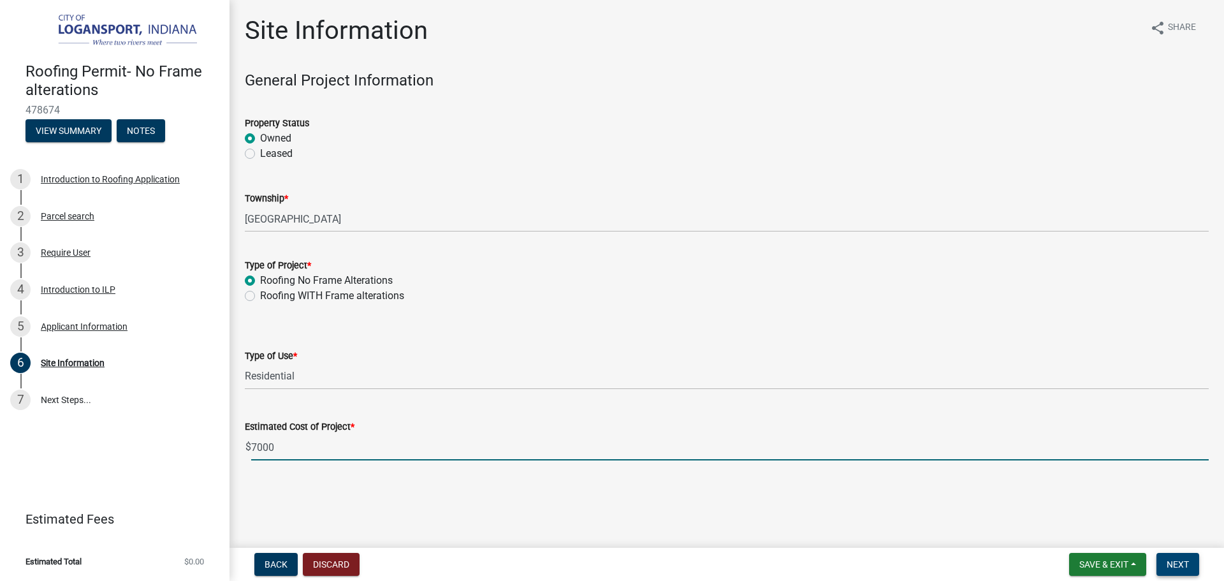
type input "7000"
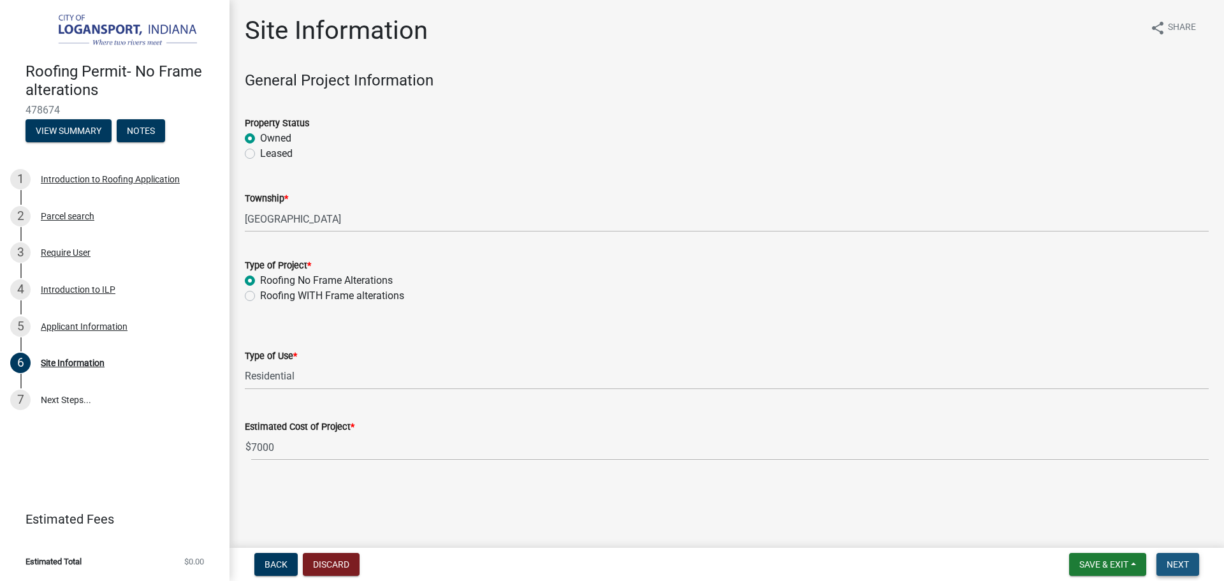
click at [1174, 566] on span "Next" at bounding box center [1178, 564] width 22 height 10
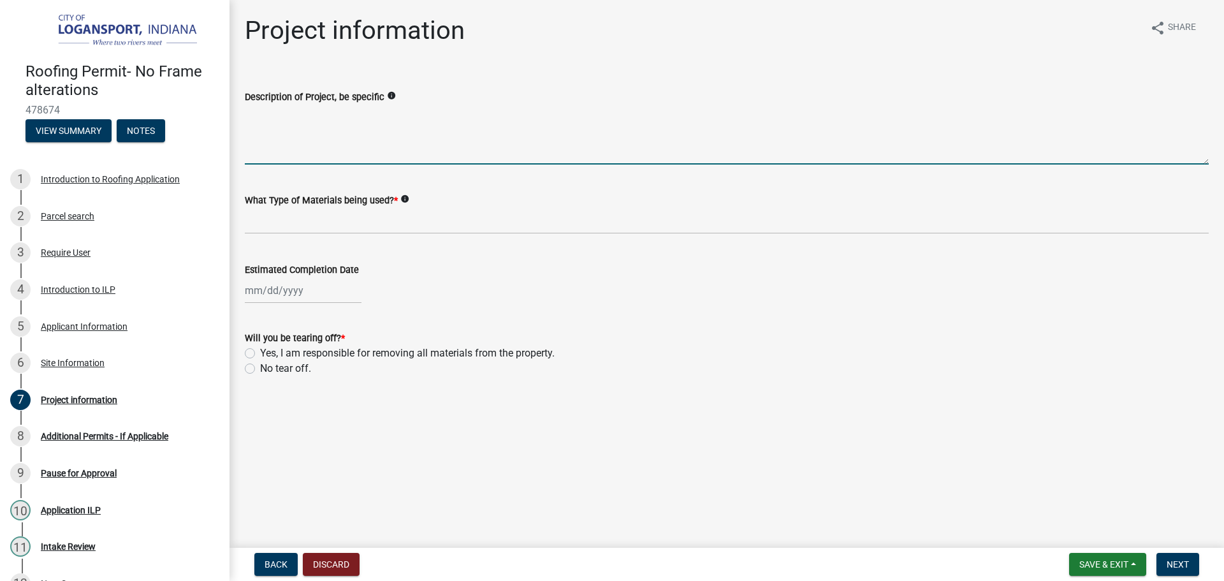
click at [293, 143] on textarea "Description of Project, be specific" at bounding box center [727, 135] width 964 height 60
type textarea "Tear off and Re Roof"
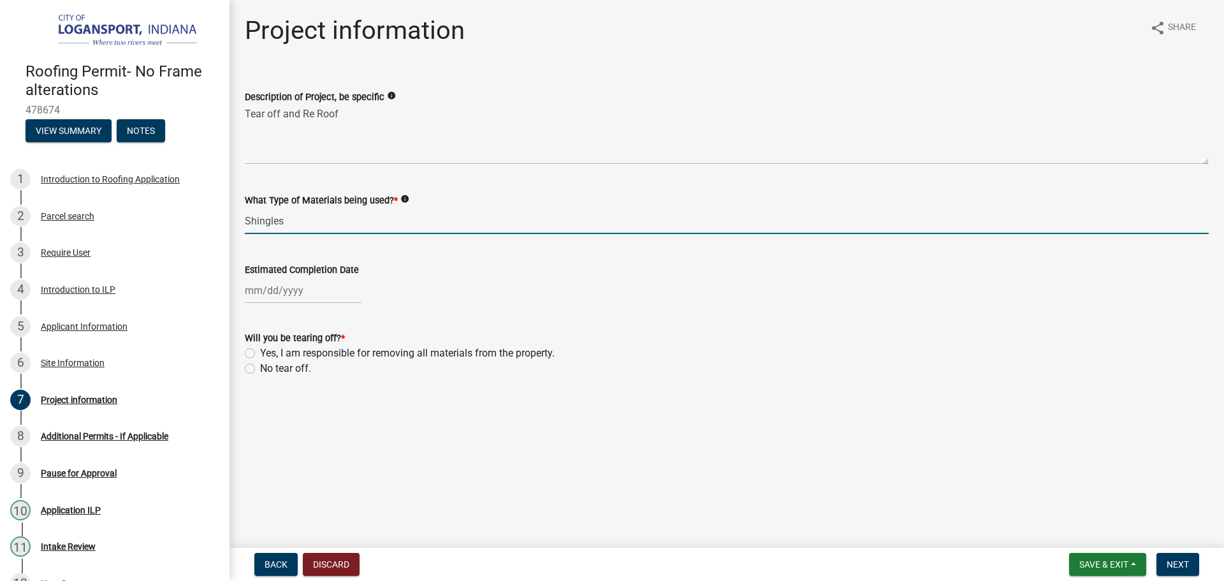
type input "Shingles"
select select "9"
select select "2025"
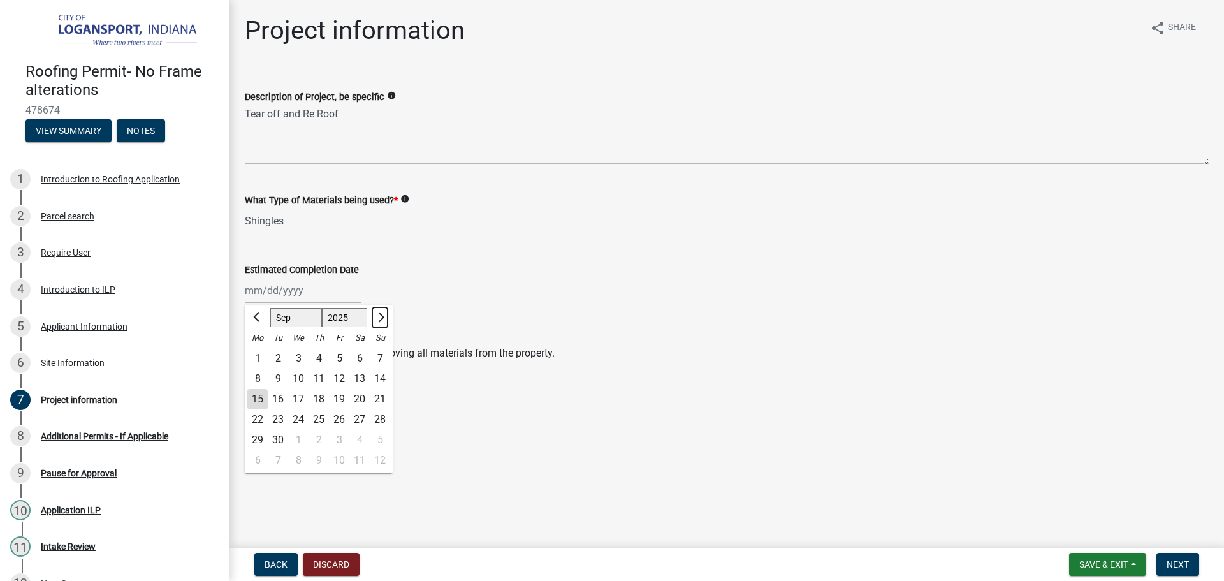
click at [385, 316] on button "Next month" at bounding box center [379, 317] width 15 height 20
select select "10"
click at [338, 439] on div "31" at bounding box center [339, 440] width 20 height 20
type input "[DATE]"
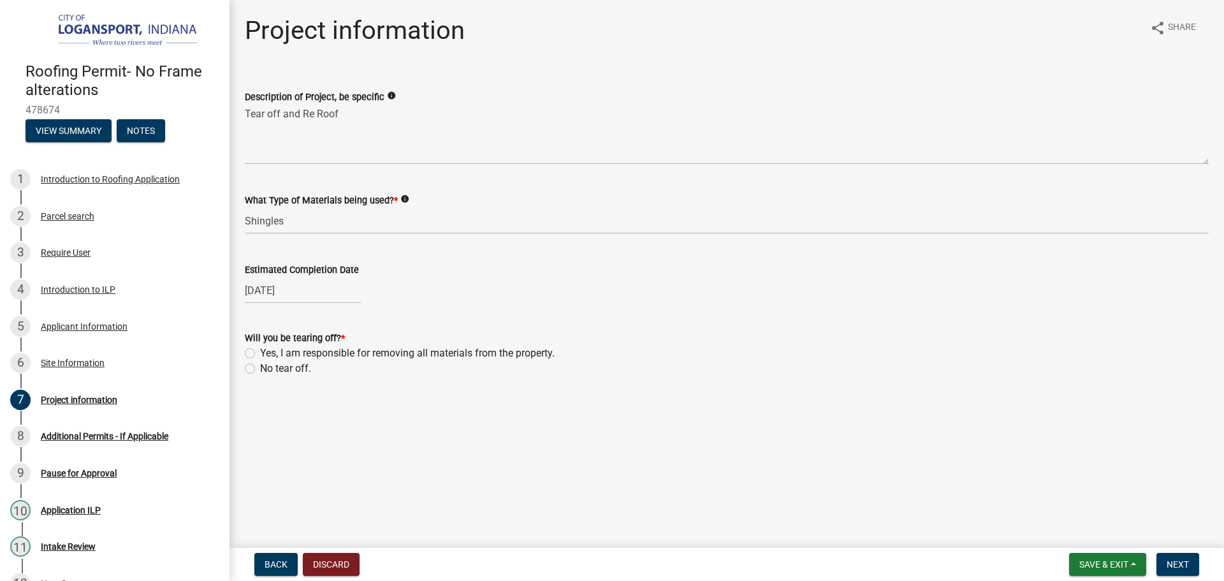
click at [260, 356] on label "Yes, I am responsible for removing all materials from the property." at bounding box center [407, 353] width 295 height 15
click at [260, 354] on input "Yes, I am responsible for removing all materials from the property." at bounding box center [264, 350] width 8 height 8
radio input "true"
click at [1175, 564] on span "Next" at bounding box center [1178, 564] width 22 height 10
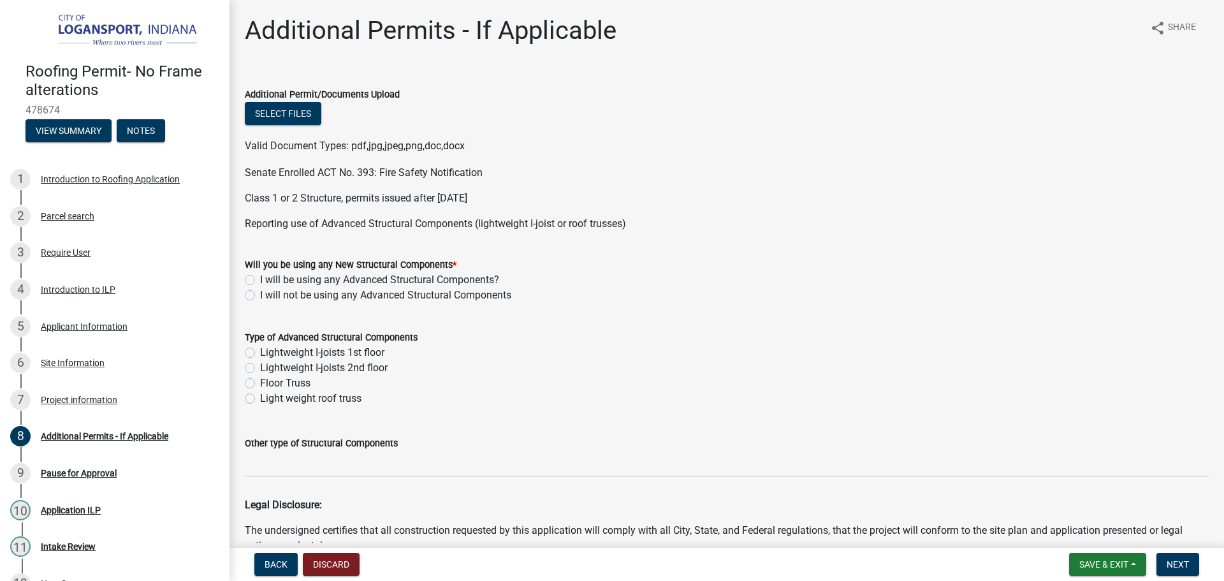
click at [260, 293] on label "I will not be using any Advanced Structural Components" at bounding box center [385, 295] width 251 height 15
click at [260, 293] on input "I will not be using any Advanced Structural Components" at bounding box center [264, 292] width 8 height 8
radio input "true"
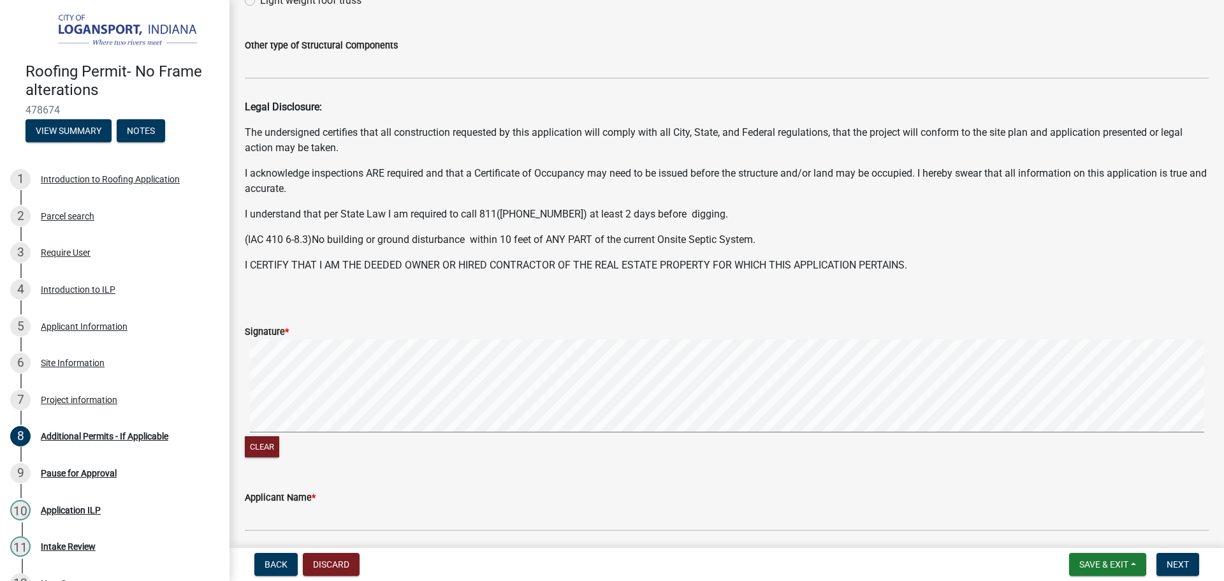
scroll to position [448, 0]
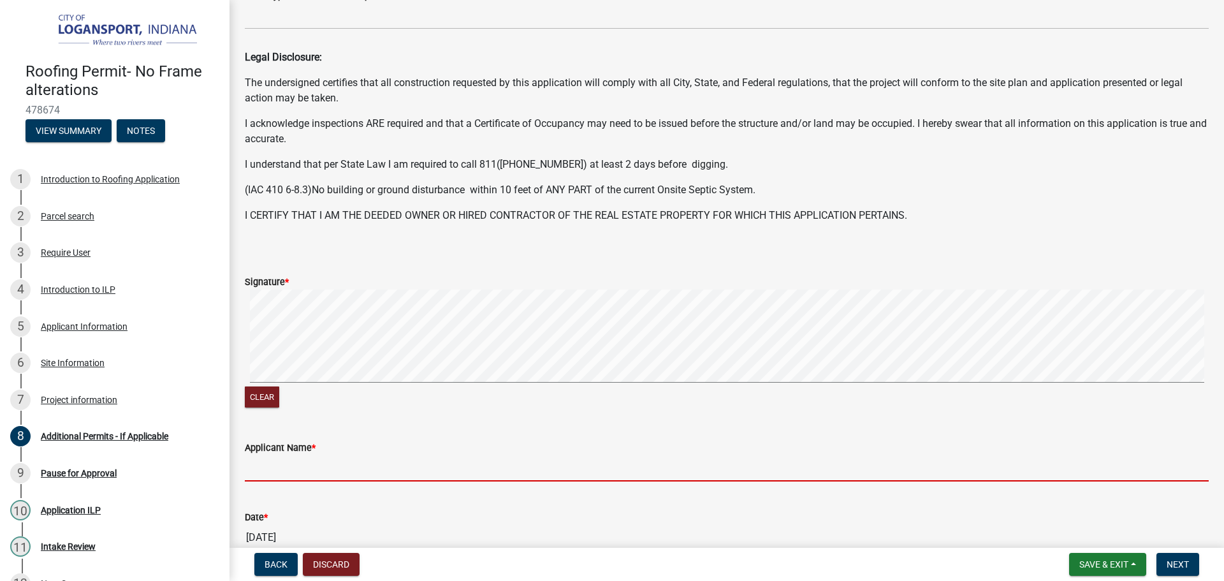
click at [268, 470] on input "Applicant Name *" at bounding box center [727, 468] width 964 height 26
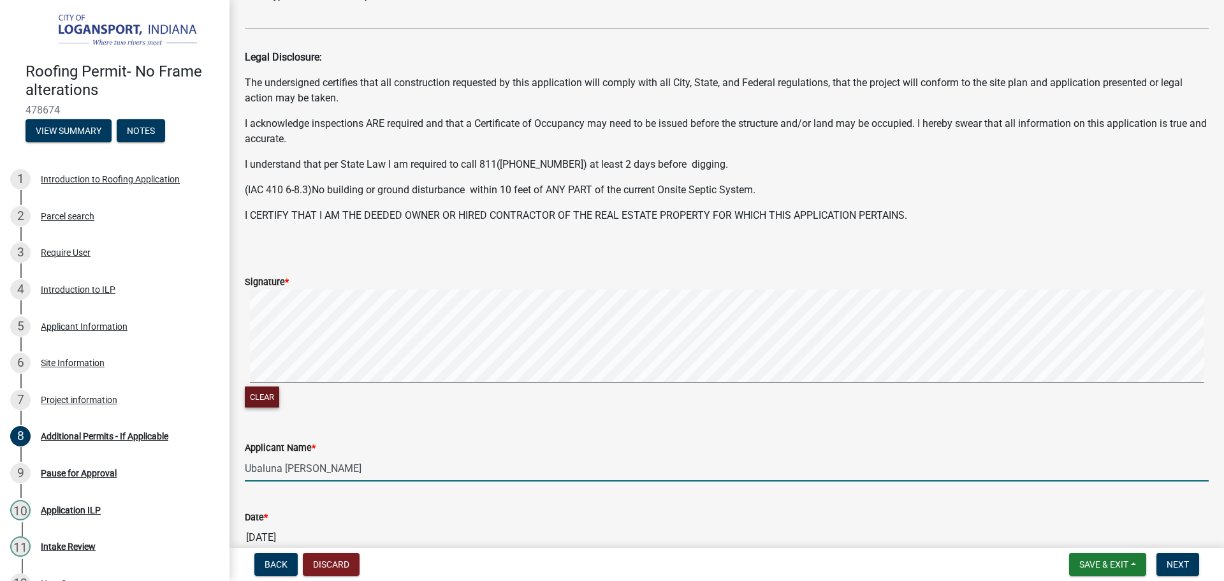
type input "Ubaluna [PERSON_NAME]"
click at [257, 395] on button "Clear" at bounding box center [262, 396] width 34 height 21
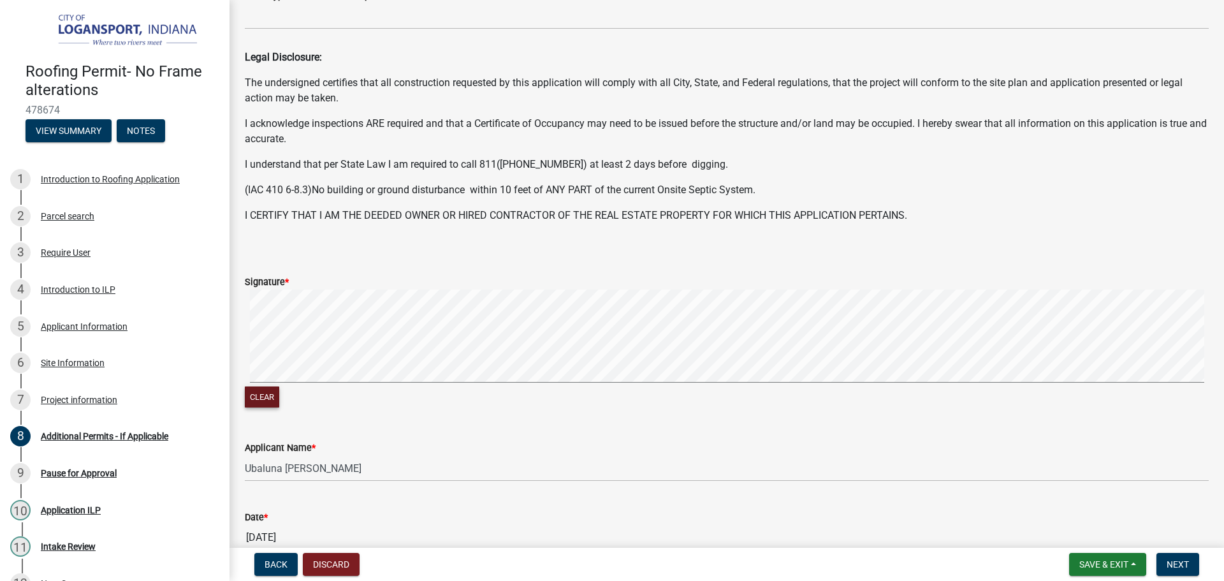
scroll to position [446, 0]
click at [1175, 554] on button "Next" at bounding box center [1178, 564] width 43 height 23
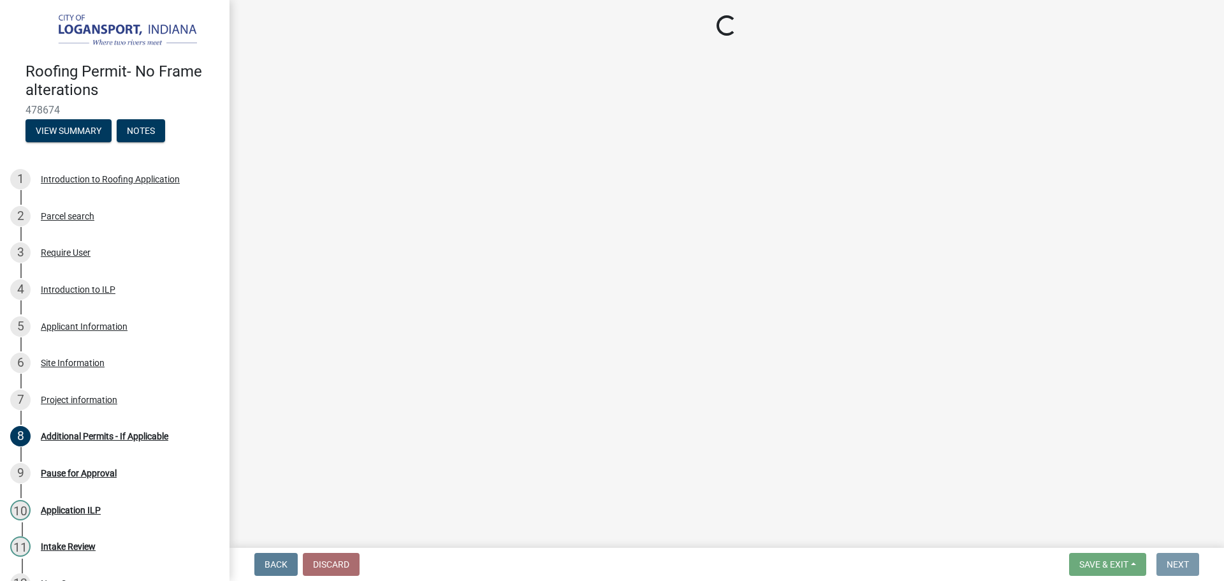
scroll to position [0, 0]
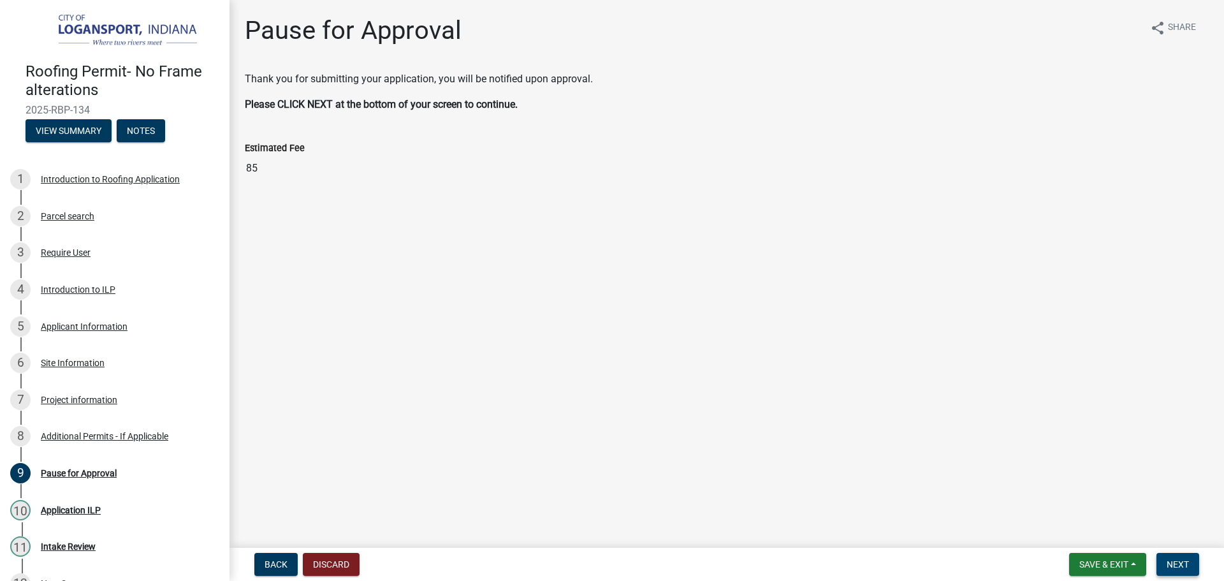
click at [1167, 561] on span "Next" at bounding box center [1178, 564] width 22 height 10
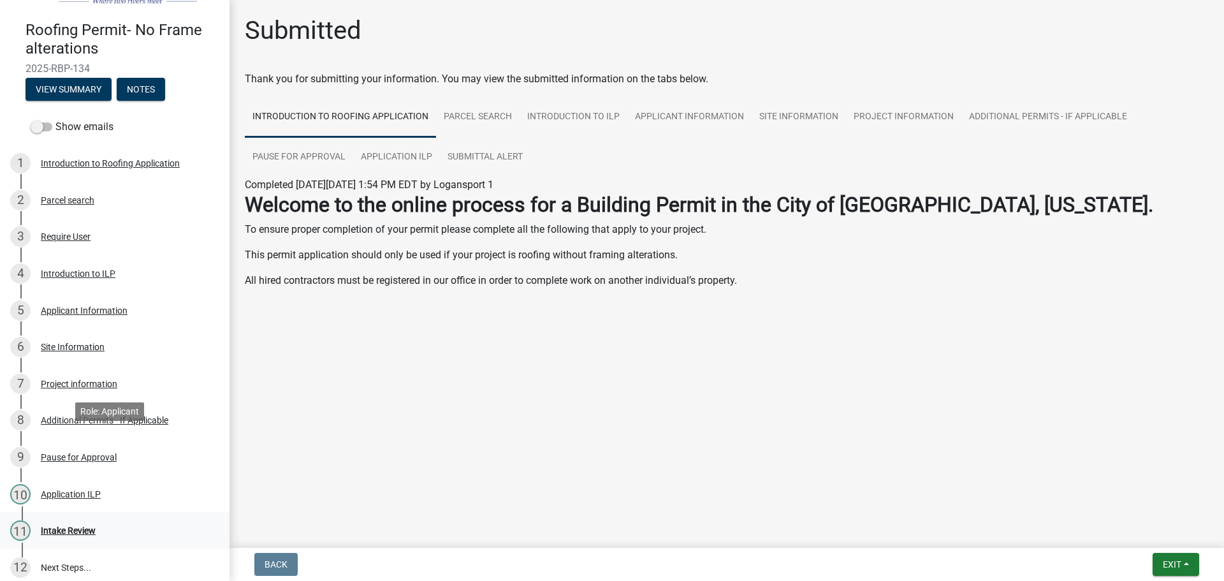
scroll to position [64, 0]
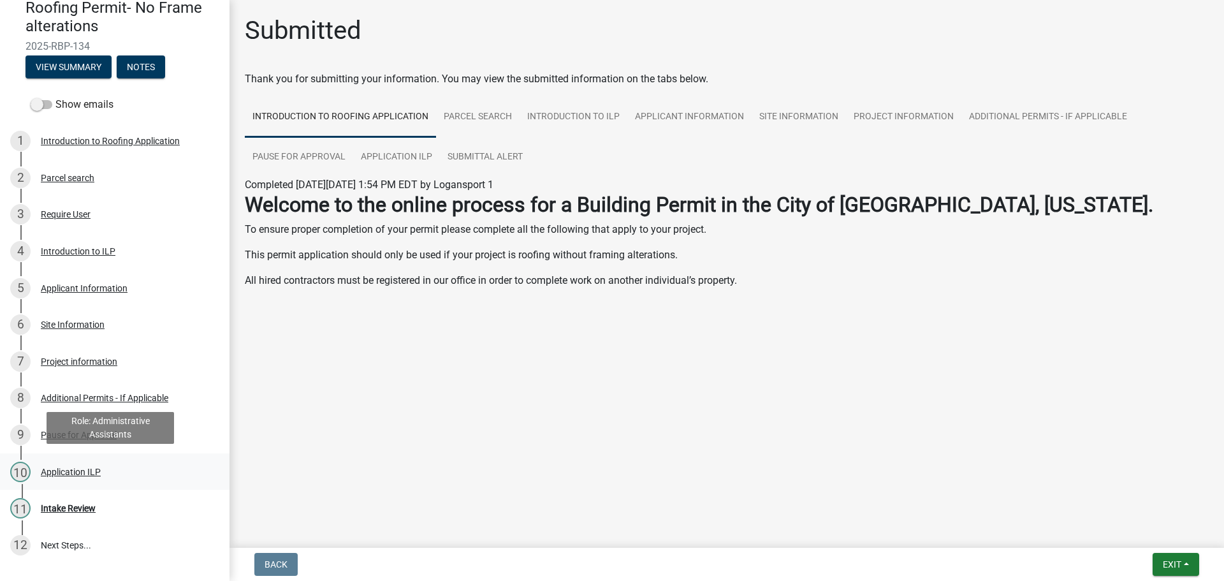
click at [71, 471] on div "Application ILP" at bounding box center [71, 471] width 60 height 9
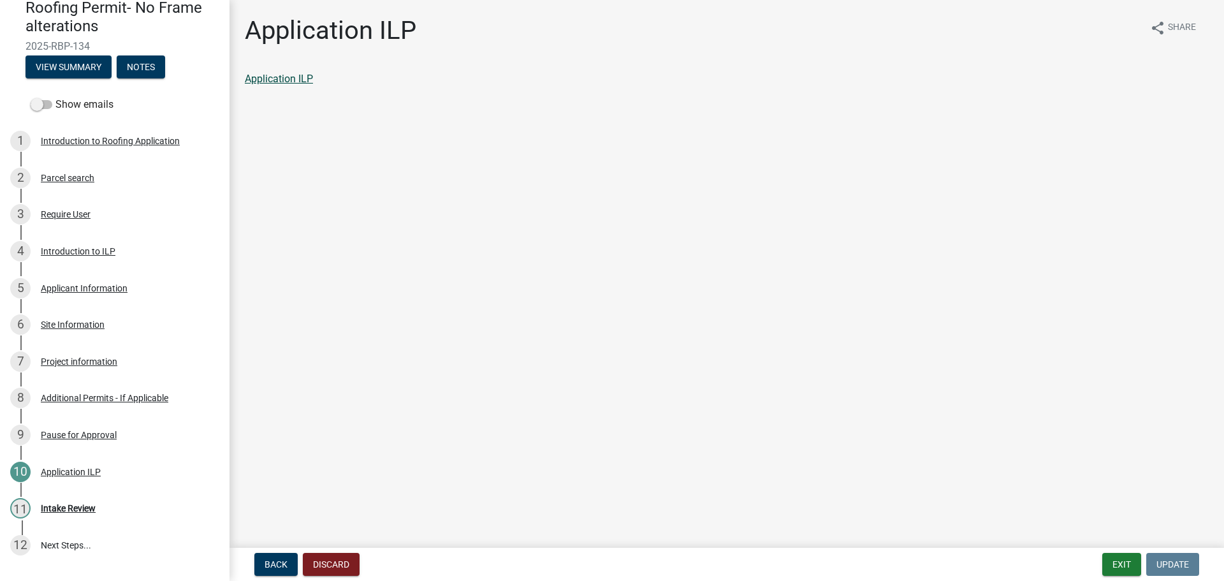
click at [258, 83] on link "Application ILP" at bounding box center [279, 79] width 68 height 12
click at [64, 507] on div "Intake Review" at bounding box center [68, 508] width 55 height 9
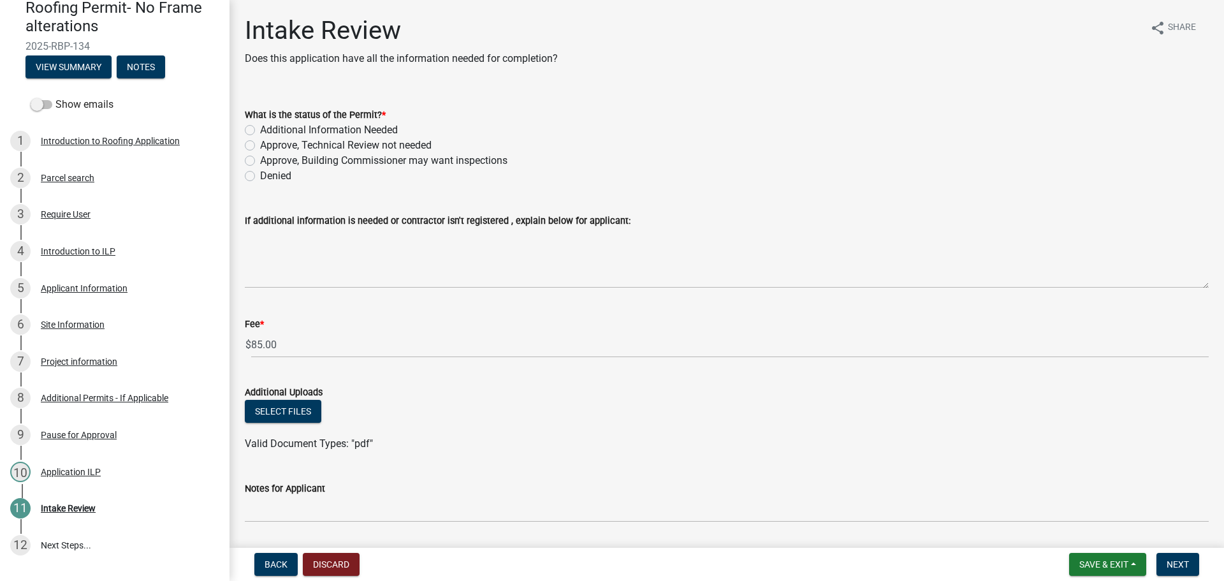
click at [255, 145] on div "Approve, Technical Review not needed" at bounding box center [727, 145] width 964 height 15
click at [260, 144] on label "Approve, Technical Review not needed" at bounding box center [346, 145] width 172 height 15
click at [260, 144] on input "Approve, Technical Review not needed" at bounding box center [264, 142] width 8 height 8
radio input "true"
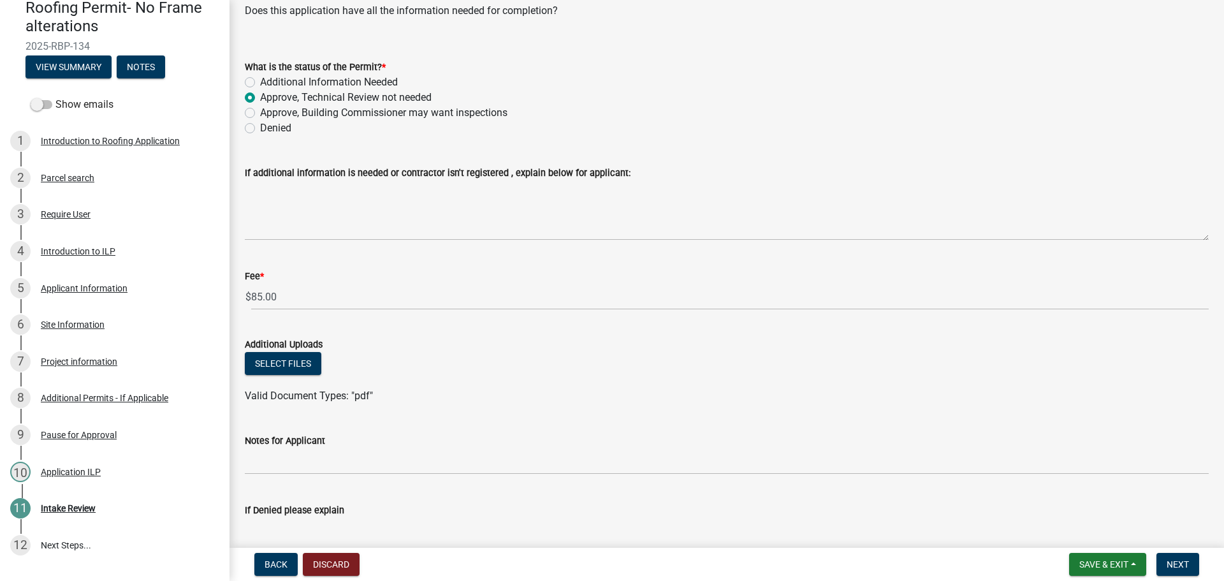
scroll to position [143, 0]
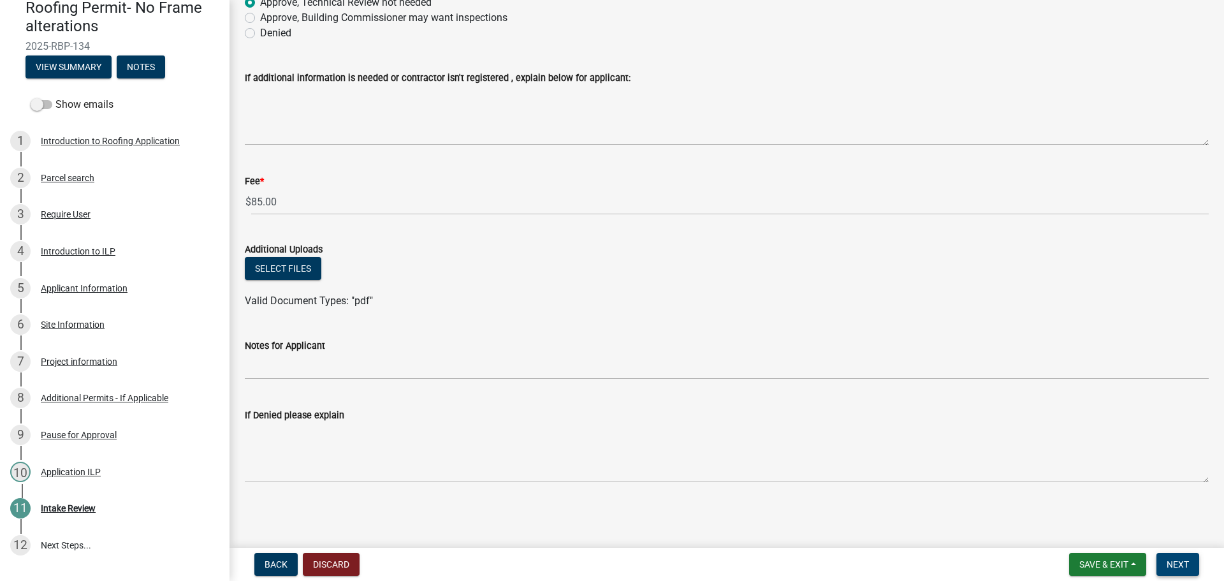
drag, startPoint x: 1176, startPoint y: 559, endPoint x: 1175, endPoint y: 542, distance: 17.3
click at [1178, 559] on span "Next" at bounding box center [1178, 564] width 22 height 10
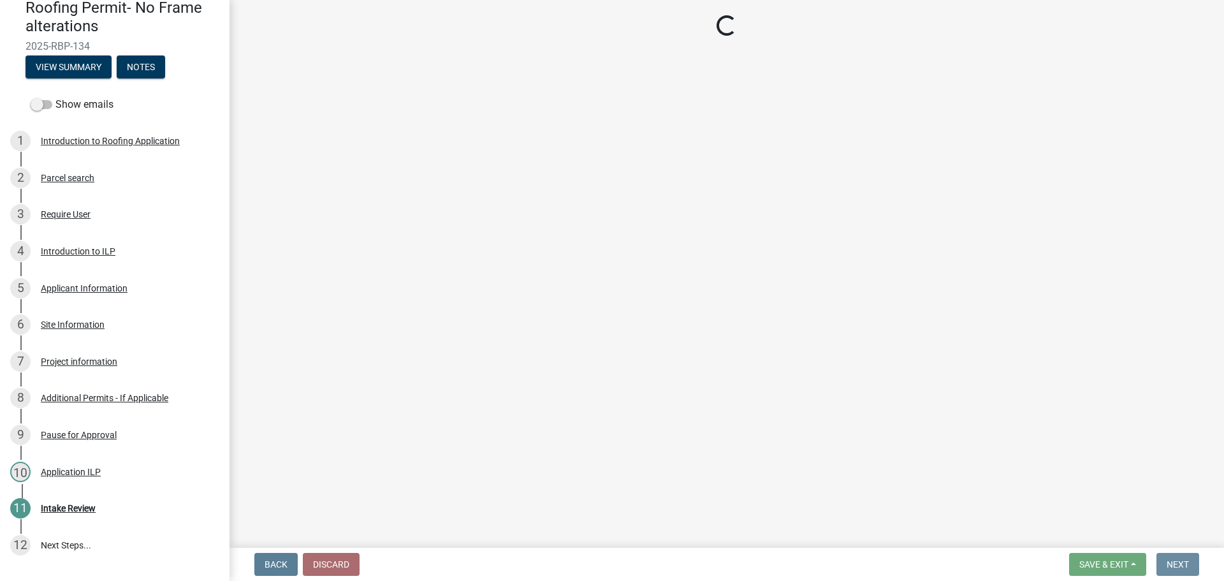
scroll to position [0, 0]
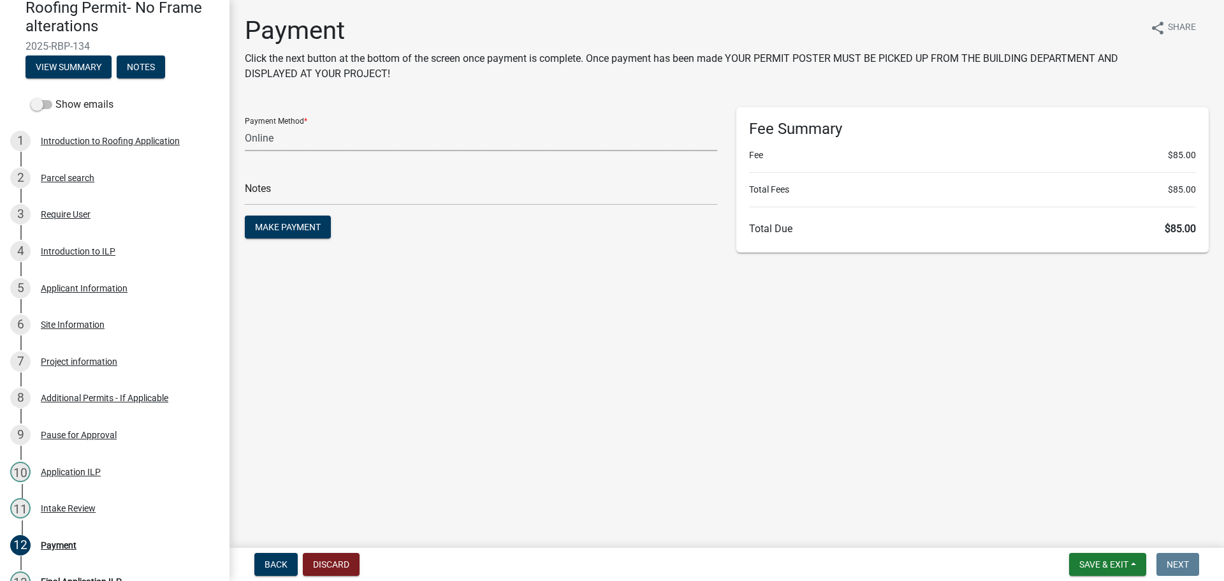
click at [342, 130] on select "Credit Card POS Check Cash Online" at bounding box center [481, 138] width 473 height 26
select select "2: 1"
click at [245, 125] on select "Credit Card POS Check Cash Online" at bounding box center [481, 138] width 473 height 26
click at [283, 191] on input "text" at bounding box center [481, 192] width 473 height 26
type input "118354"
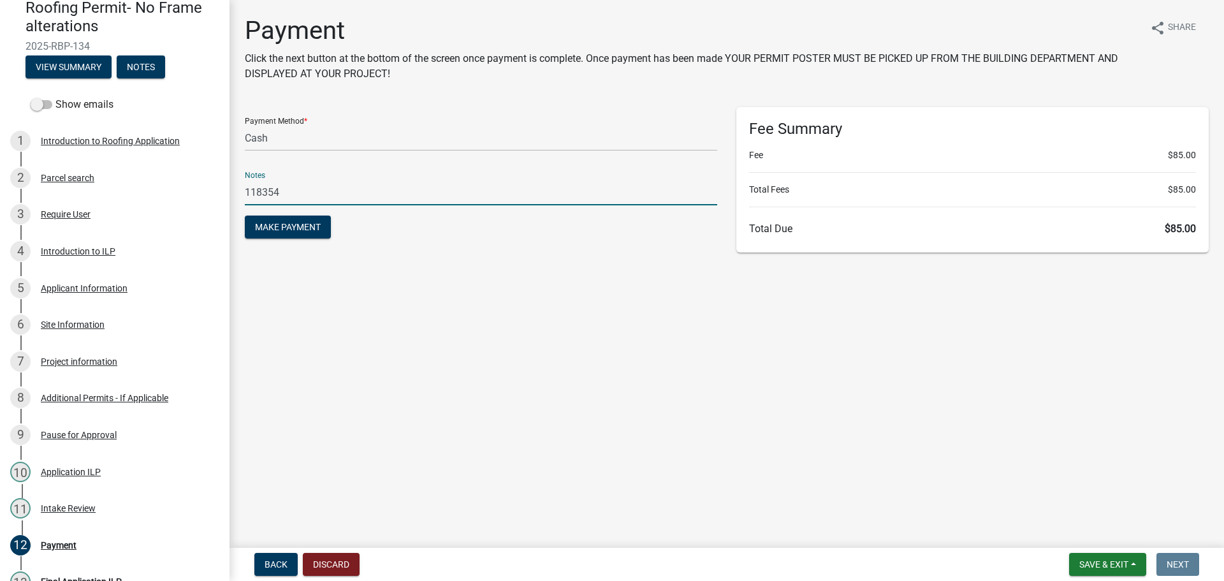
click at [245, 216] on button "Make Payment" at bounding box center [288, 227] width 86 height 23
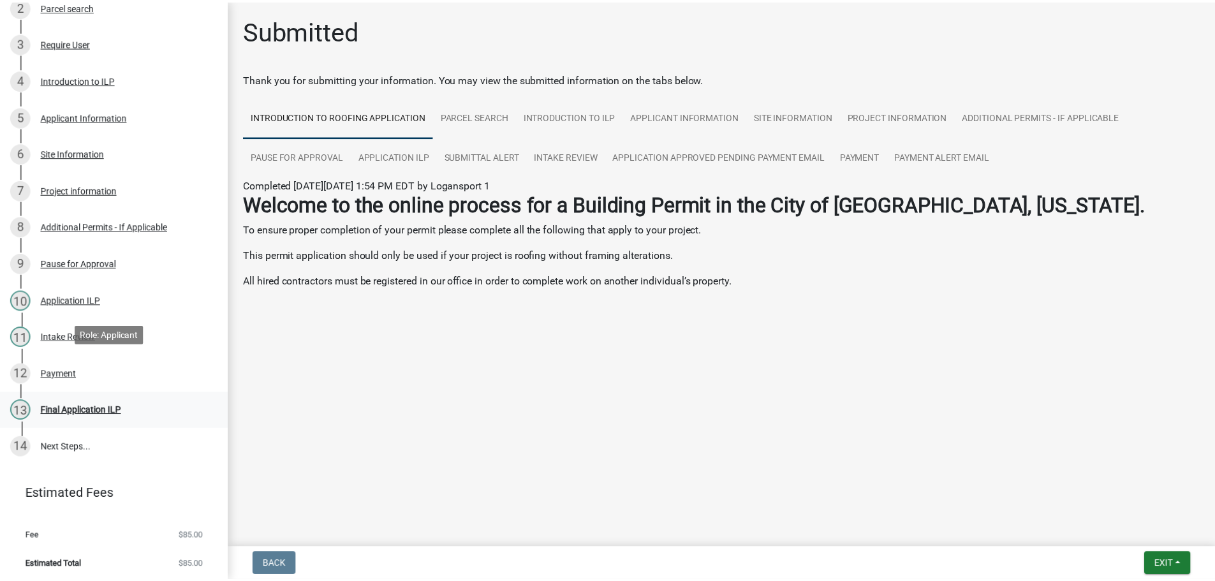
scroll to position [237, 0]
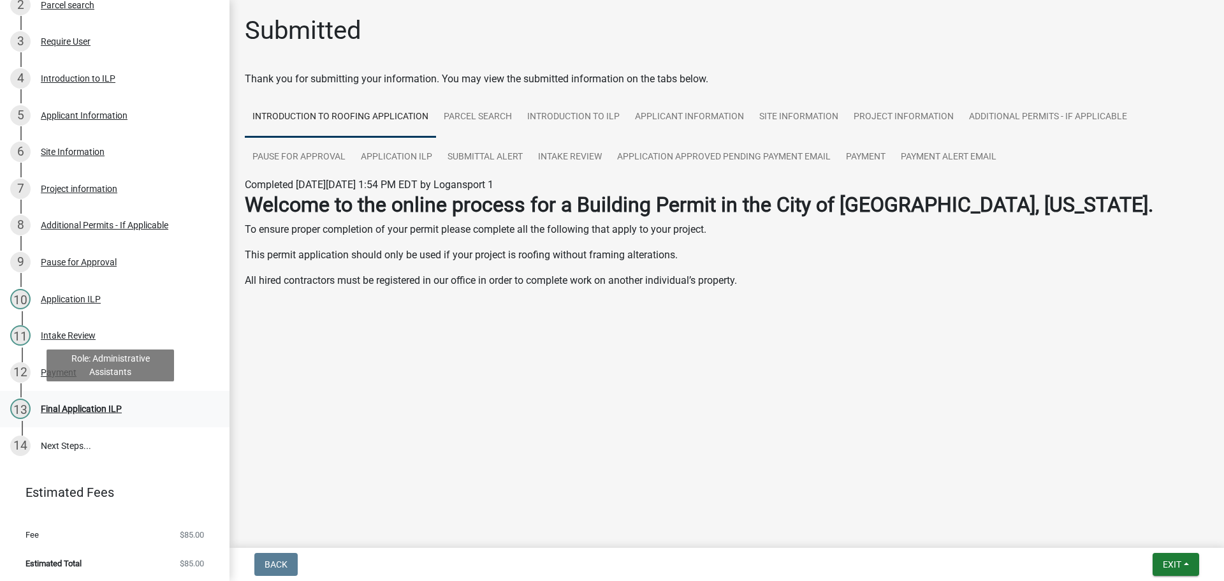
click at [71, 409] on div "Final Application ILP" at bounding box center [81, 408] width 81 height 9
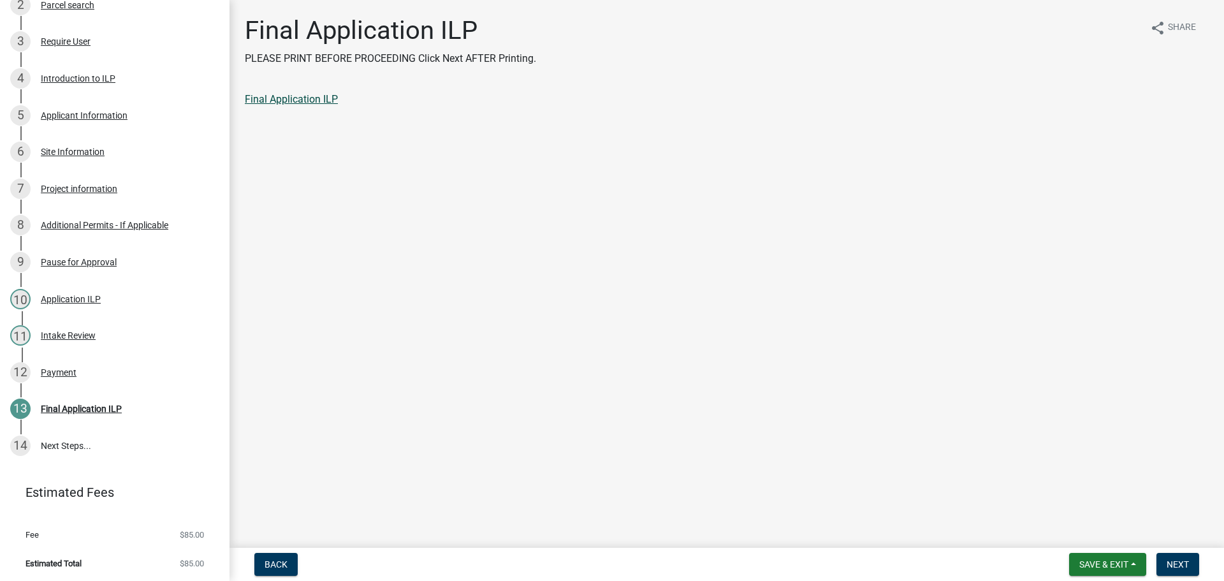
click at [291, 93] on link "Final Application ILP" at bounding box center [291, 99] width 93 height 12
drag, startPoint x: 1168, startPoint y: 562, endPoint x: 1158, endPoint y: 530, distance: 34.1
click at [1168, 562] on span "Next" at bounding box center [1178, 564] width 22 height 10
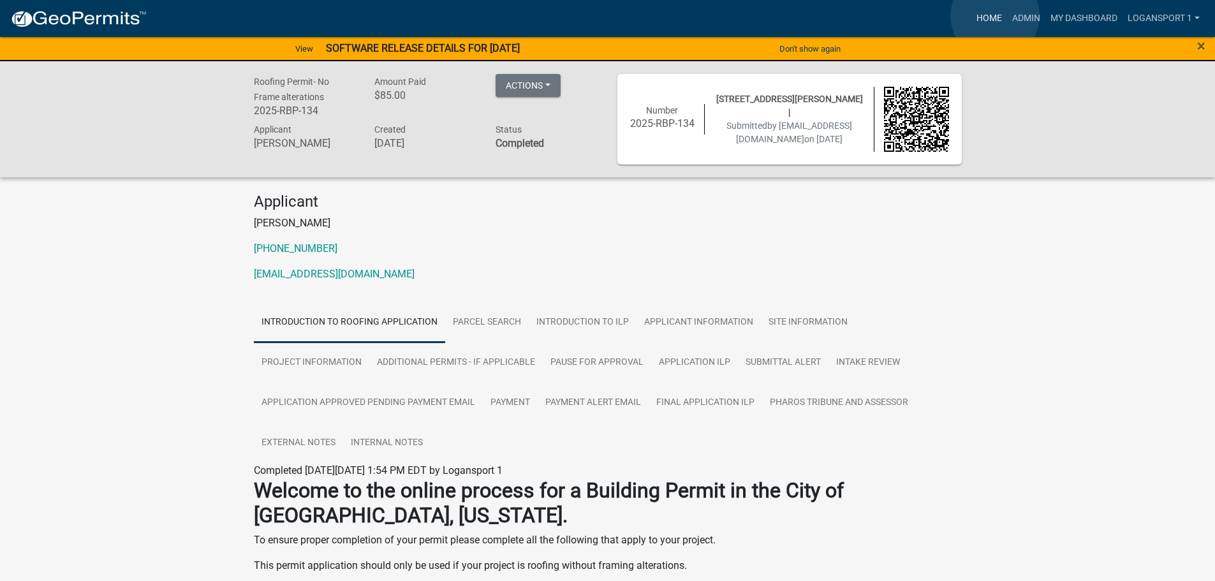
click at [995, 16] on link "Home" at bounding box center [989, 18] width 36 height 24
